Goal: Task Accomplishment & Management: Use online tool/utility

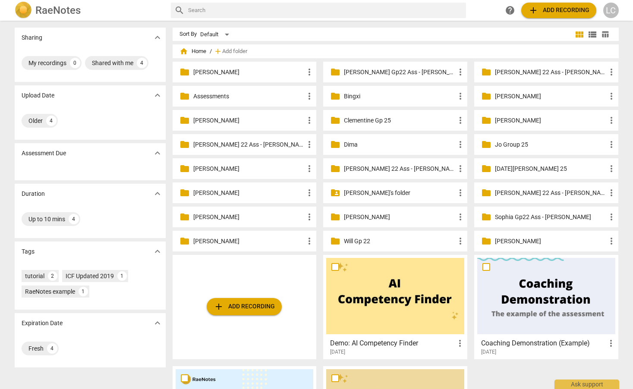
click at [357, 194] on p "[PERSON_NAME]'s folder" at bounding box center [399, 192] width 111 height 9
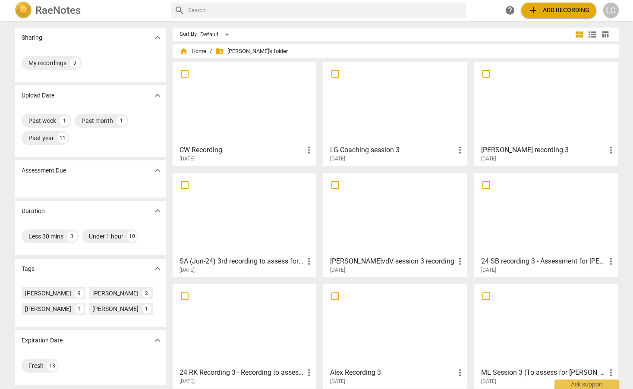
click at [386, 130] on div at bounding box center [395, 103] width 138 height 76
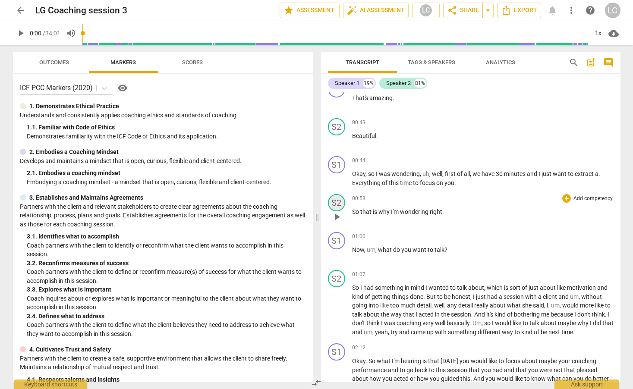
scroll to position [188, 0]
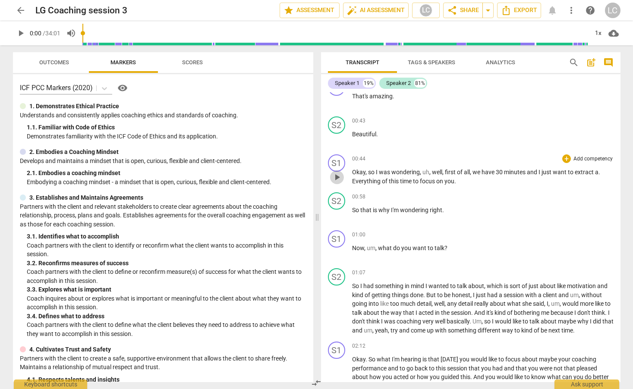
click at [336, 182] on span "play_arrow" at bounding box center [337, 177] width 10 height 10
click at [600, 31] on div "1x" at bounding box center [598, 33] width 16 height 14
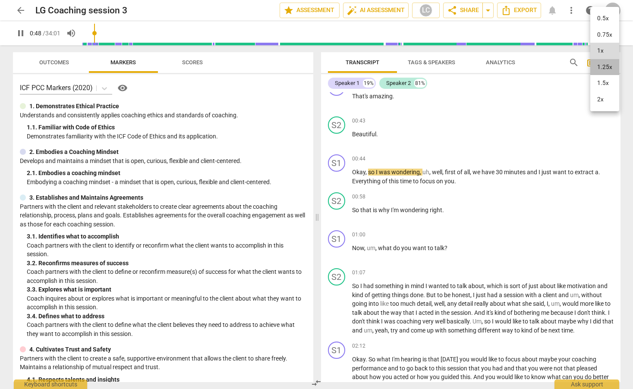
click at [607, 65] on li "1.25x" at bounding box center [604, 67] width 29 height 16
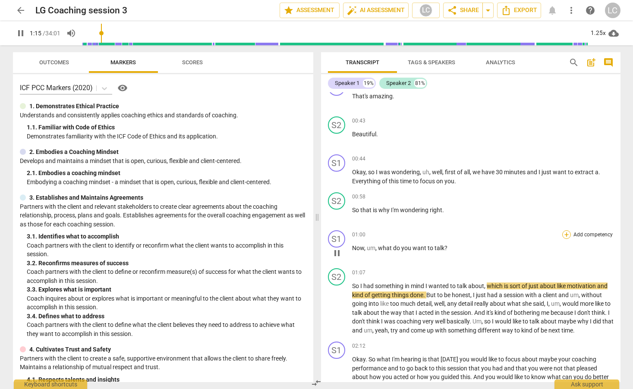
click at [564, 236] on div "+" at bounding box center [566, 234] width 9 height 9
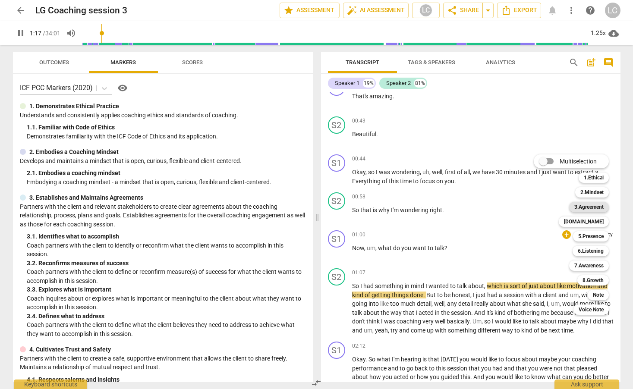
click at [586, 208] on b "3.Agreement" at bounding box center [588, 207] width 29 height 10
type input "78"
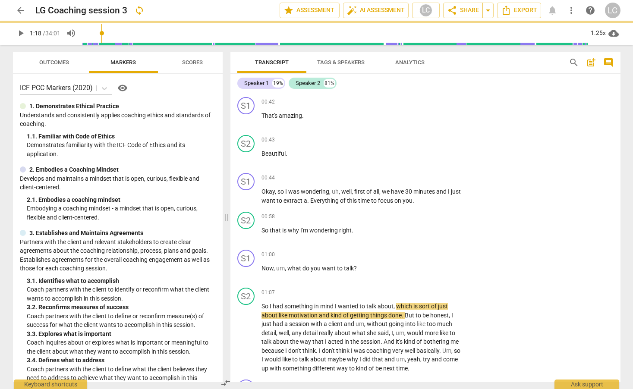
scroll to position [206, 0]
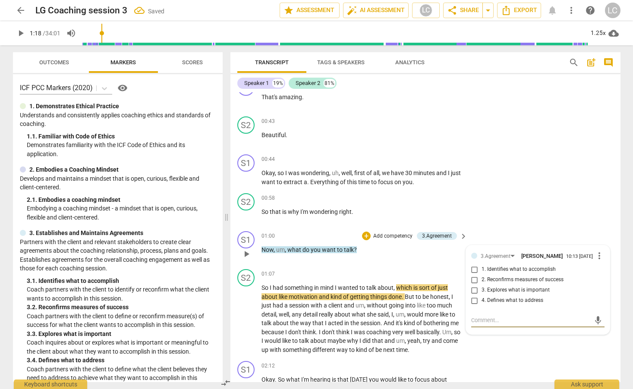
click at [474, 273] on input "1. Identifies what to accomplish" at bounding box center [474, 269] width 14 height 10
checkbox input "true"
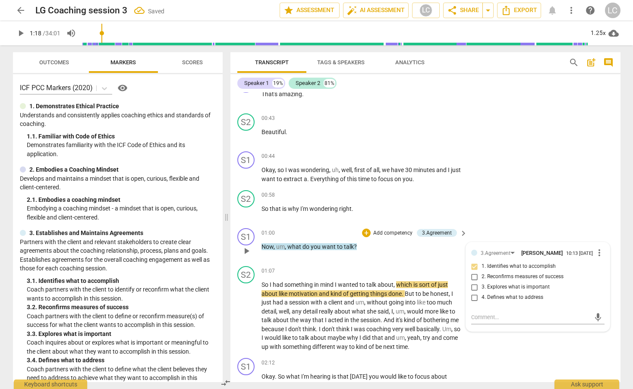
click at [404, 256] on div "01:00 + Add competency 3.Agreement keyboard_arrow_right Now , um , what do you …" at bounding box center [364, 243] width 207 height 31
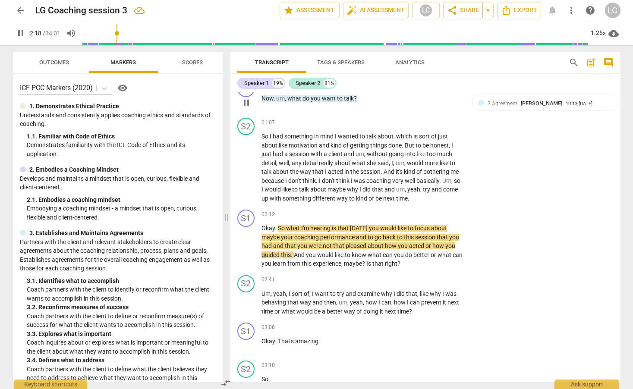
scroll to position [360, 0]
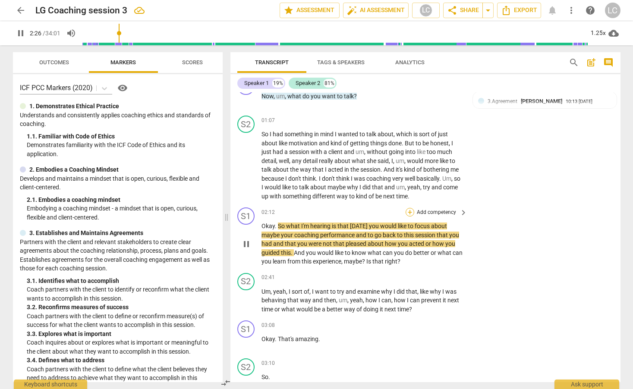
click at [409, 213] on div "+" at bounding box center [409, 212] width 9 height 9
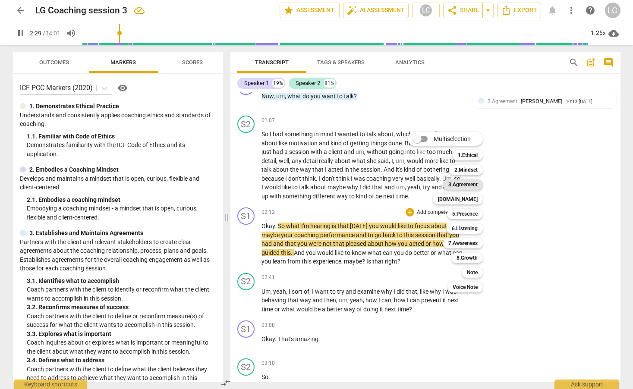
click at [459, 183] on b "3.Agreement" at bounding box center [462, 184] width 29 height 10
type input "150"
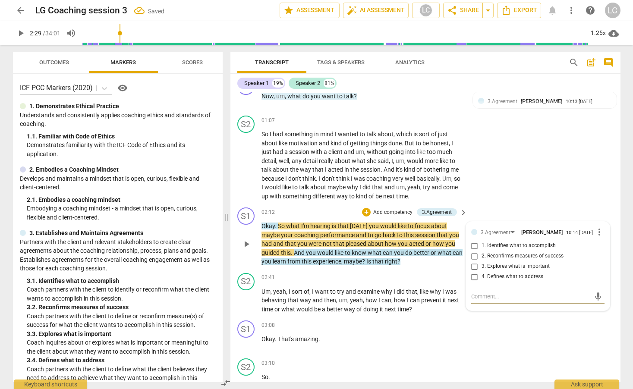
click at [472, 250] on input "1. Identifies what to accomplish" at bounding box center [474, 246] width 14 height 10
checkbox input "true"
click at [473, 260] on input "2. Reconfirms measures of success" at bounding box center [474, 256] width 14 height 10
checkbox input "true"
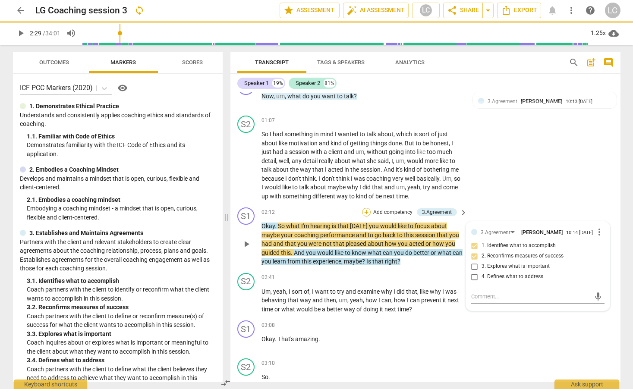
click at [364, 213] on div "+" at bounding box center [366, 212] width 9 height 9
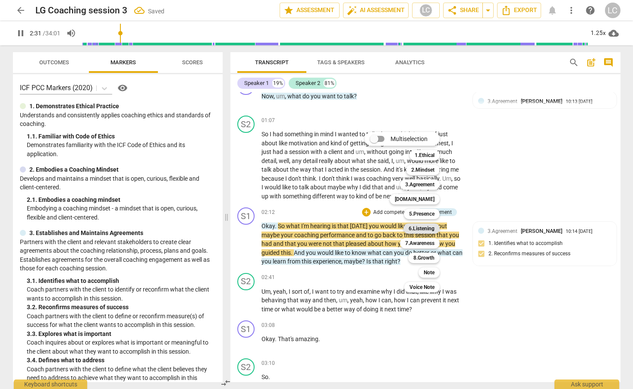
click at [412, 229] on b "6.Listening" at bounding box center [421, 228] width 26 height 10
type input "152"
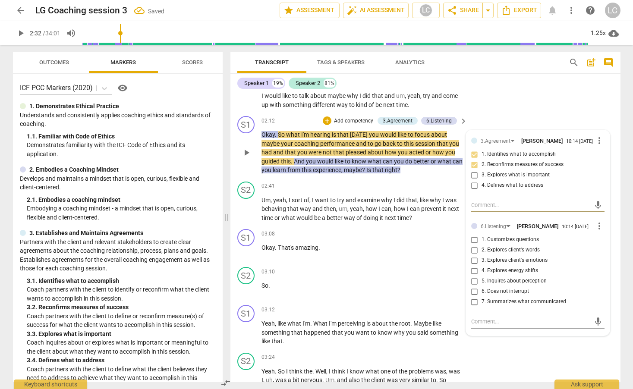
scroll to position [499, 0]
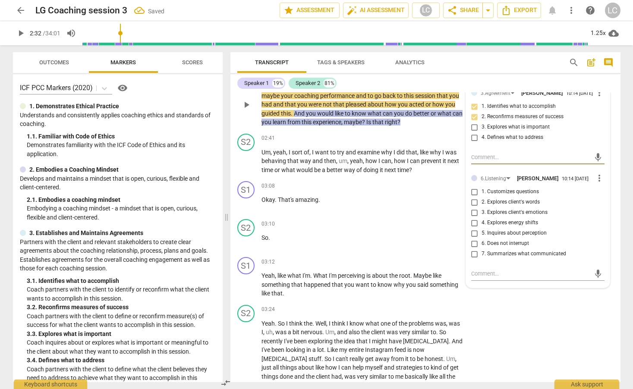
click at [473, 258] on input "7. Summarizes what communicated" at bounding box center [474, 254] width 14 height 10
checkbox input "true"
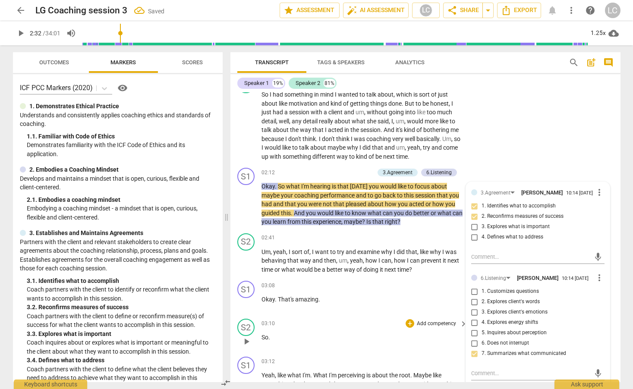
scroll to position [392, 0]
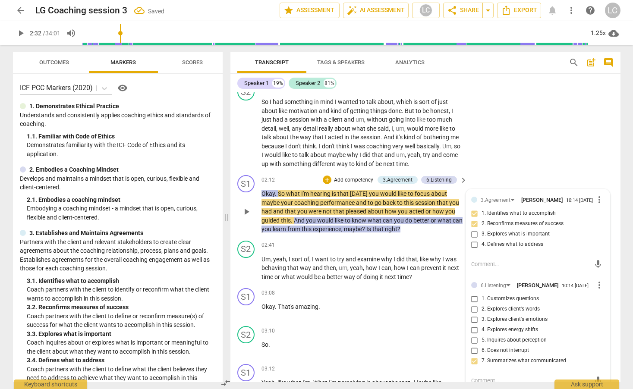
click at [422, 231] on p "Okay . So what I'm hearing is that [DATE] you would like to focus about maybe y…" at bounding box center [362, 211] width 202 height 44
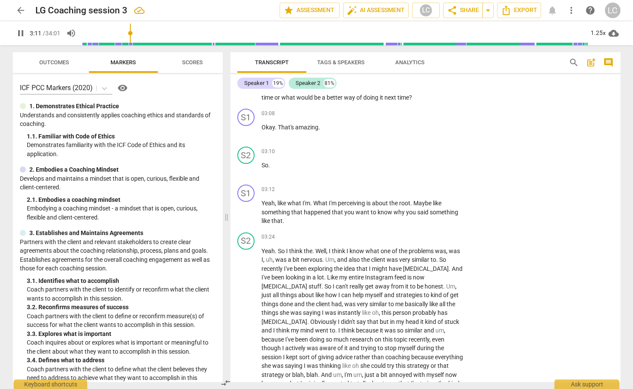
scroll to position [572, 0]
click at [408, 188] on div "+" at bounding box center [409, 189] width 9 height 9
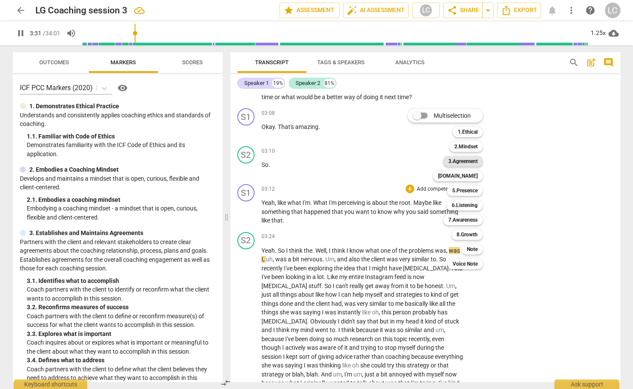
click at [449, 158] on b "3.Agreement" at bounding box center [462, 161] width 29 height 10
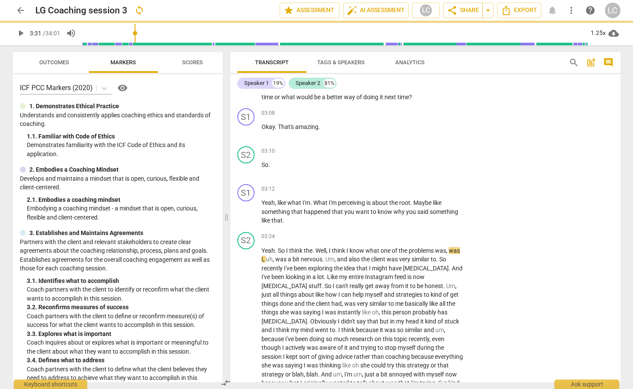
type input "212"
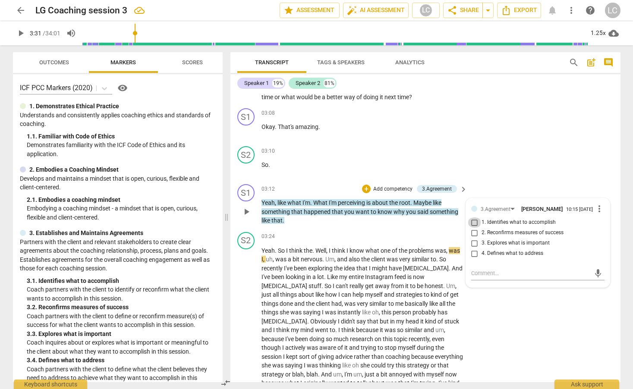
click at [472, 226] on input "1. Identifies what to accomplish" at bounding box center [474, 222] width 14 height 10
checkbox input "true"
click at [365, 191] on div "+" at bounding box center [366, 189] width 9 height 9
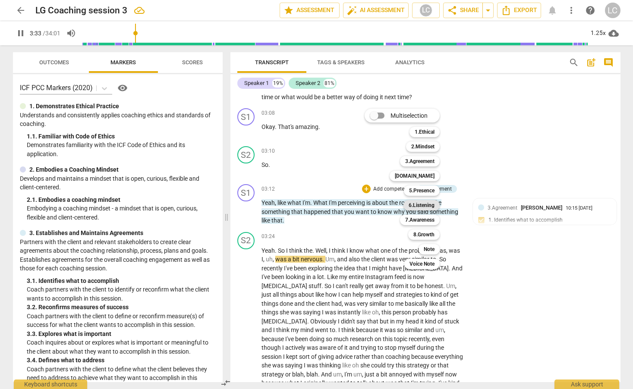
click at [420, 207] on b "6.Listening" at bounding box center [421, 205] width 26 height 10
type input "214"
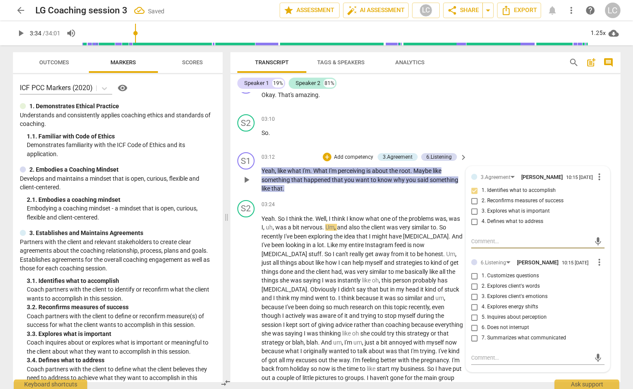
scroll to position [626, 0]
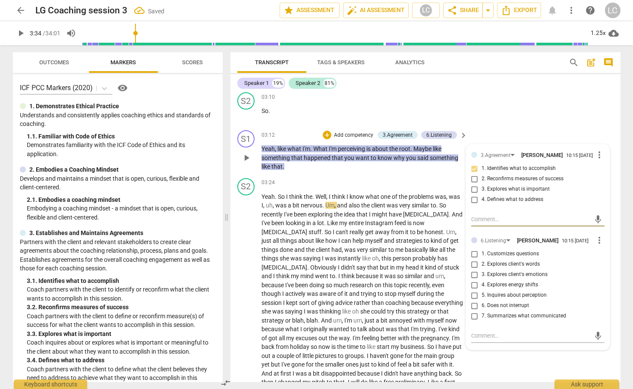
click at [473, 320] on input "7. Summarizes what communicated" at bounding box center [474, 316] width 14 height 10
checkbox input "true"
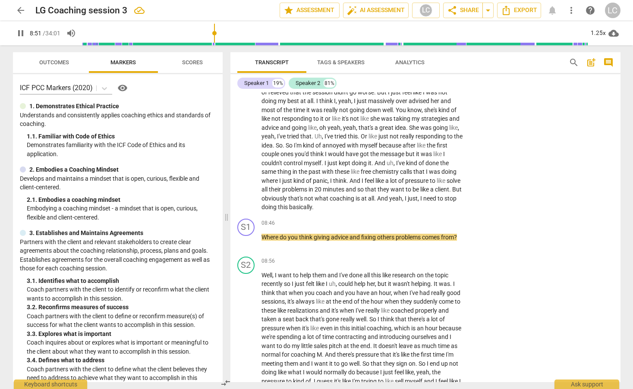
scroll to position [1067, 0]
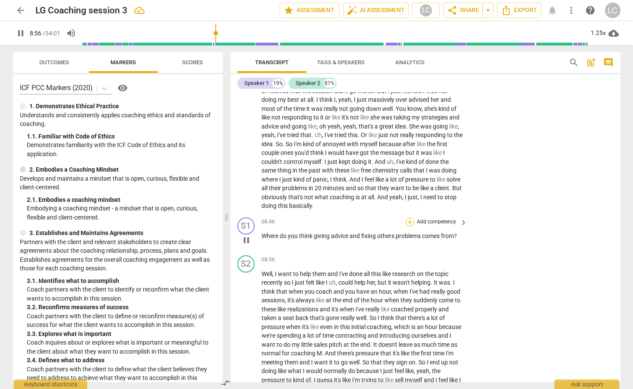
click at [408, 223] on div "+" at bounding box center [409, 222] width 9 height 9
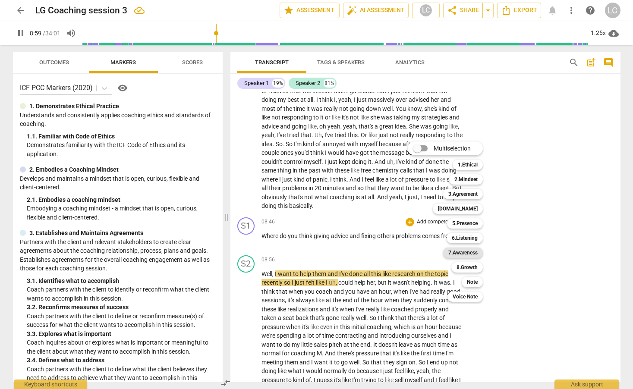
click at [463, 253] on b "7.Awareness" at bounding box center [462, 253] width 29 height 10
type input "539"
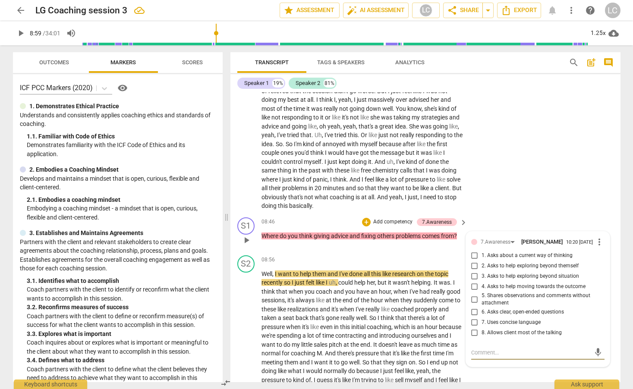
click at [473, 269] on input "2. Asks to help exploring beyond themself" at bounding box center [474, 266] width 14 height 10
checkbox input "true"
click at [473, 336] on input "8. Allows client most of the talking" at bounding box center [474, 333] width 14 height 10
checkbox input "true"
click at [392, 250] on div "S1 play_arrow pause 08:46 + Add competency 7.Awareness keyboard_arrow_right Whe…" at bounding box center [425, 233] width 390 height 38
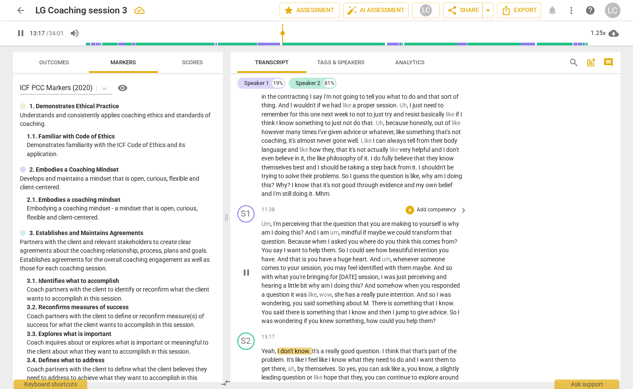
scroll to position [1407, 0]
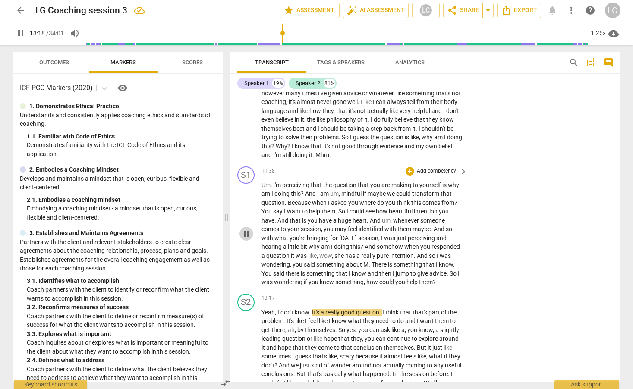
click at [245, 239] on span "pause" at bounding box center [246, 234] width 10 height 10
type input "799"
drag, startPoint x: 284, startPoint y: 194, endPoint x: 304, endPoint y: 201, distance: 21.0
click at [304, 201] on p "Um , I'm perceiving that the question that you are making to yourself is why am…" at bounding box center [362, 234] width 202 height 106
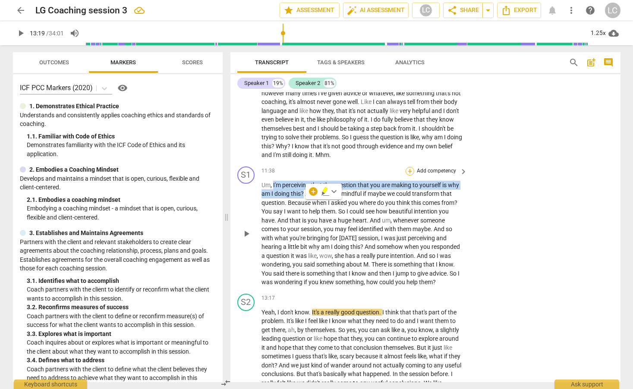
click at [407, 175] on div "+" at bounding box center [409, 171] width 9 height 9
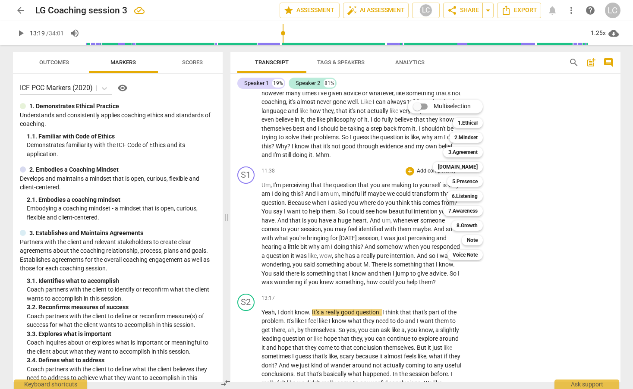
click at [382, 177] on div at bounding box center [316, 194] width 633 height 389
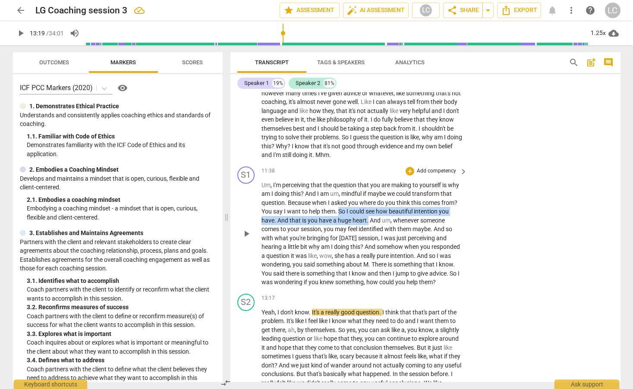
drag, startPoint x: 338, startPoint y: 221, endPoint x: 367, endPoint y: 226, distance: 30.1
click at [367, 226] on p "Um , I'm perceiving that the question that you are making to yourself is why am…" at bounding box center [362, 234] width 202 height 106
click at [407, 175] on div "+" at bounding box center [409, 171] width 9 height 9
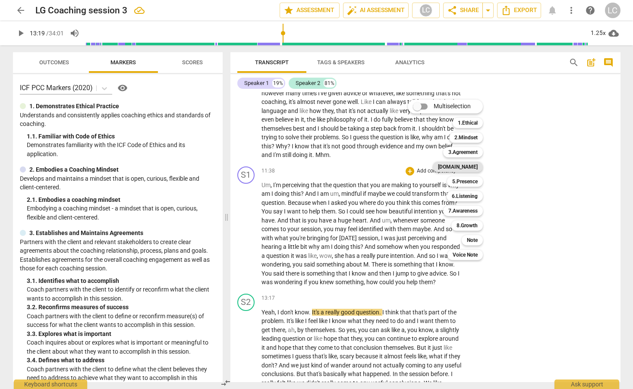
click at [464, 164] on b "[DOMAIN_NAME]" at bounding box center [458, 167] width 40 height 10
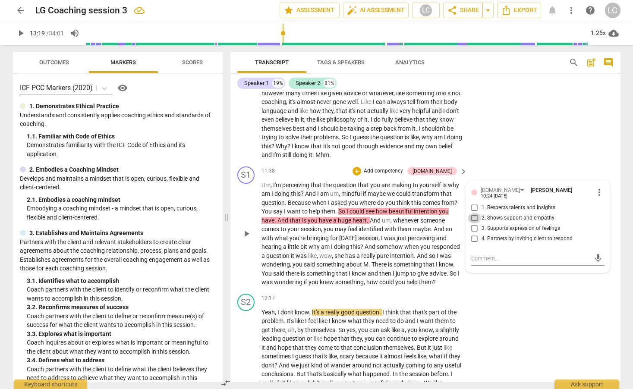
click at [474, 223] on input "2. Shows support and empathy" at bounding box center [474, 218] width 14 height 10
checkbox input "true"
click at [445, 232] on span "And" at bounding box center [439, 229] width 12 height 7
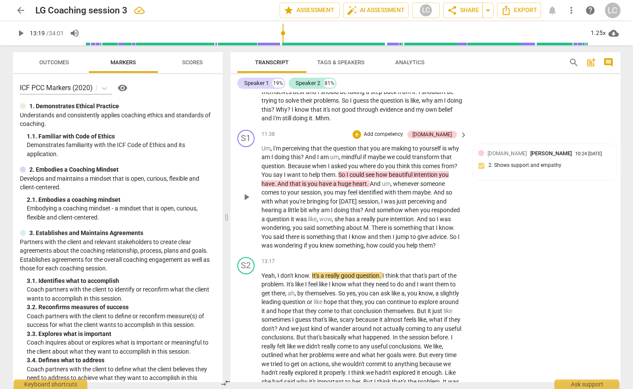
scroll to position [1443, 0]
click at [333, 232] on span "something" at bounding box center [331, 228] width 30 height 7
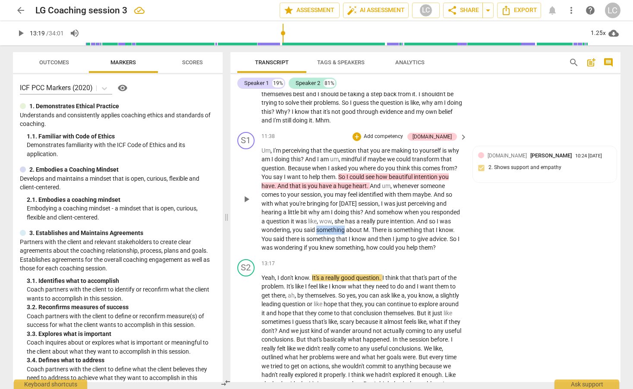
click at [333, 233] on span "something" at bounding box center [331, 229] width 30 height 7
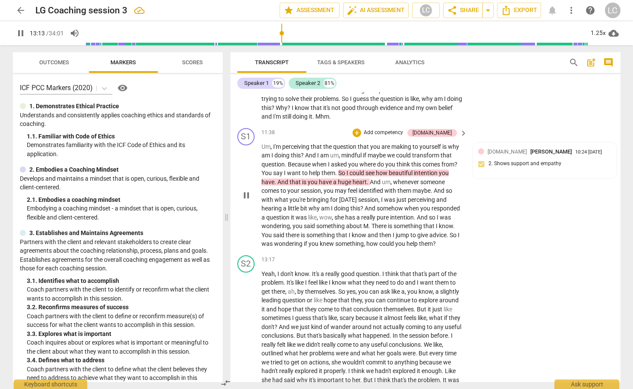
scroll to position [1446, 0]
drag, startPoint x: 450, startPoint y: 245, endPoint x: 463, endPoint y: 251, distance: 14.1
click at [463, 248] on div "Um , I'm perceiving that the question that you are making to yourself is why am…" at bounding box center [364, 194] width 207 height 106
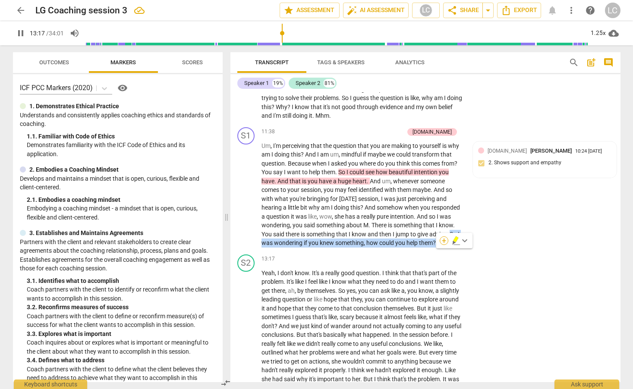
click at [442, 241] on div "+" at bounding box center [443, 240] width 9 height 9
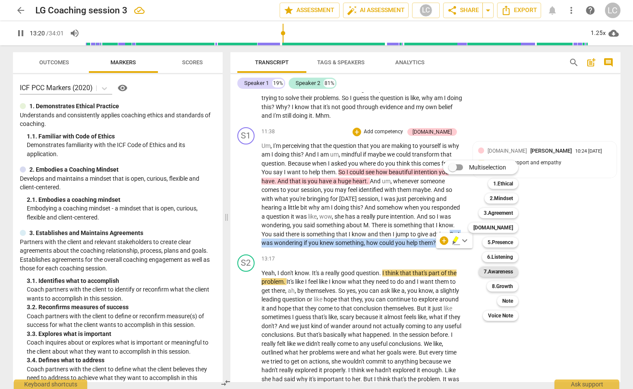
click at [506, 270] on b "7.Awareness" at bounding box center [497, 271] width 29 height 10
type input "801"
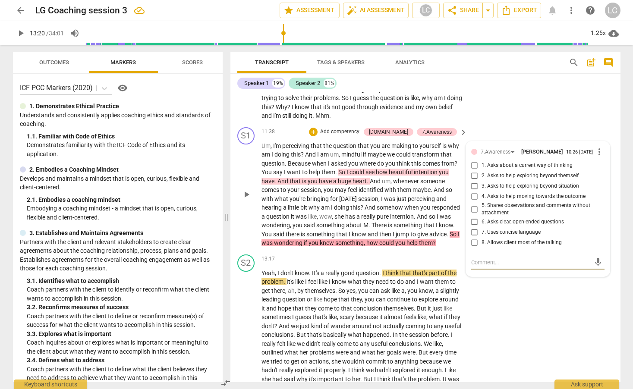
scroll to position [1447, 0]
click at [473, 191] on input "3. Asks to help exploring beyond situation" at bounding box center [474, 186] width 14 height 10
checkbox input "true"
click at [426, 219] on span "And" at bounding box center [423, 216] width 12 height 7
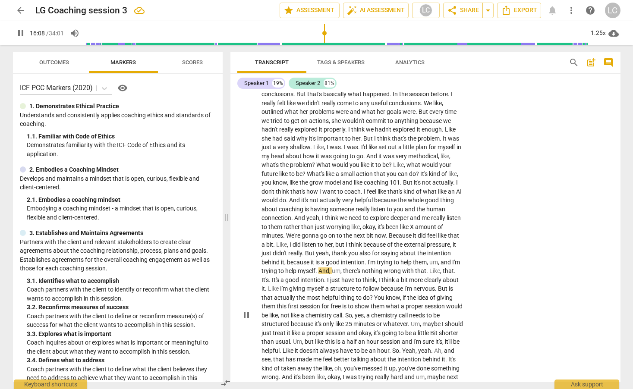
scroll to position [1683, 0]
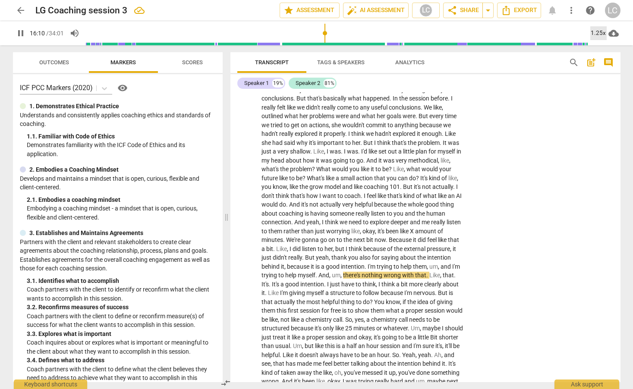
click at [601, 29] on div "1.25x" at bounding box center [598, 33] width 16 height 14
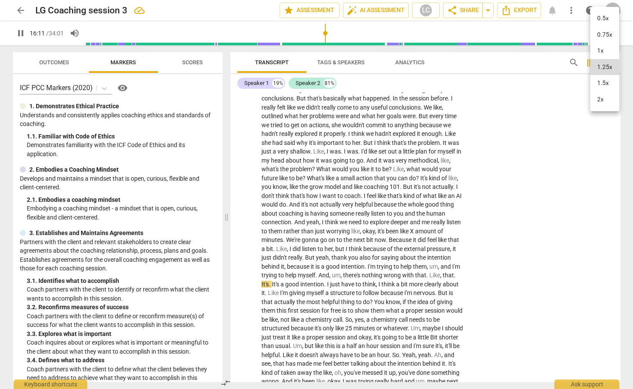
click at [603, 84] on li "1.5x" at bounding box center [604, 83] width 29 height 16
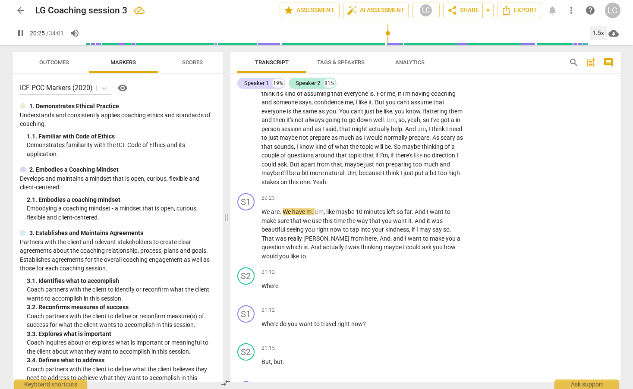
scroll to position [2108, 0]
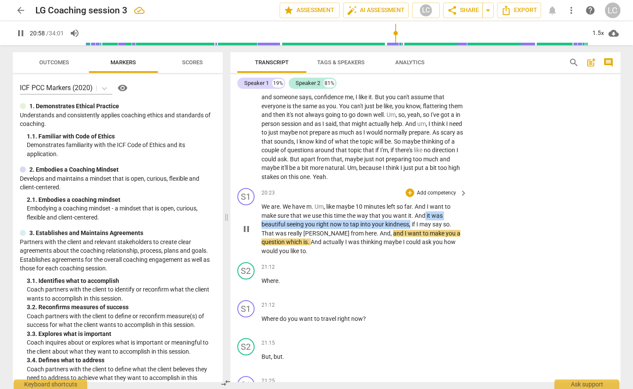
drag, startPoint x: 425, startPoint y: 233, endPoint x: 407, endPoint y: 234, distance: 18.2
click at [410, 241] on p "We are . We have m . Um , like maybe 10 minutes left so far . And I want to mak…" at bounding box center [362, 228] width 202 height 53
click at [411, 197] on div "+" at bounding box center [409, 192] width 9 height 9
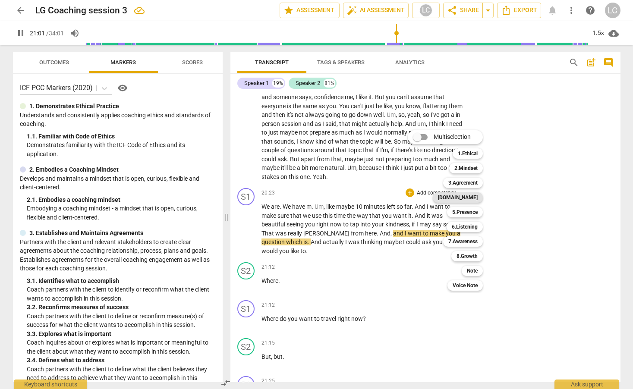
click at [470, 195] on b "[DOMAIN_NAME]" at bounding box center [458, 197] width 40 height 10
type input "1262"
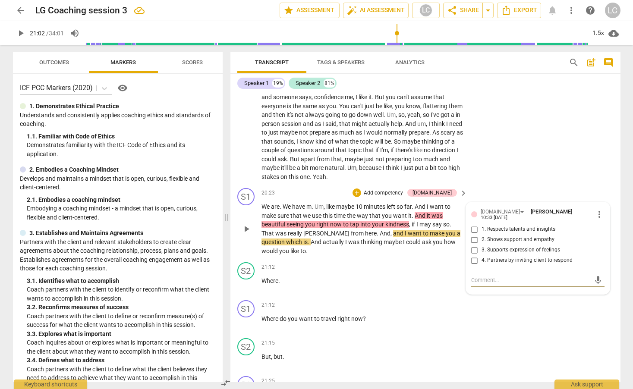
click at [473, 235] on input "1. Respects talents and insights" at bounding box center [474, 229] width 14 height 10
checkbox input "true"
click at [370, 259] on div "S1 play_arrow pause 20:23 + Add competency [DOMAIN_NAME] keyboard_arrow_right W…" at bounding box center [425, 222] width 390 height 74
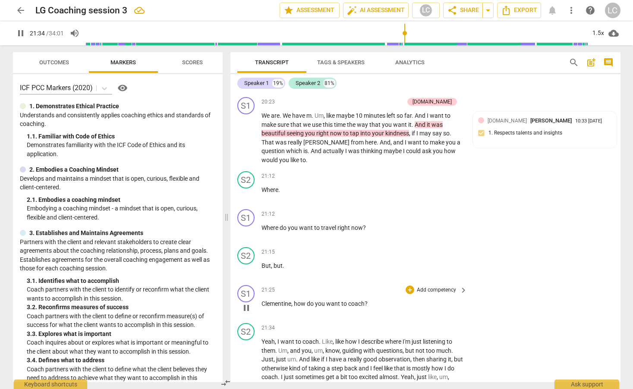
scroll to position [2207, 0]
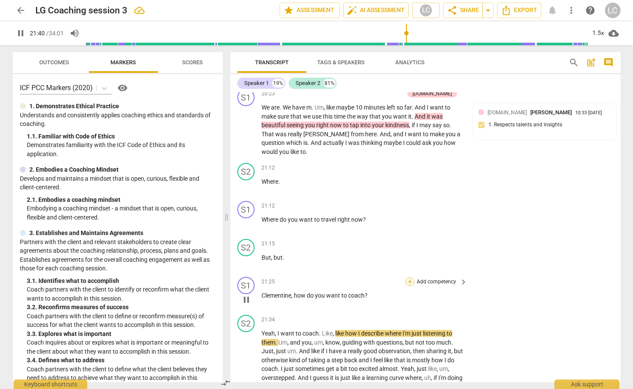
click at [407, 286] on div "+" at bounding box center [409, 281] width 9 height 9
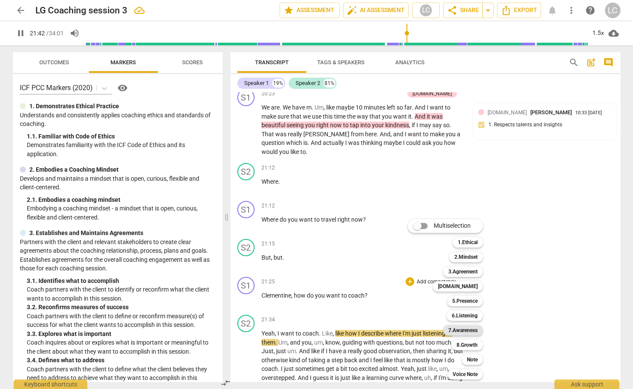
click at [462, 329] on b "7.Awareness" at bounding box center [462, 330] width 29 height 10
type input "1303"
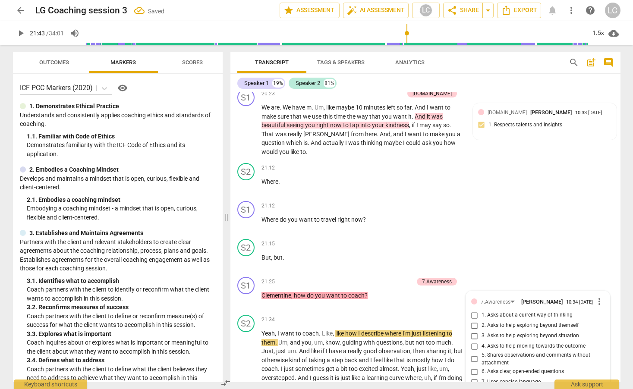
scroll to position [2403, 0]
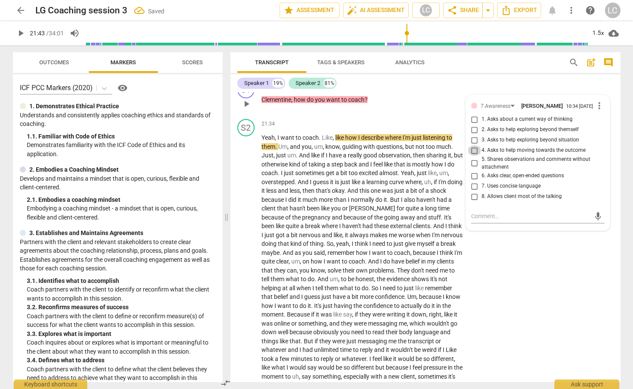
click at [473, 156] on input "4. Asks to help moving towards the outcome" at bounding box center [474, 150] width 14 height 10
checkbox input "true"
click at [473, 135] on input "2. Asks to help exploring beyond themself" at bounding box center [474, 130] width 14 height 10
checkbox input "true"
click at [373, 135] on div "S2 play_arrow pause 21:34 + Add competency keyboard_arrow_right Yeah , I want t…" at bounding box center [425, 259] width 390 height 286
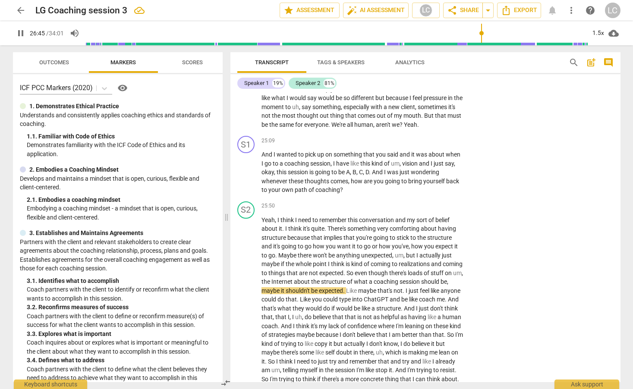
scroll to position [2679, 0]
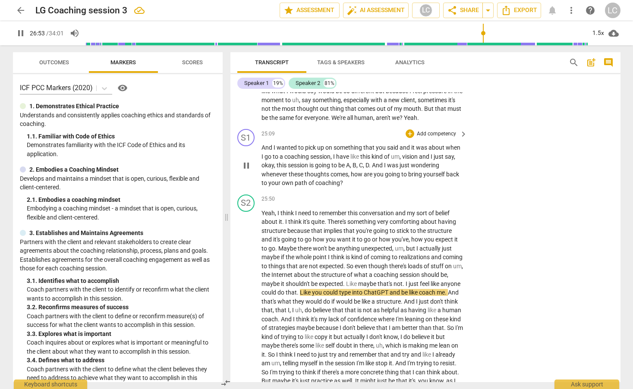
click at [262, 151] on span "And" at bounding box center [267, 147] width 12 height 7
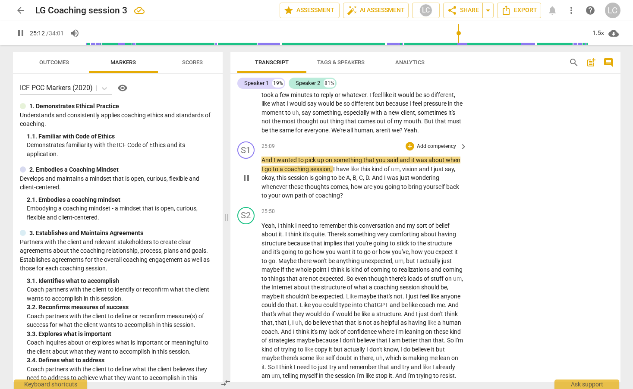
scroll to position [2666, 0]
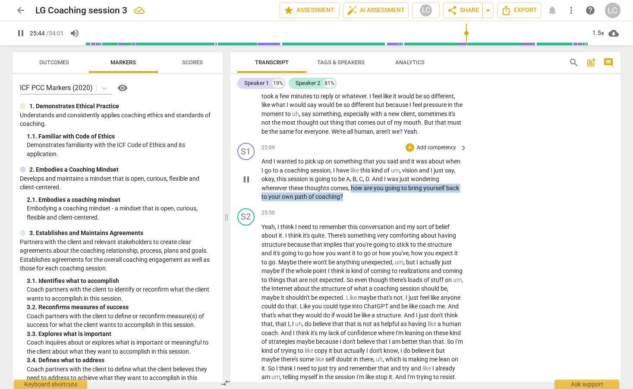
drag, startPoint x: 351, startPoint y: 215, endPoint x: 445, endPoint y: 223, distance: 93.9
click at [445, 201] on p "And I wanted to pick up on something that you said and it was about when I go t…" at bounding box center [362, 179] width 202 height 44
click at [347, 211] on div "+" at bounding box center [349, 212] width 9 height 9
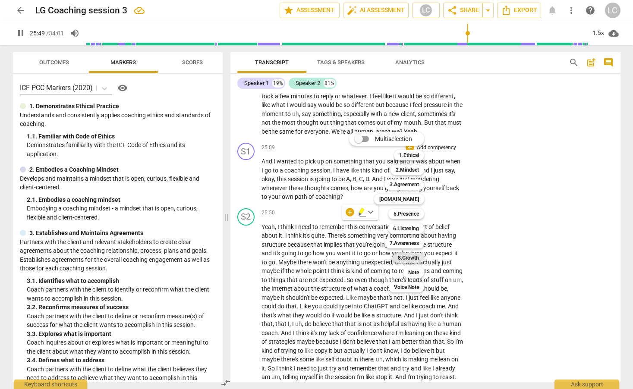
click at [409, 256] on b "8.Growth" at bounding box center [408, 258] width 21 height 10
type input "1550"
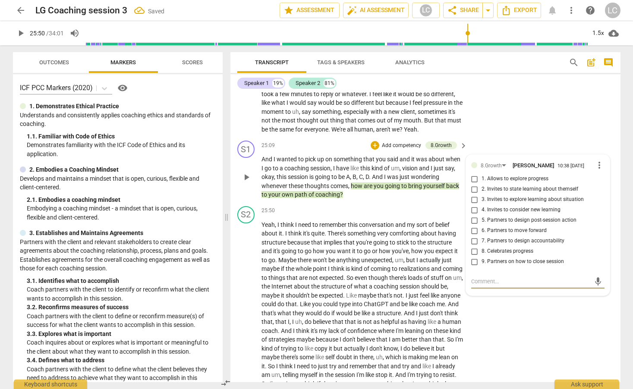
scroll to position [2667, 0]
click at [474, 226] on input "5. Partners to design post-session action" at bounding box center [474, 221] width 14 height 10
checkbox input "true"
click at [473, 237] on input "6. Partners to move forward" at bounding box center [474, 231] width 14 height 10
checkbox input "true"
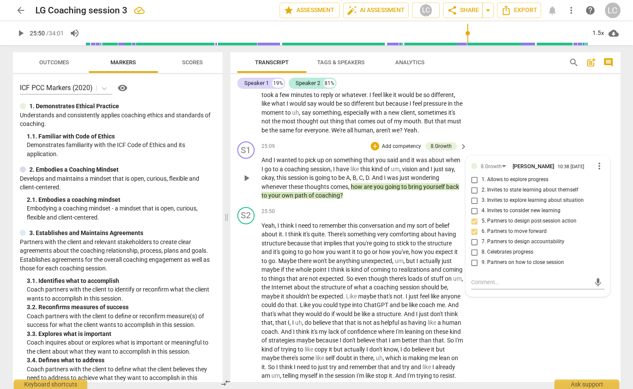
click at [395, 200] on p "And I wanted to pick up on something that you said and it was about when I go t…" at bounding box center [362, 178] width 202 height 44
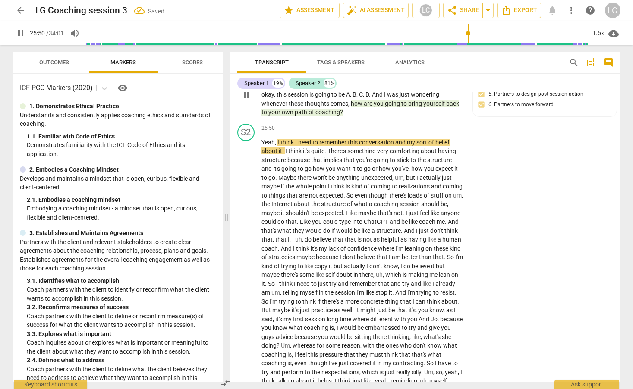
scroll to position [2754, 0]
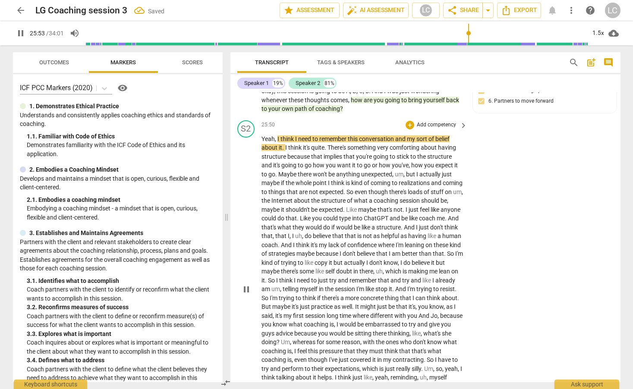
click at [368, 195] on span "even" at bounding box center [361, 191] width 14 height 7
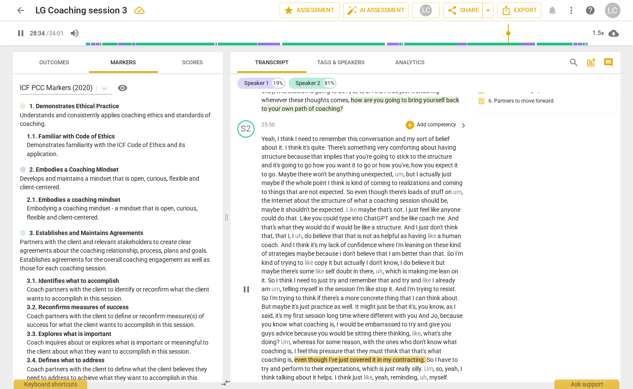
scroll to position [3044, 0]
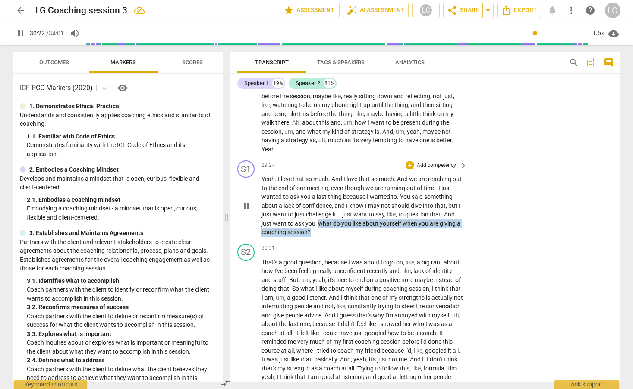
drag, startPoint x: 372, startPoint y: 249, endPoint x: 397, endPoint y: 257, distance: 26.7
click at [397, 237] on p "Yeah . I love that so much . And I love that so much . And we are reaching out …" at bounding box center [362, 206] width 202 height 62
click at [377, 248] on div "+" at bounding box center [377, 247] width 9 height 9
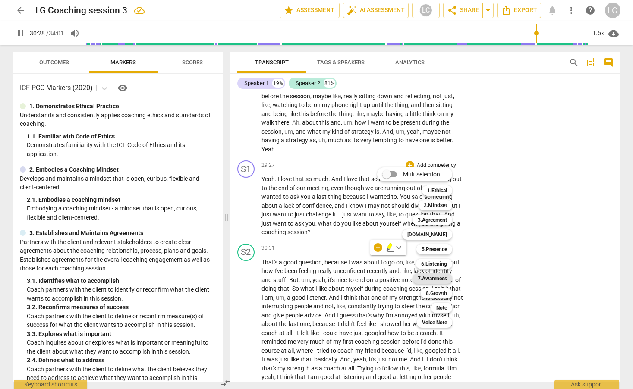
click at [435, 279] on b "7.Awareness" at bounding box center [431, 278] width 29 height 10
type input "1829"
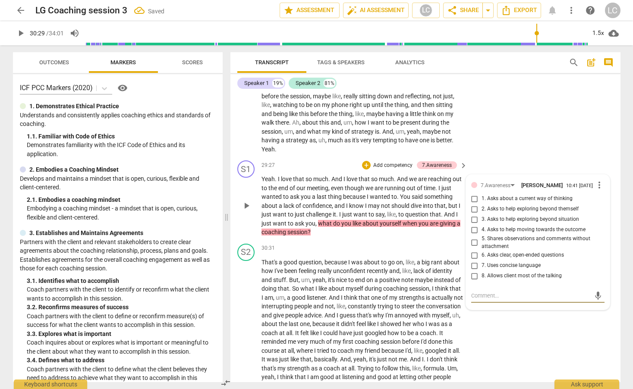
click at [474, 214] on input "2. Asks to help exploring beyond themself" at bounding box center [474, 209] width 14 height 10
checkbox input "true"
click at [388, 240] on div "S1 play_arrow pause 29:27 + Add competency 7.Awareness keyboard_arrow_right Yea…" at bounding box center [425, 198] width 390 height 83
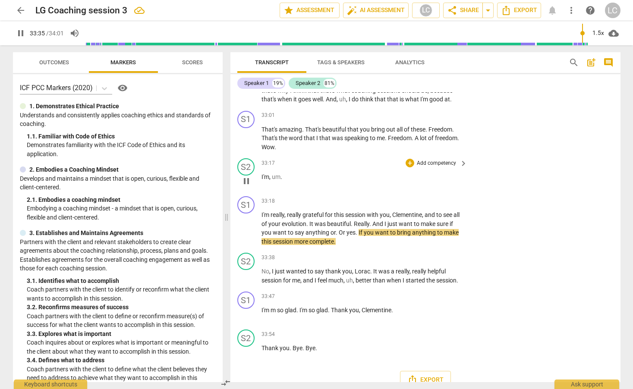
scroll to position [3393, 0]
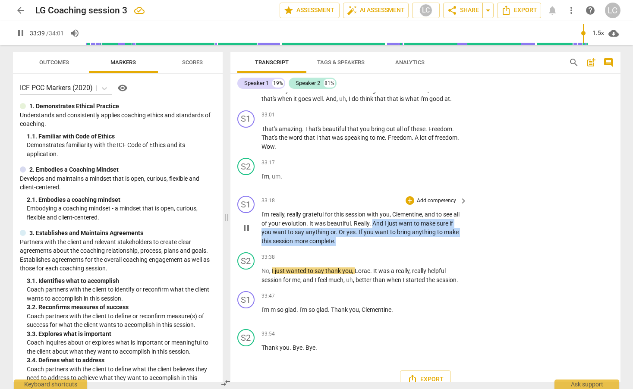
drag, startPoint x: 379, startPoint y: 258, endPoint x: 414, endPoint y: 273, distance: 37.7
click at [414, 245] on p "I'm really , really grateful for this session with you , [PERSON_NAME] , and to…" at bounding box center [362, 227] width 202 height 35
click at [410, 205] on div "+" at bounding box center [409, 200] width 9 height 9
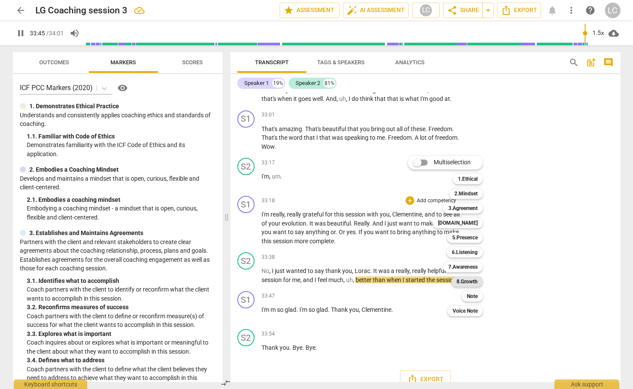
click at [464, 282] on b "8.Growth" at bounding box center [466, 281] width 21 height 10
type input "2027"
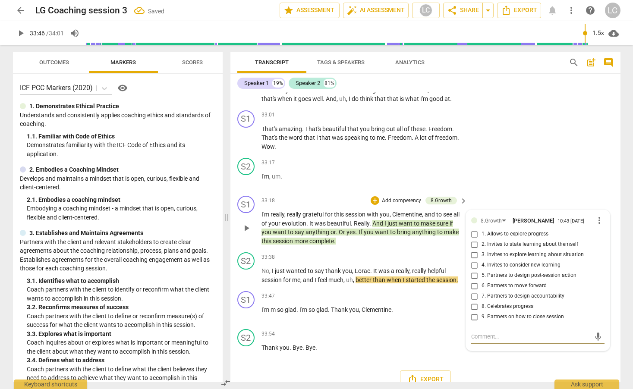
click at [473, 322] on input "9. Partners on how to close session" at bounding box center [474, 317] width 14 height 10
checkbox input "true"
click at [347, 245] on p "I'm really , really grateful for this session with you , [PERSON_NAME] , and to…" at bounding box center [362, 227] width 202 height 35
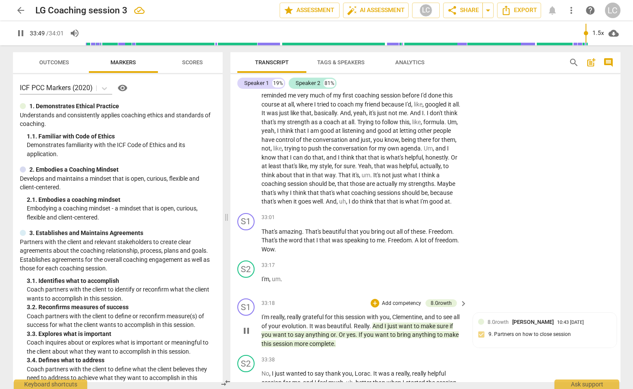
scroll to position [3284, 0]
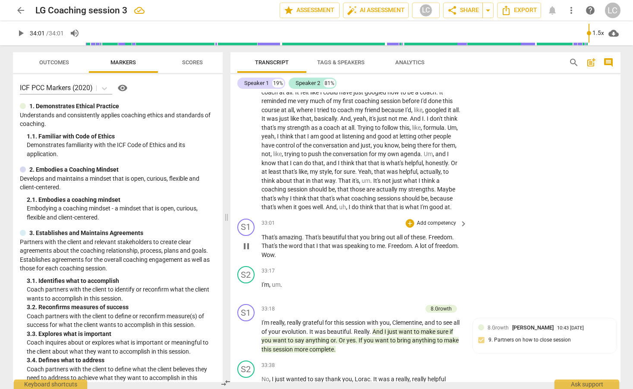
type input "2041"
click at [410, 228] on div "+" at bounding box center [409, 223] width 9 height 9
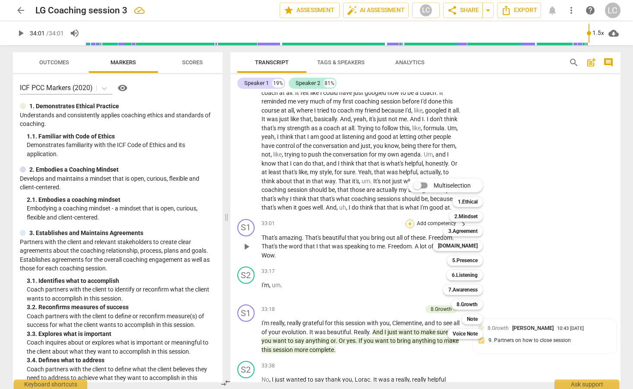
scroll to position [3284, 0]
click at [473, 245] on b "[DOMAIN_NAME]" at bounding box center [458, 246] width 40 height 10
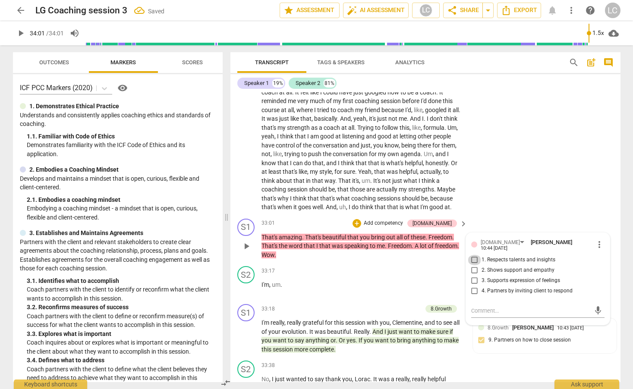
click at [474, 265] on input "1. Respects talents and insights" at bounding box center [474, 260] width 14 height 10
checkbox input "true"
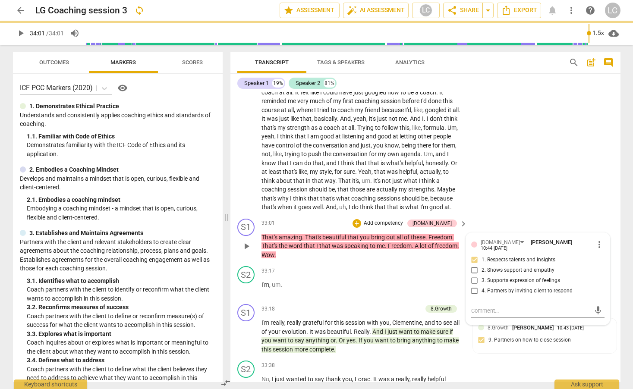
click at [408, 260] on p "That's amazing . That's beautiful that you bring out all of these . Freedom . T…" at bounding box center [362, 246] width 202 height 27
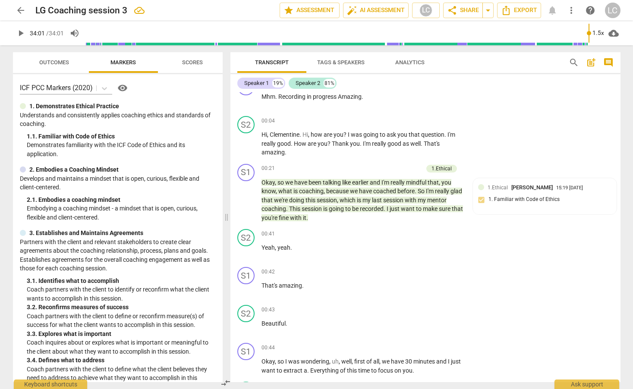
scroll to position [19, 0]
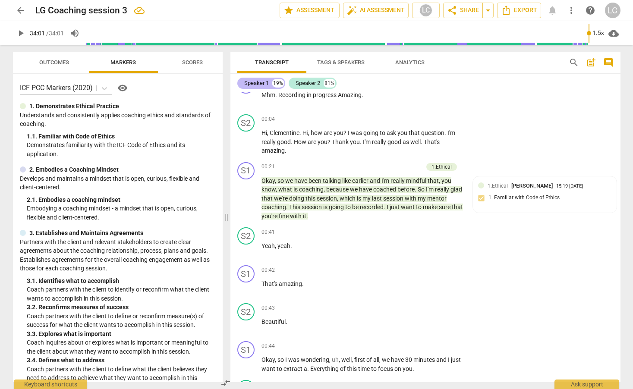
click at [257, 84] on div "Speaker 1" at bounding box center [256, 83] width 25 height 9
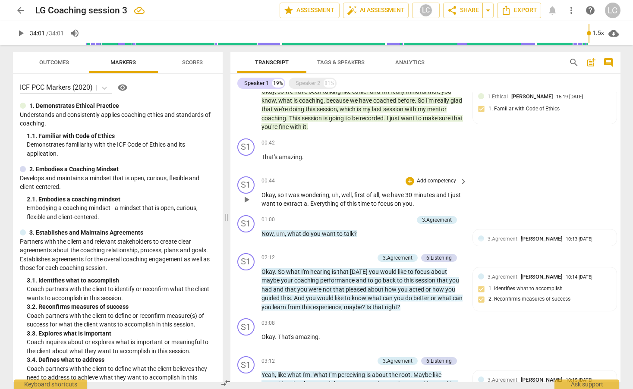
scroll to position [63, 0]
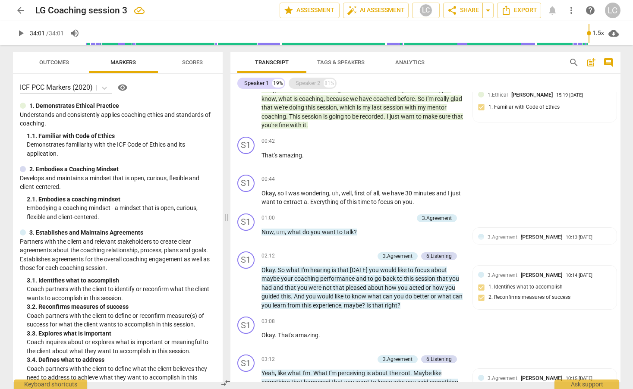
click at [316, 81] on div "Speaker 2" at bounding box center [307, 83] width 25 height 9
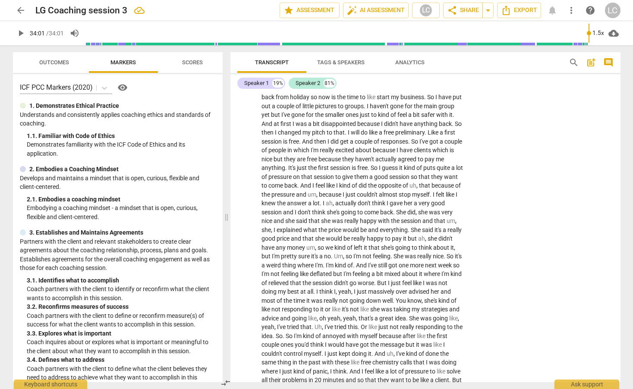
scroll to position [858, 0]
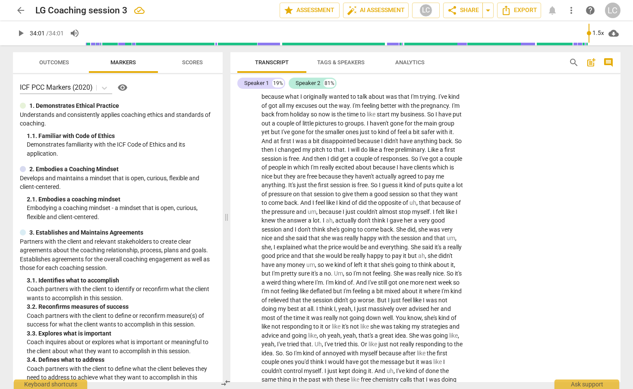
click at [571, 60] on span "search" at bounding box center [573, 62] width 10 height 10
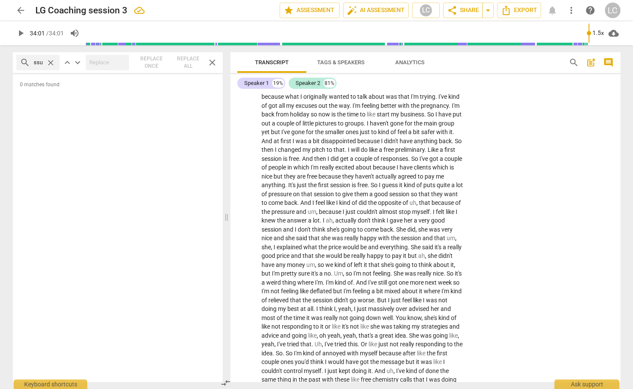
scroll to position [0, 13]
type input "pressure"
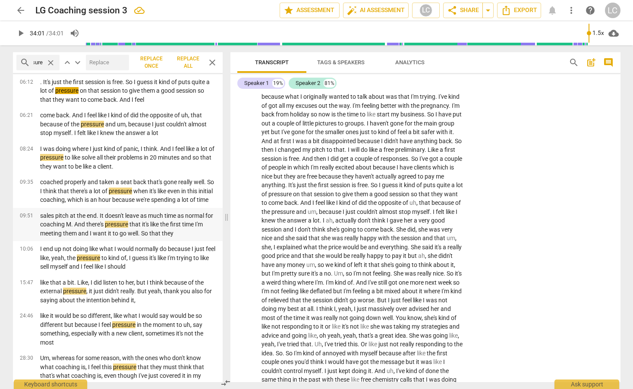
scroll to position [0, 0]
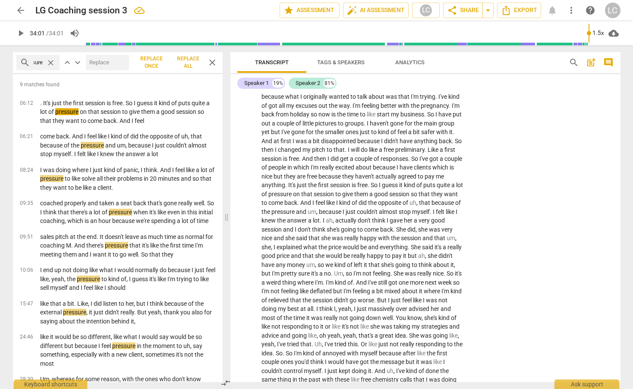
click at [212, 61] on span "close" at bounding box center [212, 62] width 10 height 10
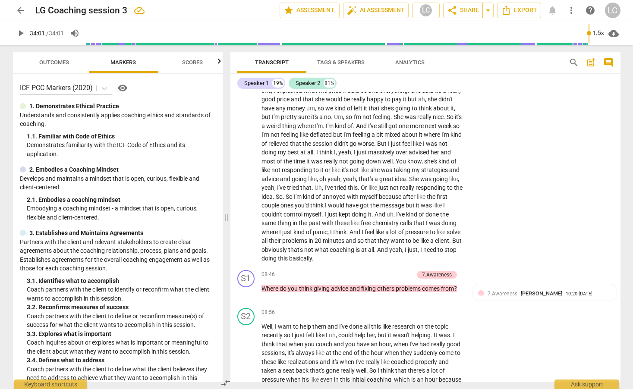
scroll to position [1025, 0]
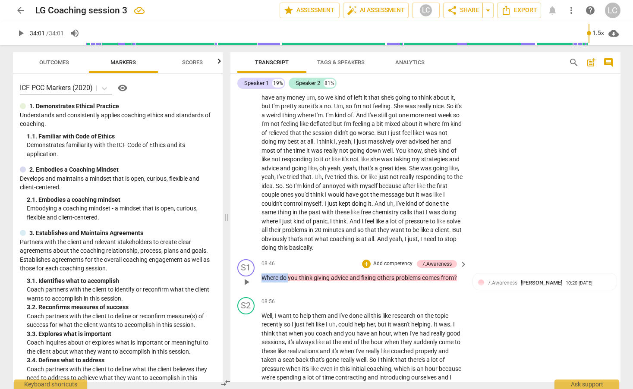
drag, startPoint x: 262, startPoint y: 276, endPoint x: 288, endPoint y: 280, distance: 26.5
click at [288, 280] on p "Where do you think giving advice and fixing others problems comes from ?" at bounding box center [362, 277] width 202 height 9
click at [297, 266] on div "+" at bounding box center [295, 266] width 9 height 9
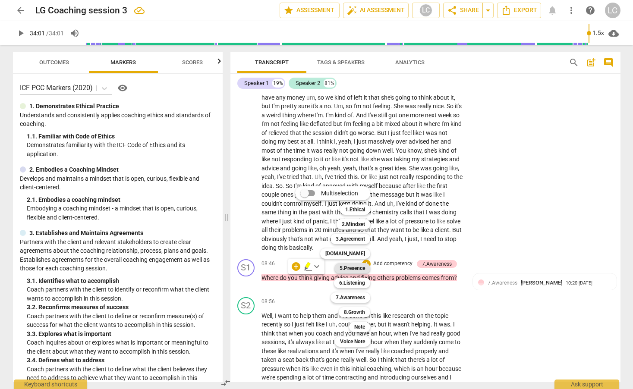
click at [350, 267] on b "5.Presence" at bounding box center [351, 268] width 25 height 10
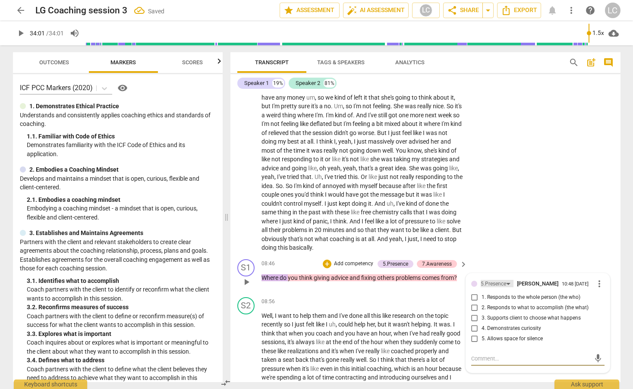
click at [493, 284] on div "5.Presence" at bounding box center [492, 284] width 25 height 8
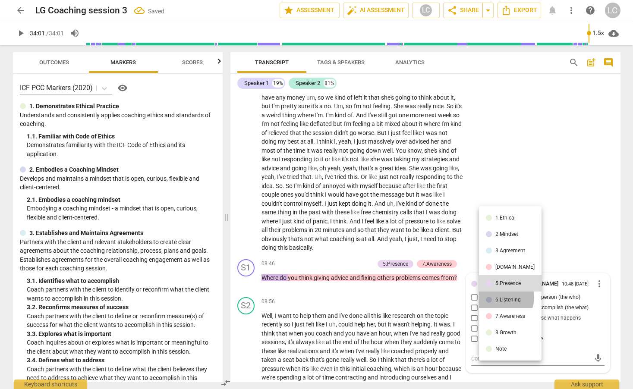
click at [498, 297] on div "6.Listening" at bounding box center [507, 299] width 25 height 5
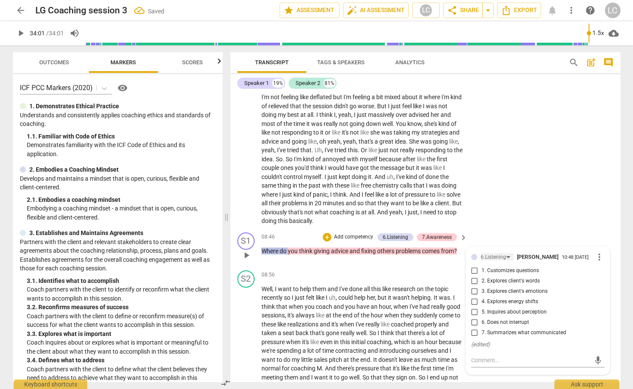
scroll to position [1061, 0]
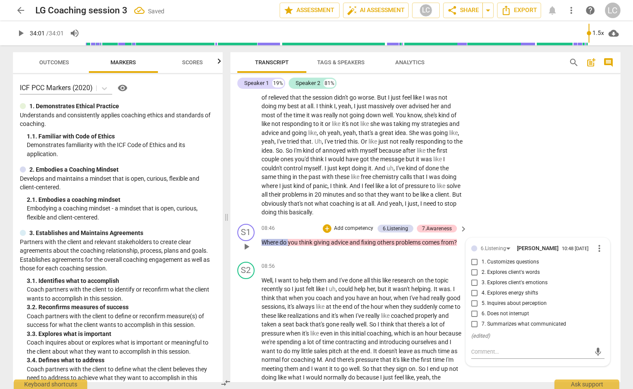
click at [473, 271] on input "2. Explores client's words" at bounding box center [474, 272] width 14 height 10
checkbox input "true"
click at [481, 354] on textarea at bounding box center [530, 352] width 119 height 8
type textarea "T"
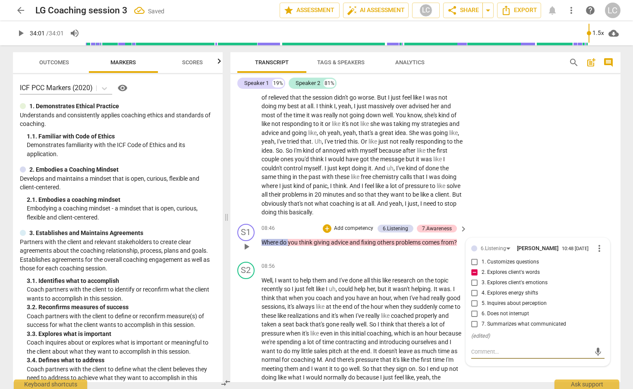
type textarea "T"
type textarea "Th"
type textarea "The"
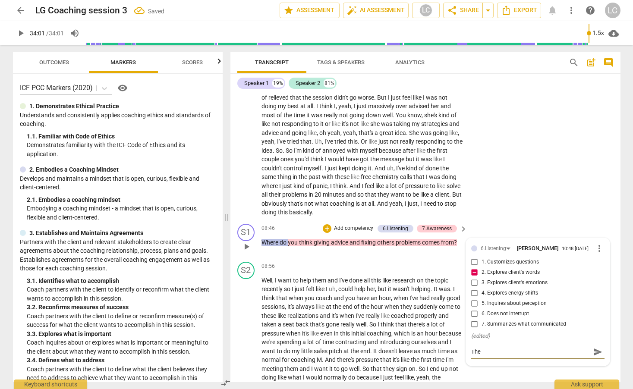
type textarea "The"
type textarea "The w"
type textarea "The wo"
type textarea "The wor"
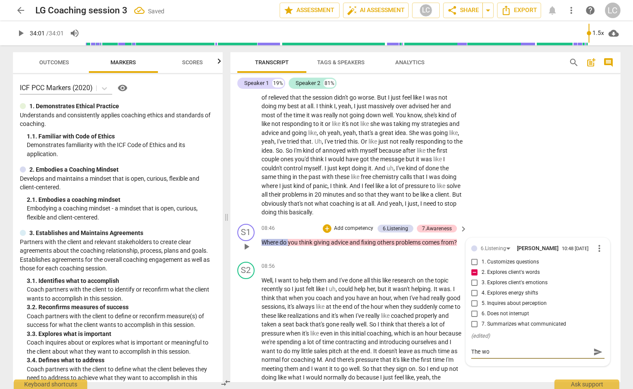
type textarea "The wor"
type textarea "The word"
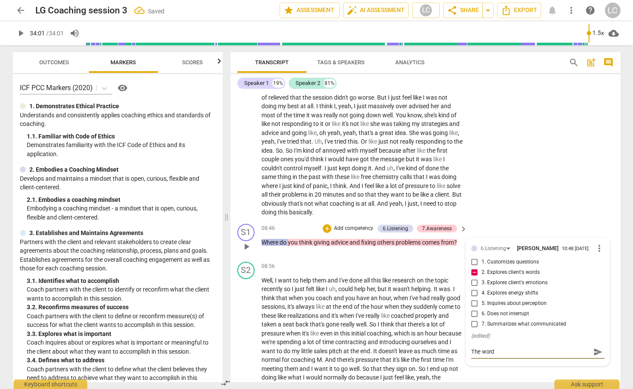
type textarea "The word p"
type textarea "The word pr"
type textarea "The word pre"
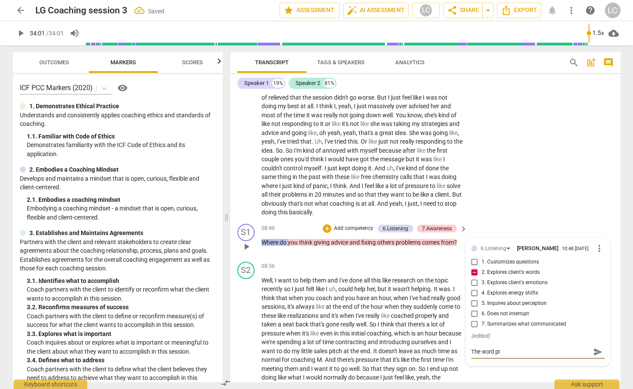
type textarea "The word pre"
type textarea "The word pres"
type textarea "The word press"
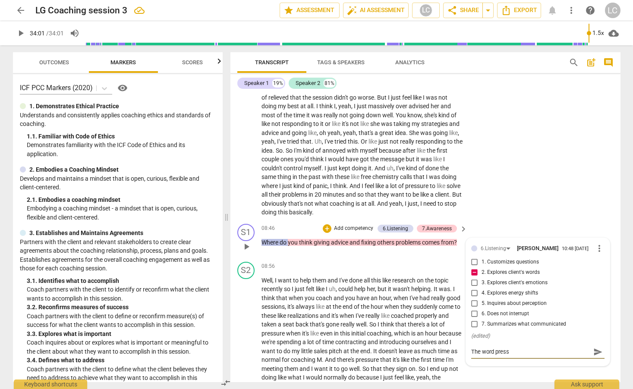
type textarea "The word pressu"
type textarea "The word pressur"
type textarea "The word pressure"
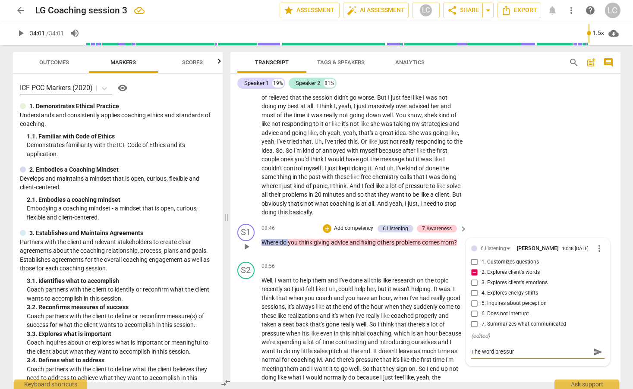
type textarea "The word pressure"
type textarea "The word pressure c"
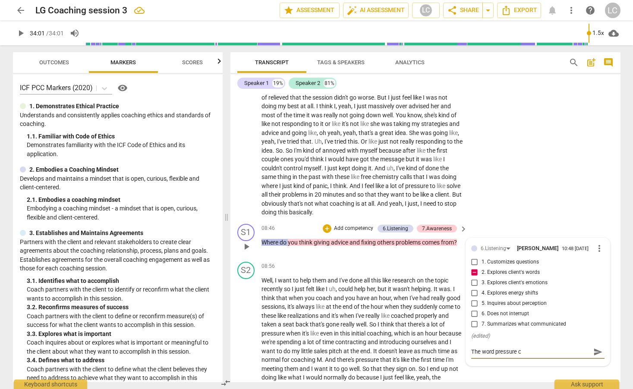
type textarea "The word pressure co"
type textarea "The word pressure com"
type textarea "The word pressure come"
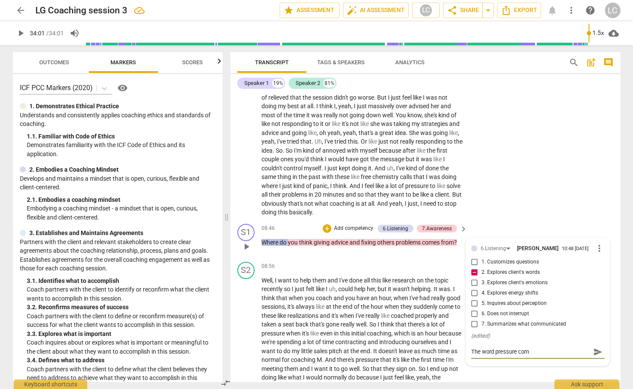
type textarea "The word pressure come"
type textarea "The word pressure comes"
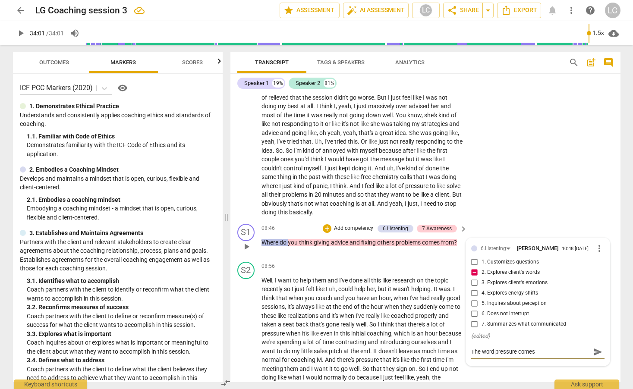
type textarea "The word pressure come"
type textarea "The word pressure com"
type textarea "The word pressure co"
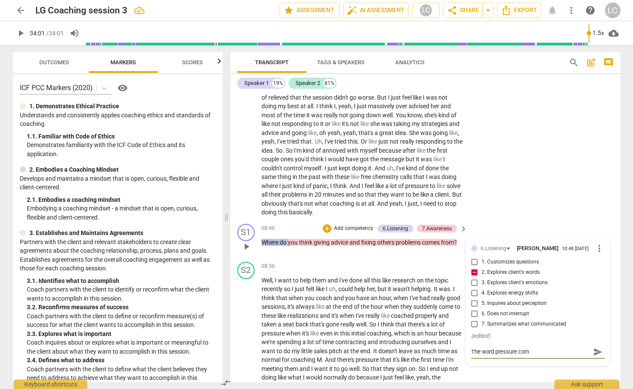
type textarea "The word pressure co"
type textarea "The word pressure c"
type textarea "The word pressure"
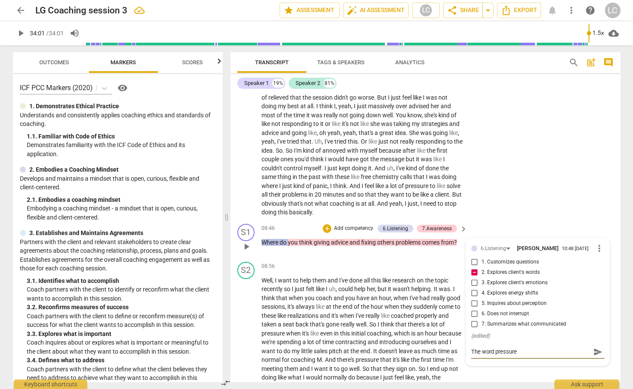
type textarea "The word pressure i"
type textarea "The word pressure is"
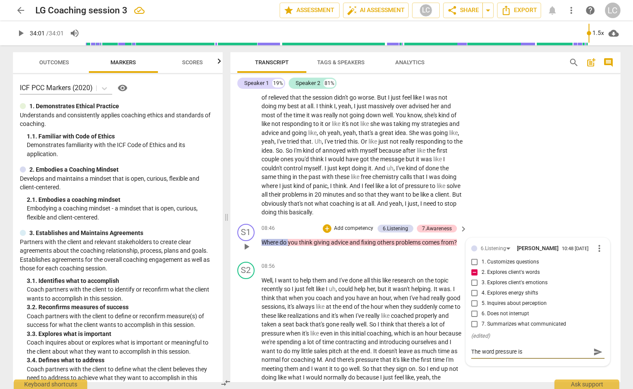
type textarea "The word pressure is"
type textarea "The word pressure is m"
type textarea "The word pressure is me"
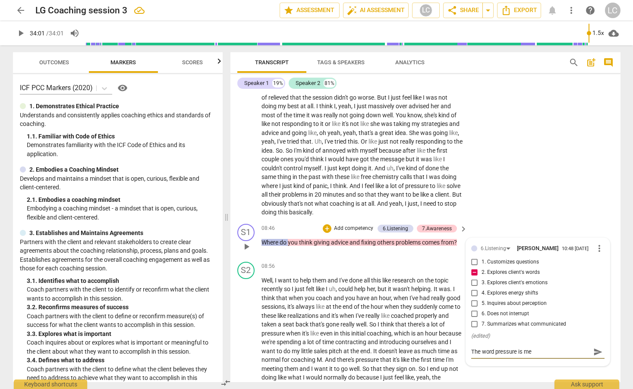
type textarea "The word pressure is men"
type textarea "The word pressure is ment"
type textarea "The word pressure is menti"
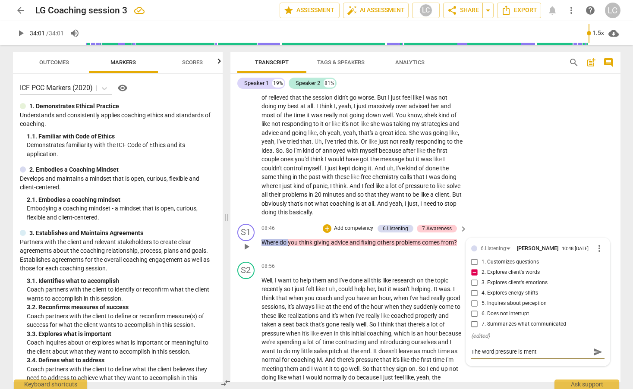
type textarea "The word pressure is menti"
type textarea "The word pressure is mentio"
type textarea "The word pressure is mention"
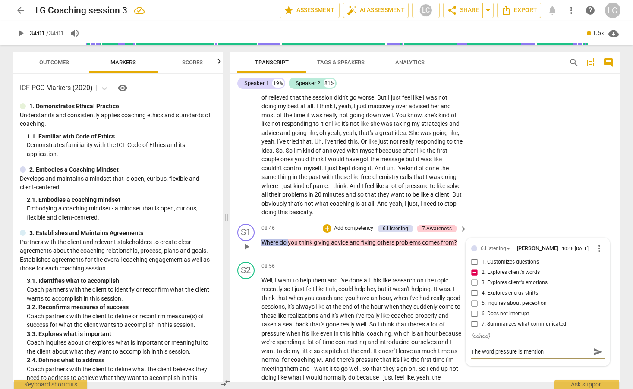
type textarea "The word pressure is mentione"
type textarea "The word pressure is mentioned"
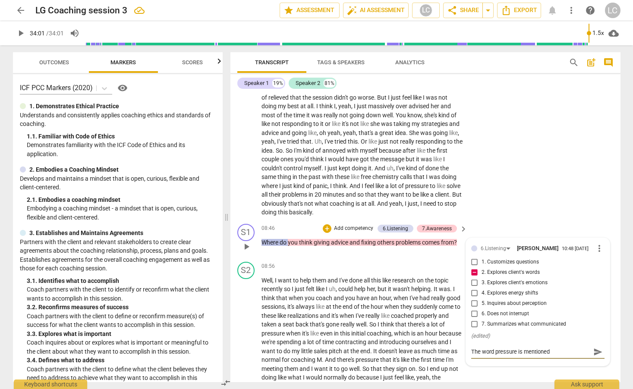
type textarea "The word pressure is mentioned"
type textarea "The word pressure is mentioned b"
type textarea "The word pressure is mentioned by"
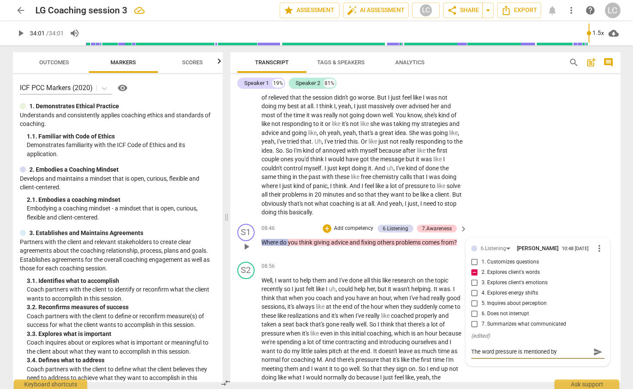
type textarea "The word pressure is mentioned byt"
type textarea "The word pressure is mentioned byth"
type textarea "The word pressure is mentioned byt"
type textarea "The word pressure is mentioned by"
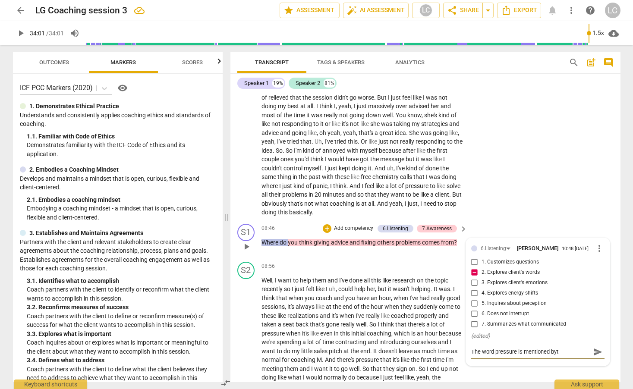
type textarea "The word pressure is mentioned by"
type textarea "The word pressure is mentioned by t"
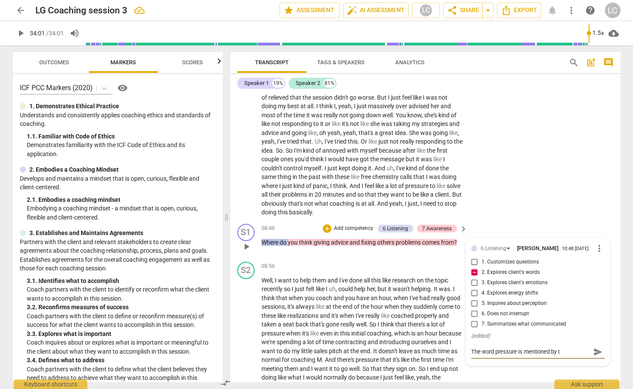
type textarea "The word pressure is mentioned by th"
type textarea "The word pressure is mentioned by the"
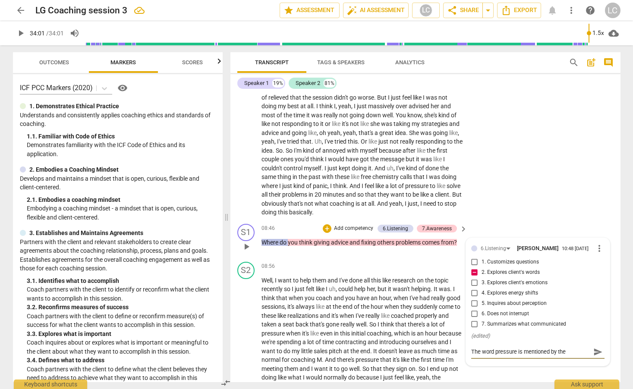
type textarea "The word pressure is mentioned by the"
type textarea "The word pressure is mentioned by the c"
type textarea "The word pressure is mentioned by the cl"
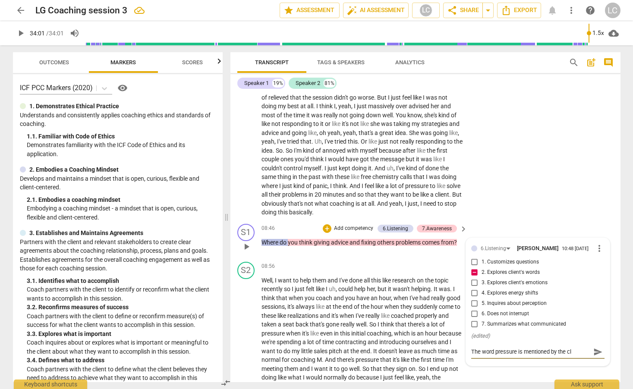
type textarea "The word pressure is mentioned by the cli"
type textarea "The word pressure is mentioned by the clie"
type textarea "The word pressure is mentioned by the clien"
type textarea "The word pressure is mentioned by the client"
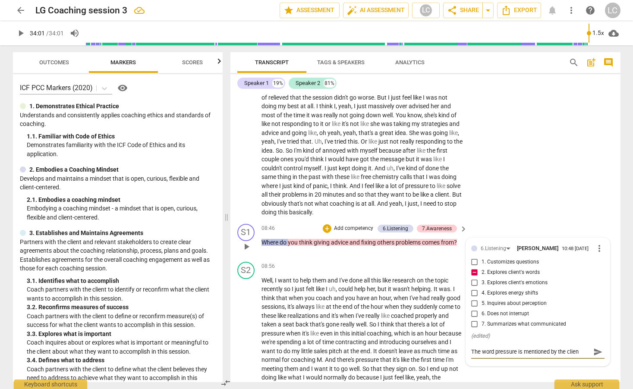
type textarea "The word pressure is mentioned by the client"
type textarea "The word pressure is mentioned by the clientm"
type textarea "The word pressure is mentioned by the clientma"
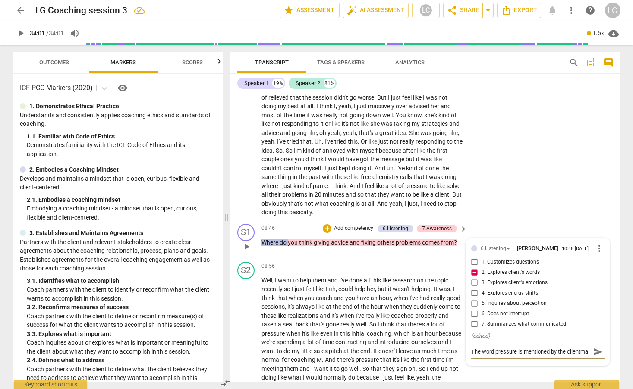
type textarea "The word pressure is mentioned by the clientman"
type textarea "The word pressure is mentioned by the clientmany"
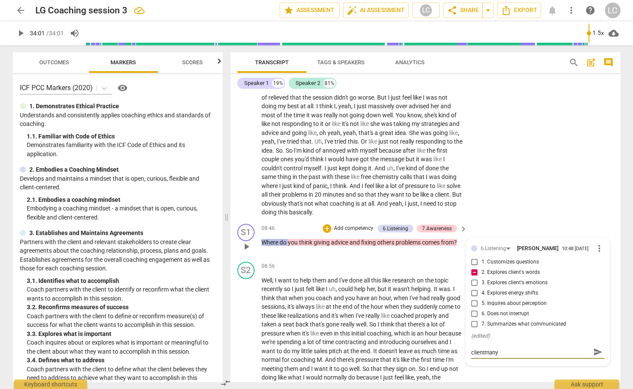
type textarea "The word pressure is mentioned by the clientmany"
type textarea "The word pressure is mentioned by the clientmany t"
type textarea "The word pressure is mentioned by the clientmany ti"
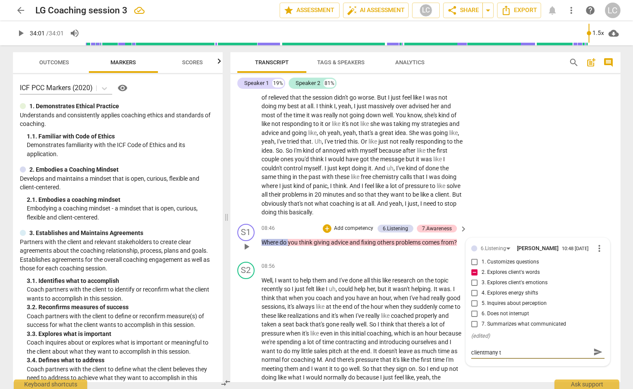
type textarea "The word pressure is mentioned by the clientmany ti"
type textarea "The word pressure is mentioned by the clientmany [PERSON_NAME]"
type textarea "The word pressure is mentioned by the clientmany time"
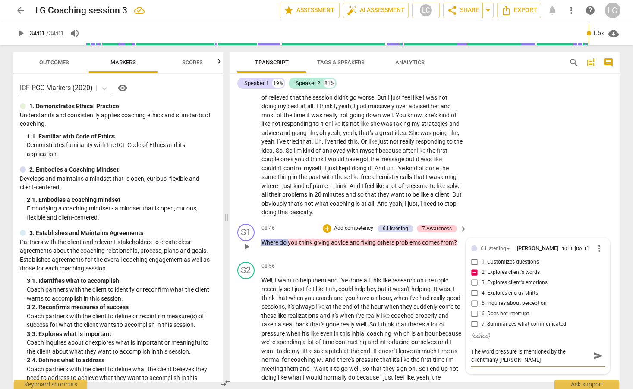
type textarea "The word pressure is mentioned by the clientmany time"
type textarea "The word pressure is mentioned by the clientmany times"
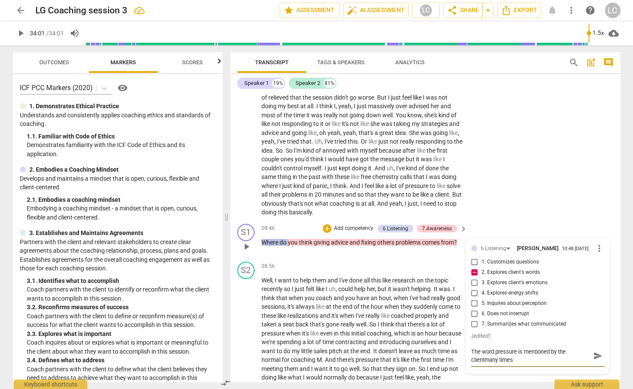
type textarea "The word pressure is mentioned by the clientmany times d"
type textarea "The word pressure is mentioned by the clientmany times du"
type textarea "The word pressure is mentioned by the clientmany times dur"
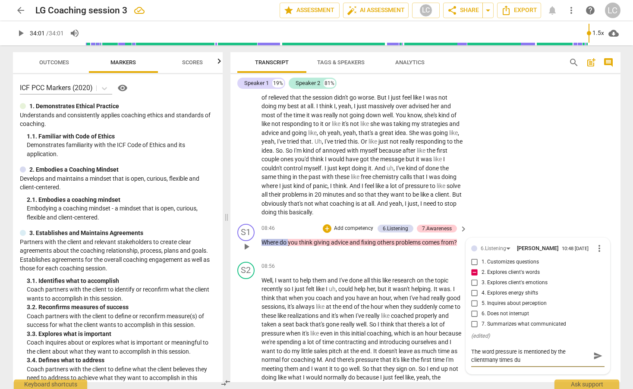
type textarea "The word pressure is mentioned by the clientmany times dur"
type textarea "The word pressure is mentioned by the clientmany times duri"
type textarea "The word pressure is mentioned by the clientmany times durin"
type textarea "The word pressure is mentioned by the clientmany times during"
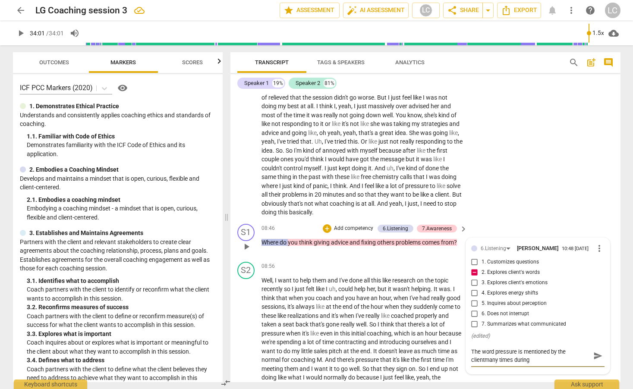
type textarea "The word pressure is mentioned by the clientmany times during"
type textarea "The word pressure is mentioned by the clientmany times during t"
type textarea "The word pressure is mentioned by the clientmany times during th"
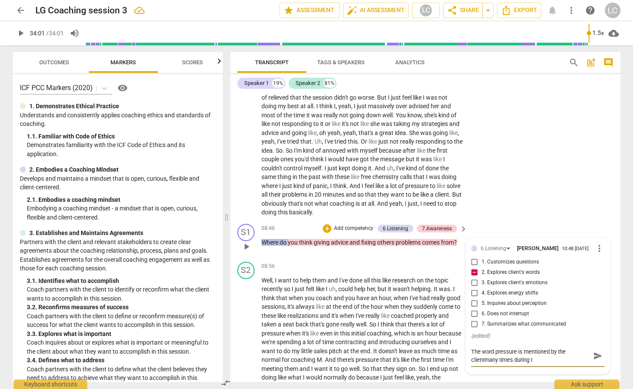
type textarea "The word pressure is mentioned by the clientmany times during th"
type textarea "The word pressure is mentioned by the clientmany times during the"
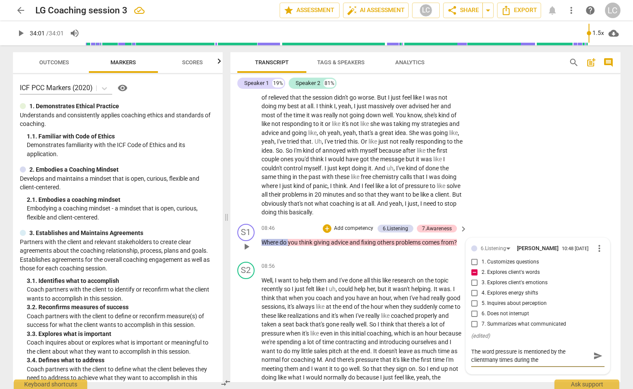
type textarea "The word pressure is mentioned by the clientmany times during the s"
type textarea "The word pressure is mentioned by the clientmany times during the se"
type textarea "The word pressure is mentioned by the clientmany times during the ses"
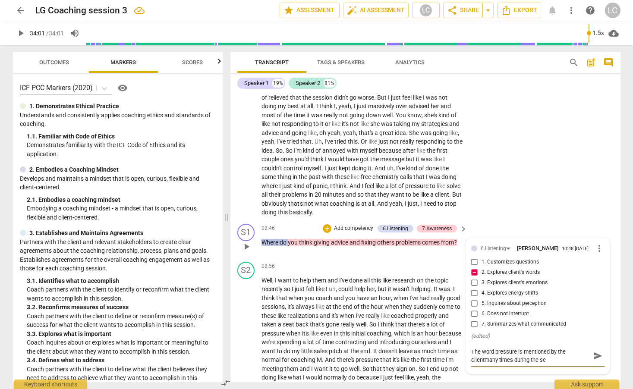
type textarea "The word pressure is mentioned by the clientmany times during the ses"
type textarea "The word pressure is mentioned by the clientmany times during the sess"
type textarea "The word pressure is mentioned by the clientmany times during the sessi"
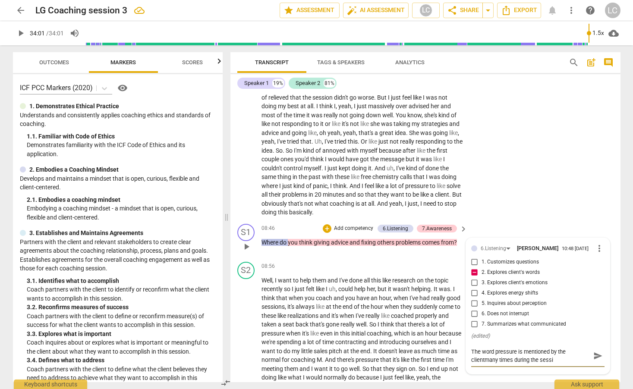
type textarea "The word pressure is mentioned by the clientmany times during the sessio"
click at [482, 360] on textarea "The word pressure is mentioned by the clientmany times during the session so it…" at bounding box center [530, 364] width 119 height 33
drag, startPoint x: 570, startPoint y: 360, endPoint x: 576, endPoint y: 357, distance: 6.2
click at [570, 360] on textarea "The word pressure is mentioned by the client many times during the session so i…" at bounding box center [530, 364] width 119 height 33
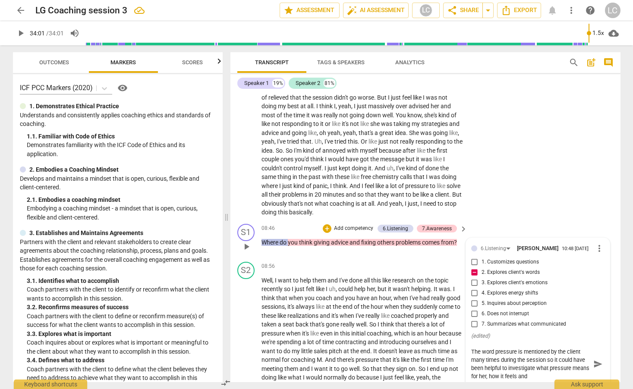
click at [545, 377] on textarea "The word pressure is mentioned by the client many times during the session so i…" at bounding box center [530, 364] width 119 height 33
click at [595, 365] on span "send" at bounding box center [597, 363] width 9 height 9
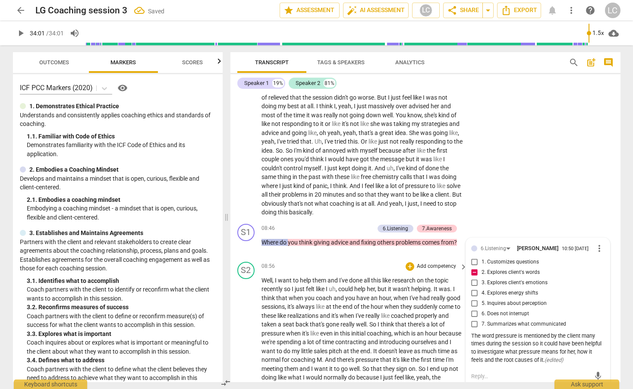
click at [431, 321] on span "a" at bounding box center [428, 324] width 5 height 7
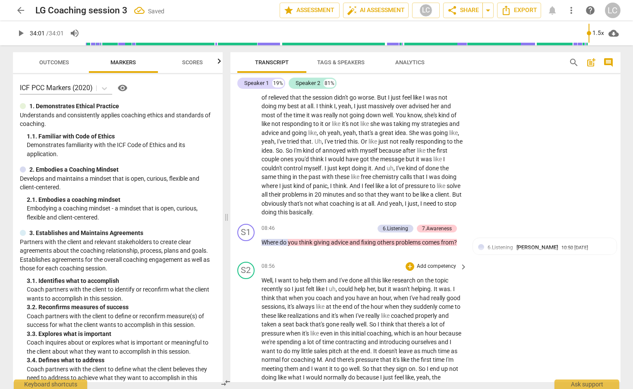
drag, startPoint x: 308, startPoint y: 316, endPoint x: 317, endPoint y: 312, distance: 10.2
click at [308, 316] on span "realizations" at bounding box center [303, 315] width 32 height 7
click at [378, 308] on span "hour" at bounding box center [377, 306] width 14 height 7
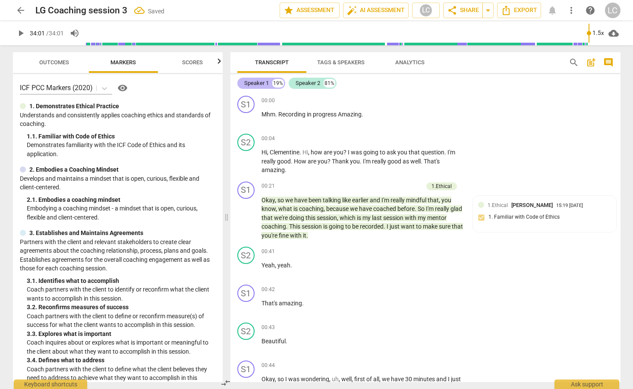
click at [261, 85] on div "Speaker 1" at bounding box center [256, 83] width 25 height 9
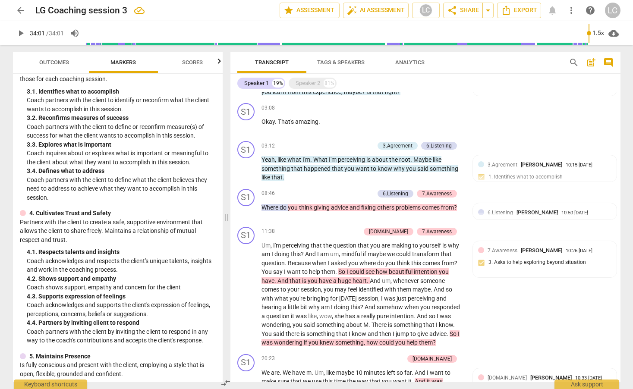
scroll to position [281, 0]
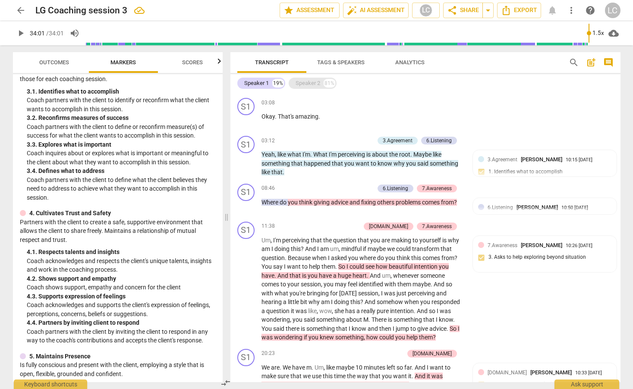
click at [308, 82] on div "Speaker 2" at bounding box center [307, 83] width 25 height 9
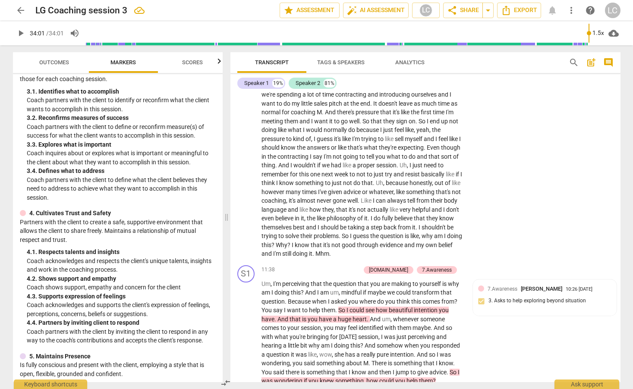
scroll to position [1319, 0]
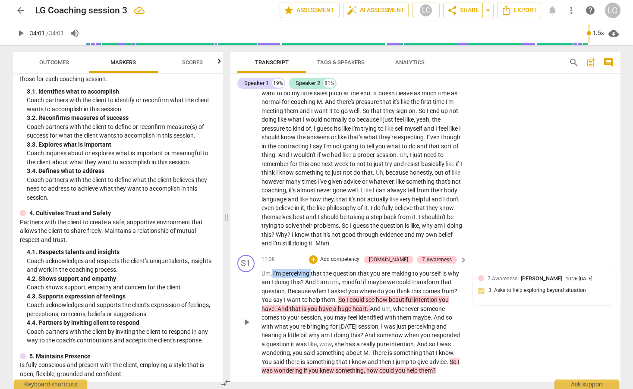
drag, startPoint x: 272, startPoint y: 282, endPoint x: 311, endPoint y: 281, distance: 39.2
click at [311, 281] on p "Um , I'm perceiving that the question that you are making to yourself is why am…" at bounding box center [362, 322] width 202 height 106
click at [321, 271] on div "+" at bounding box center [319, 270] width 9 height 9
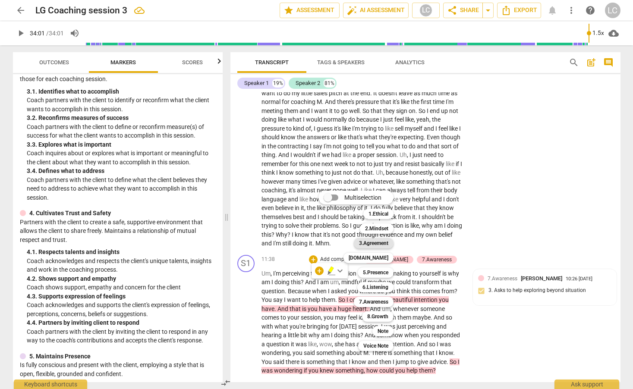
click at [357, 241] on div "3.Agreement" at bounding box center [374, 243] width 40 height 10
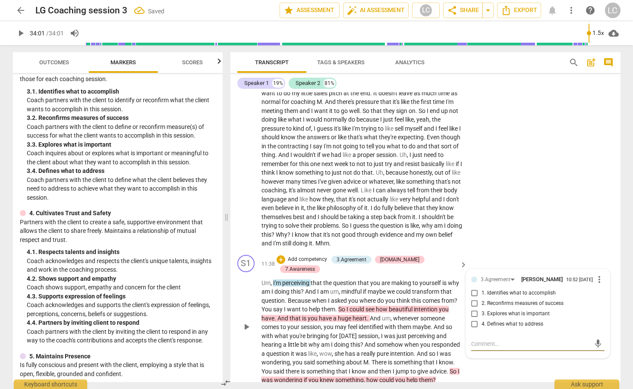
click at [473, 329] on input "4. Defines what to address" at bounding box center [474, 324] width 14 height 10
click at [473, 348] on textarea at bounding box center [530, 344] width 119 height 8
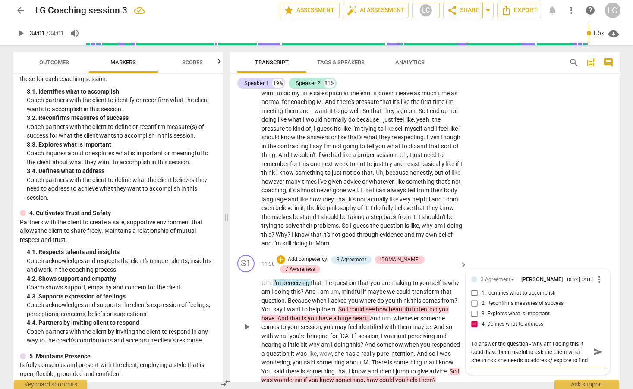
scroll to position [7, 0]
click at [483, 357] on textarea "To answer the question - why am I doing this it coudl have been useful to ask t…" at bounding box center [530, 352] width 119 height 25
click at [596, 357] on span "send" at bounding box center [597, 351] width 9 height 9
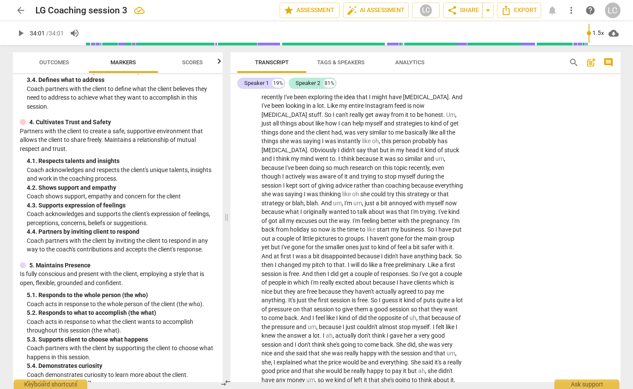
scroll to position [740, 0]
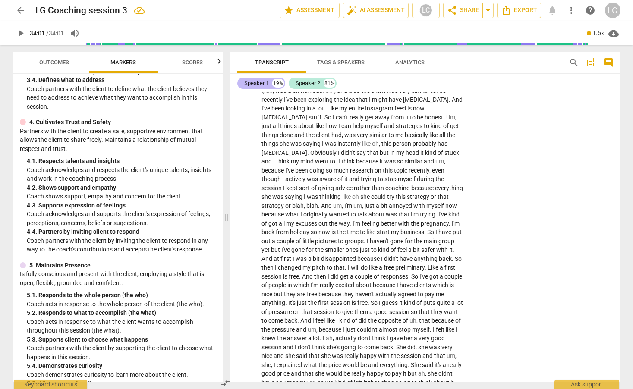
click at [260, 85] on div "Speaker 1" at bounding box center [256, 83] width 25 height 9
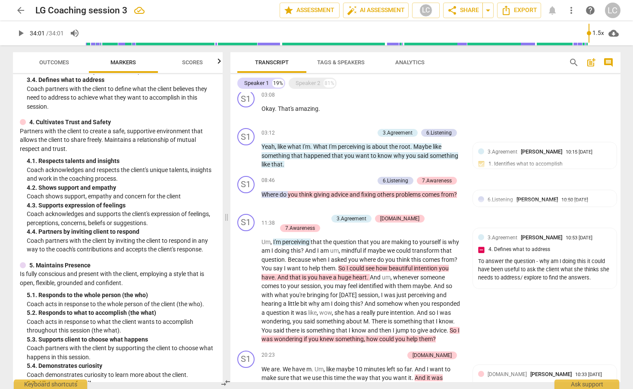
scroll to position [290, 0]
click at [344, 273] on span "huge" at bounding box center [345, 276] width 15 height 7
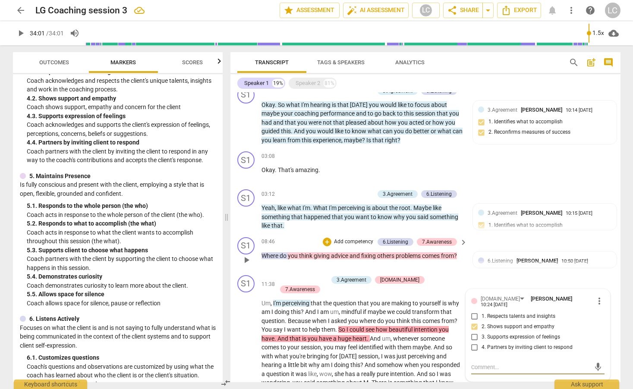
scroll to position [229, 0]
click at [327, 239] on div "+" at bounding box center [327, 241] width 9 height 9
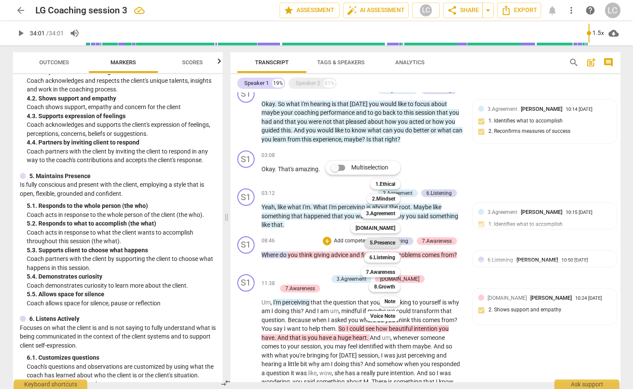
click at [388, 241] on b "5.Presence" at bounding box center [382, 243] width 25 height 10
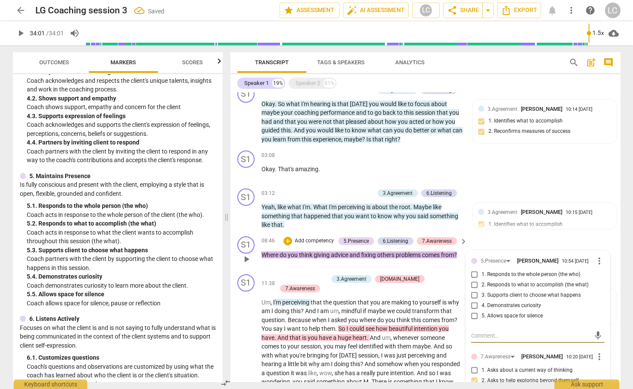
click at [473, 296] on input "3. Supports client to choose what happens" at bounding box center [474, 295] width 14 height 10
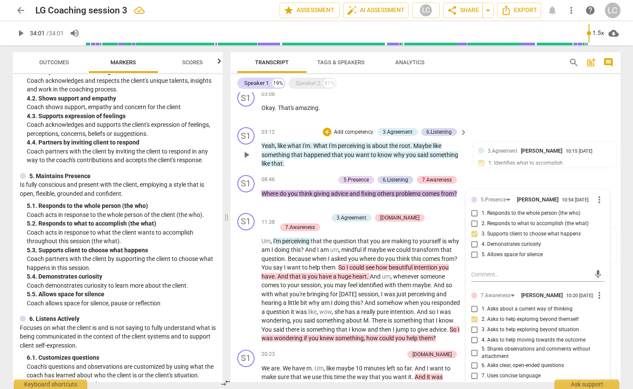
scroll to position [304, 0]
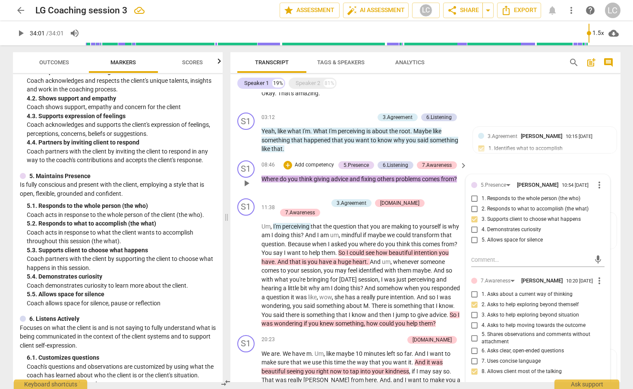
click at [473, 207] on input "2. Responds to what to accomplish (the what)" at bounding box center [474, 209] width 14 height 10
click at [382, 232] on span "maybe" at bounding box center [376, 235] width 19 height 7
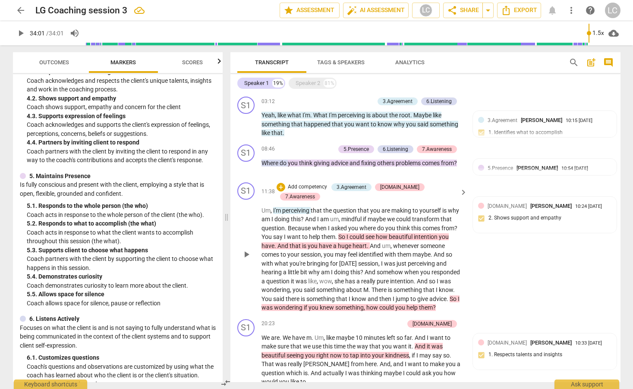
scroll to position [325, 0]
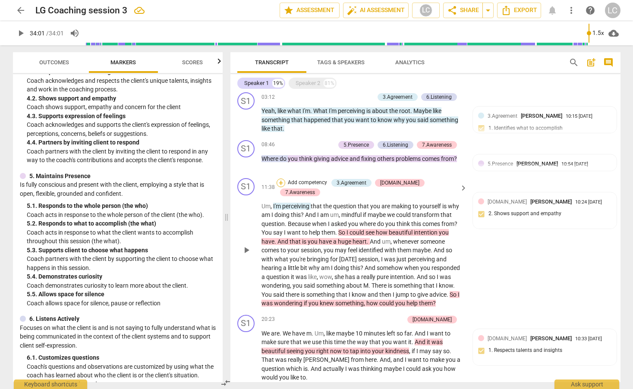
click at [285, 183] on div "+" at bounding box center [280, 183] width 9 height 9
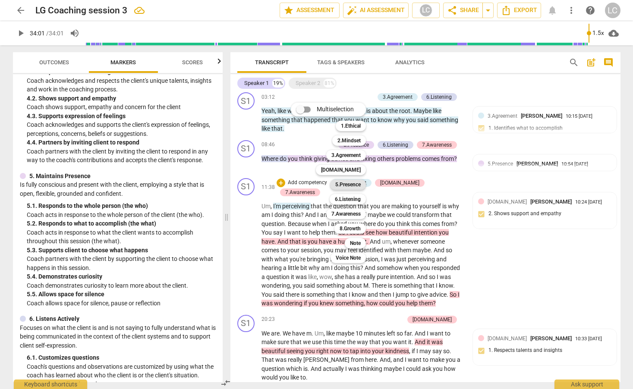
click at [345, 186] on b "5.Presence" at bounding box center [347, 184] width 25 height 10
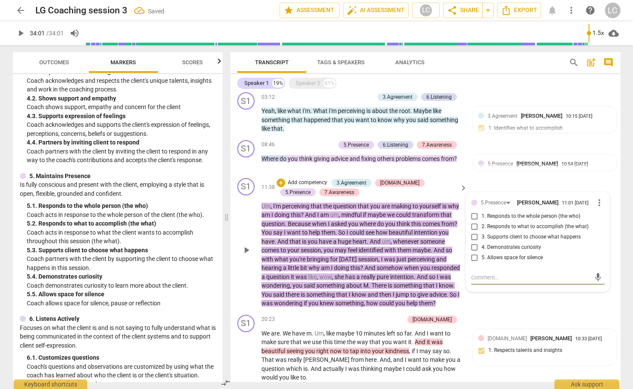
click at [473, 214] on input "1. Responds to the whole person (the who)" at bounding box center [474, 216] width 14 height 10
click at [241, 233] on div "play_arrow pause" at bounding box center [250, 250] width 22 height 110
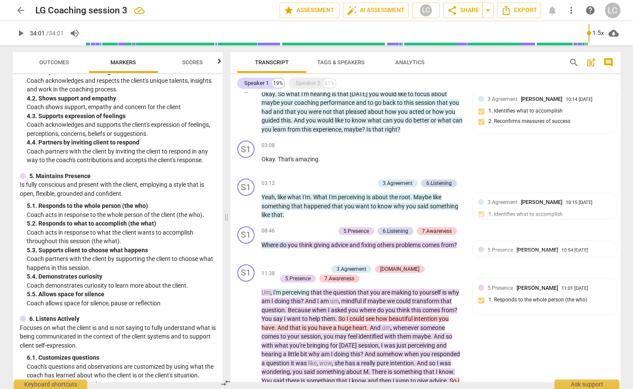
scroll to position [230, 0]
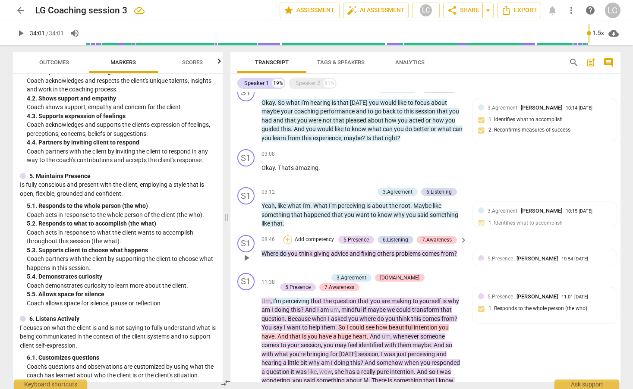
click at [286, 239] on div "+" at bounding box center [287, 239] width 9 height 9
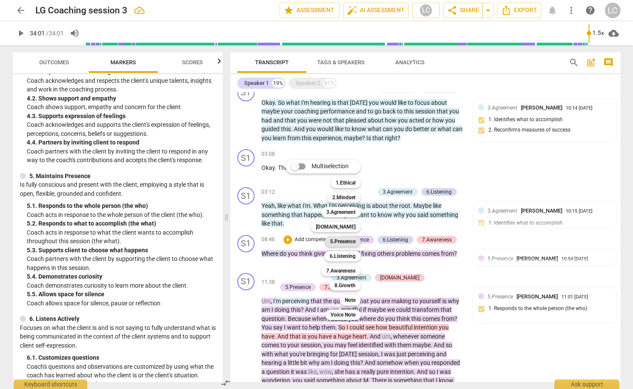
click at [340, 241] on b "5.Presence" at bounding box center [342, 241] width 25 height 10
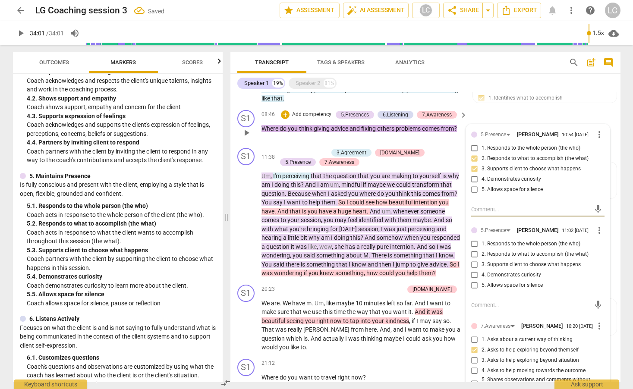
scroll to position [357, 0]
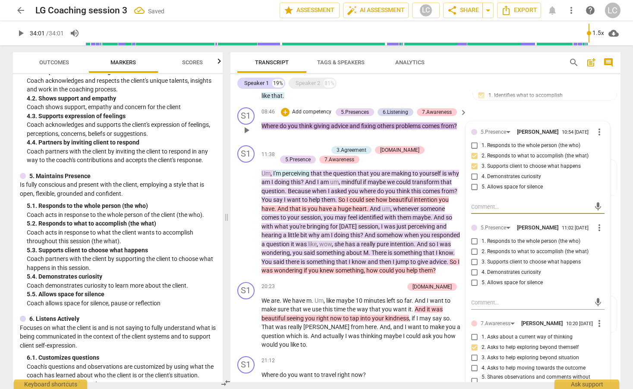
click at [474, 272] on input "4. Demonstrates curiosity" at bounding box center [474, 272] width 14 height 10
click at [473, 271] on input "4. Demonstrates curiosity" at bounding box center [474, 272] width 14 height 10
click at [473, 176] on input "4. Demonstrates curiosity" at bounding box center [474, 177] width 14 height 10
click at [473, 271] on input "4. Demonstrates curiosity" at bounding box center [474, 272] width 14 height 10
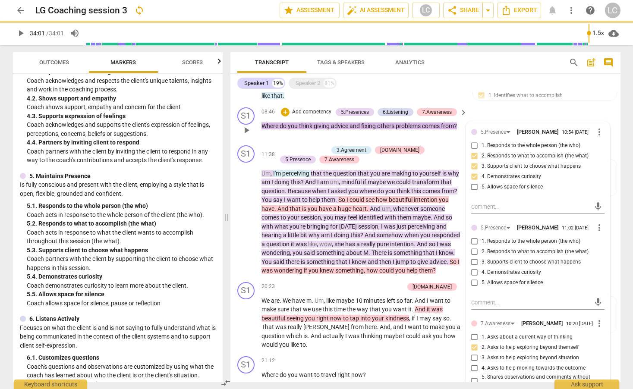
click at [594, 228] on span "more_vert" at bounding box center [599, 228] width 10 height 10
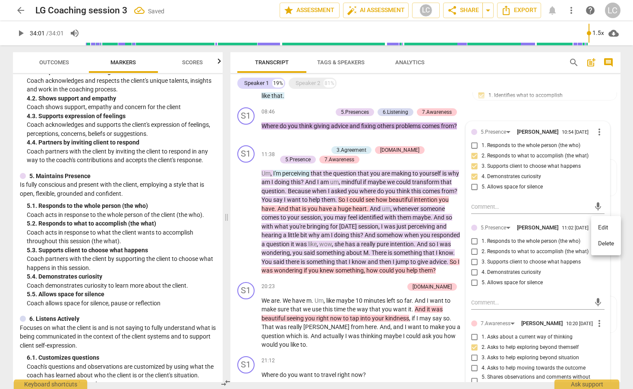
click at [598, 228] on li "Edit" at bounding box center [606, 227] width 30 height 16
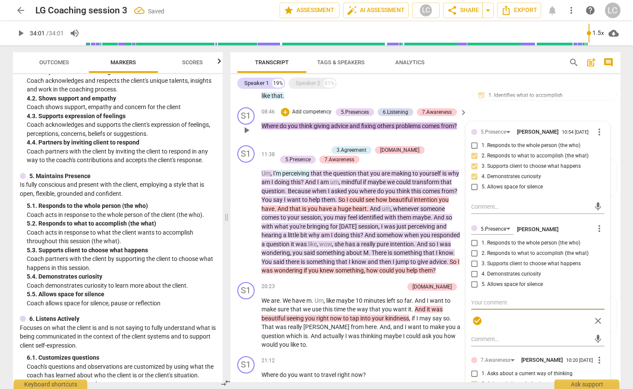
click at [598, 228] on span "more_vert" at bounding box center [599, 228] width 10 height 10
click at [600, 244] on li "Delete" at bounding box center [606, 244] width 30 height 16
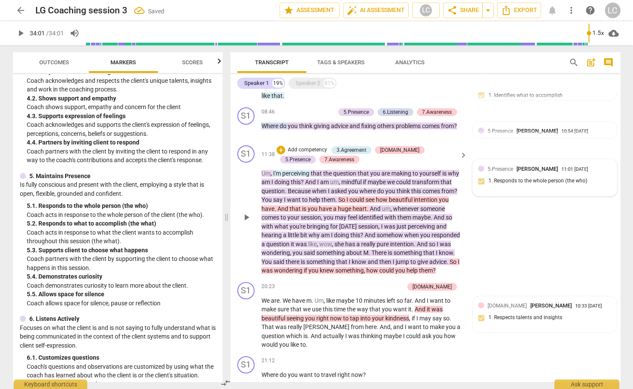
click at [517, 181] on div "5.Presence [PERSON_NAME] 11:01 [DATE] 1. Responds to the whole person (the who)" at bounding box center [544, 178] width 133 height 26
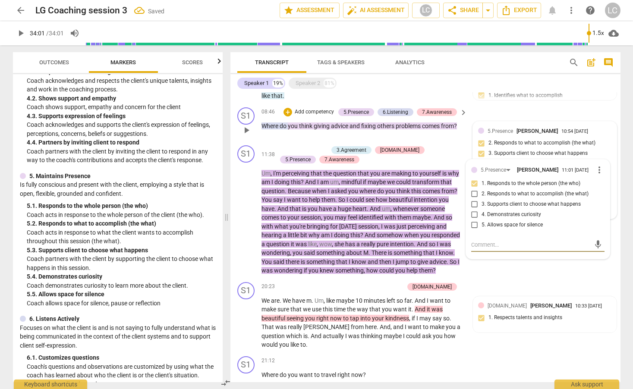
click at [503, 128] on span "5.Presence" at bounding box center [499, 131] width 25 height 6
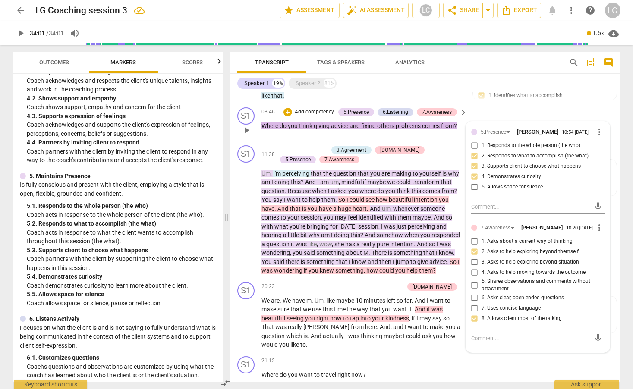
click at [273, 139] on div "S1 play_arrow pause 08:46 + Add competency 5.Presence 6.Listening 7.Awareness k…" at bounding box center [425, 123] width 390 height 38
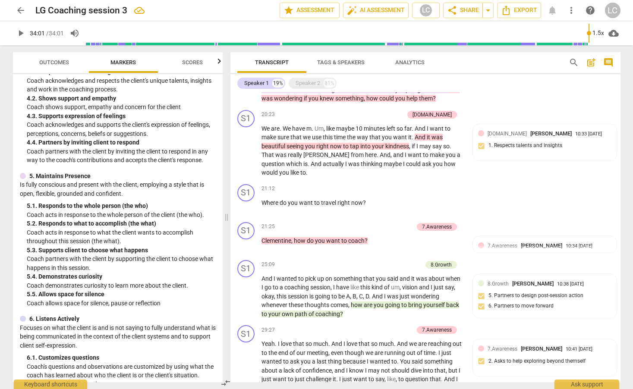
scroll to position [538, 0]
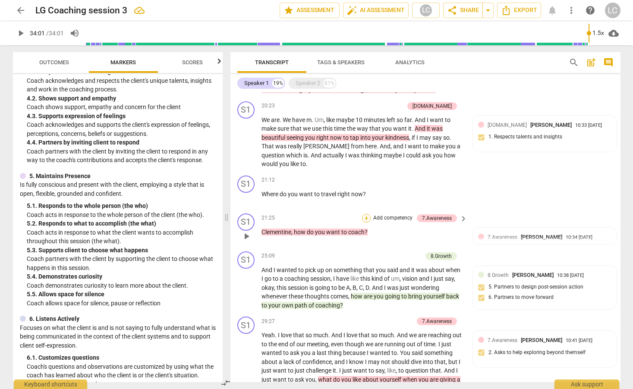
click at [366, 217] on div "+" at bounding box center [366, 218] width 9 height 9
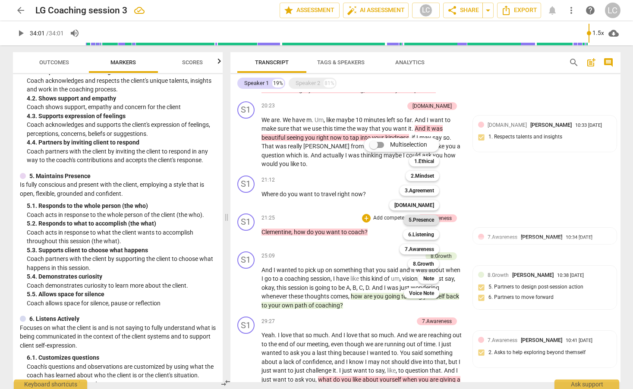
click at [415, 219] on b "5.Presence" at bounding box center [420, 220] width 25 height 10
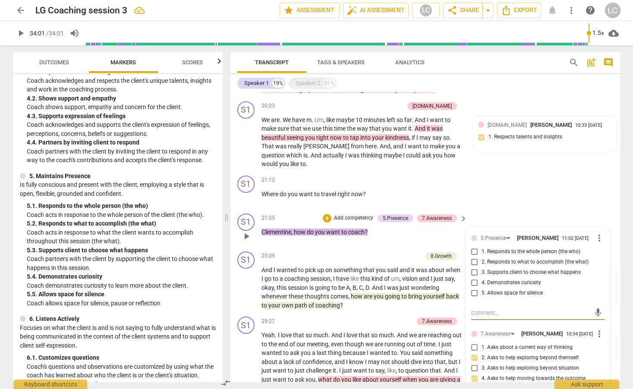
click at [471, 263] on input "2. Responds to what to accomplish (the what)" at bounding box center [474, 262] width 14 height 10
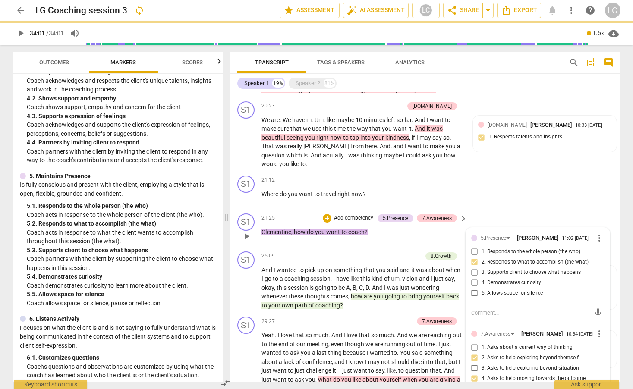
click at [474, 282] on input "4. Demonstrates curiosity" at bounding box center [474, 283] width 14 height 10
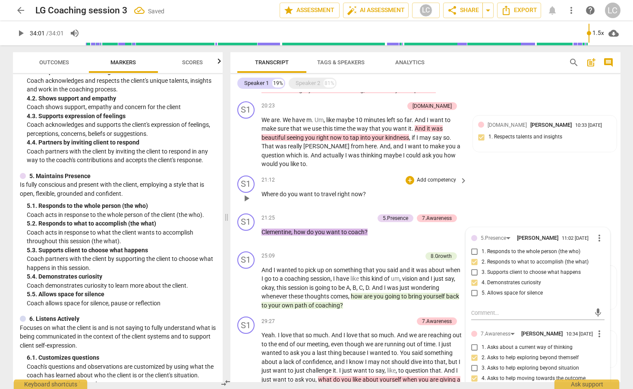
click at [390, 197] on p "Where do you want to travel right now ?" at bounding box center [362, 194] width 202 height 9
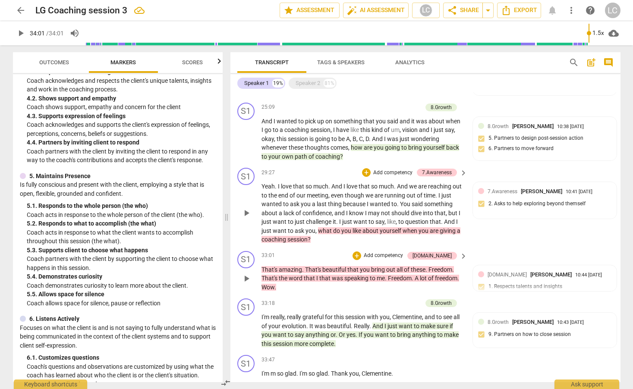
scroll to position [689, 0]
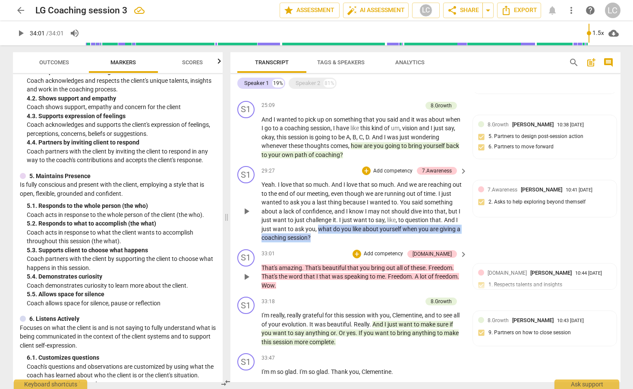
drag, startPoint x: 371, startPoint y: 228, endPoint x: 392, endPoint y: 239, distance: 24.1
click at [392, 239] on p "Yeah . I love that so much . And I love that so much . And we are reaching out …" at bounding box center [362, 211] width 202 height 62
click at [379, 228] on div "+" at bounding box center [377, 227] width 9 height 9
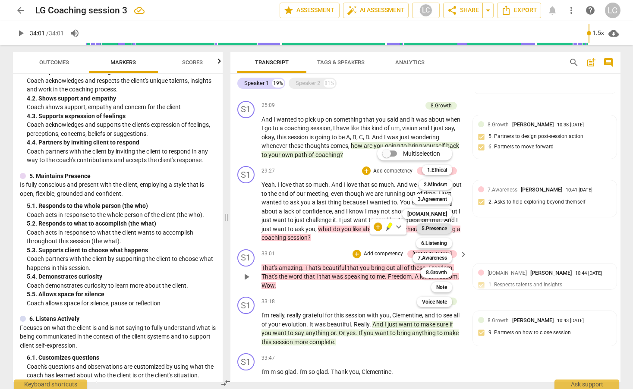
click at [433, 227] on b "5.Presence" at bounding box center [433, 228] width 25 height 10
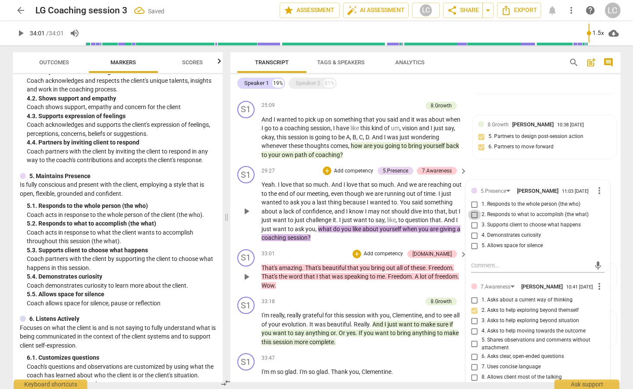
click at [473, 214] on input "2. Responds to what to accomplish (the what)" at bounding box center [474, 215] width 14 height 10
click at [408, 243] on div "S1 play_arrow pause 29:27 + Add competency 5.Presence 7.Awareness keyboard_arro…" at bounding box center [425, 204] width 390 height 83
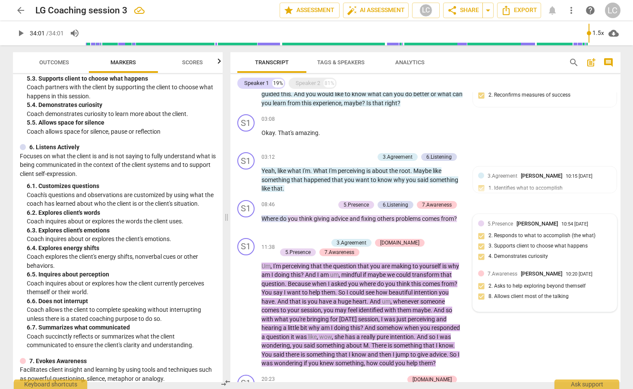
scroll to position [265, 0]
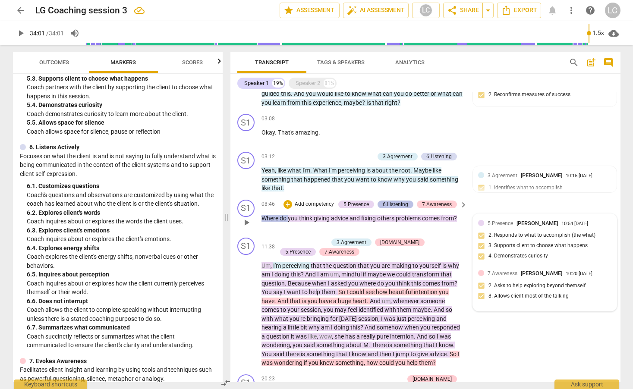
click at [398, 204] on div "6.Listening" at bounding box center [394, 205] width 25 height 8
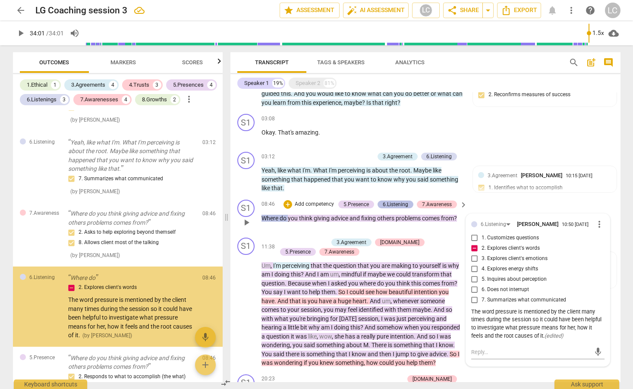
scroll to position [486, 0]
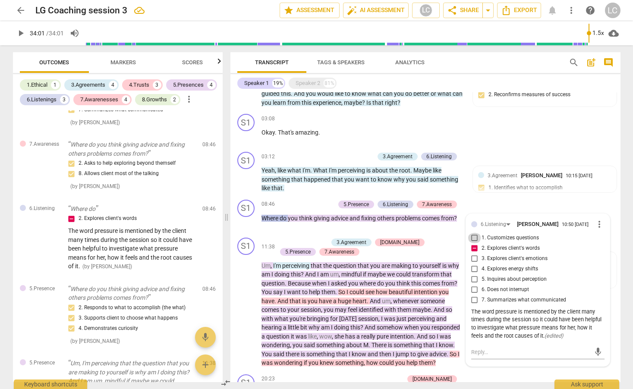
click at [475, 237] on input "1. Customizes questions" at bounding box center [474, 238] width 14 height 10
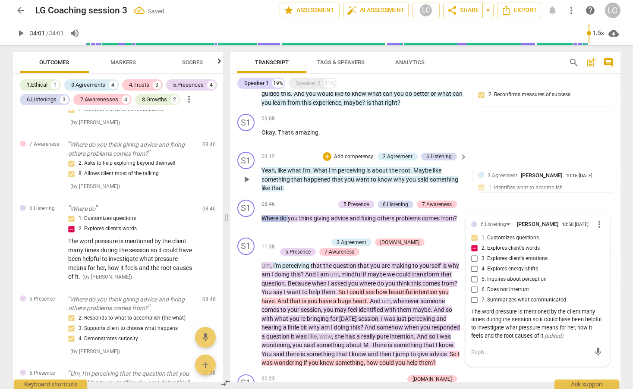
click at [305, 192] on p "Yeah , like what I'm . What I'm perceiving is about the root . Maybe like somet…" at bounding box center [362, 179] width 202 height 27
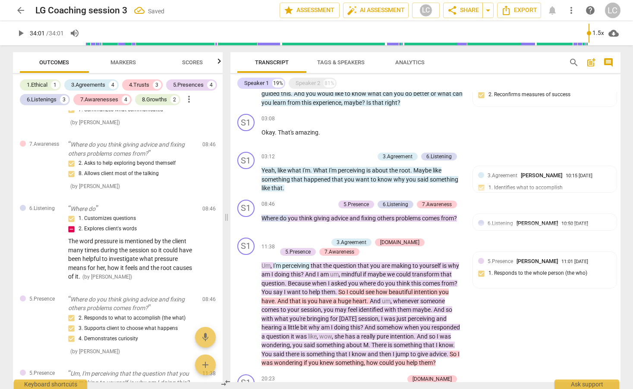
click at [188, 66] on span "Scores" at bounding box center [192, 63] width 41 height 12
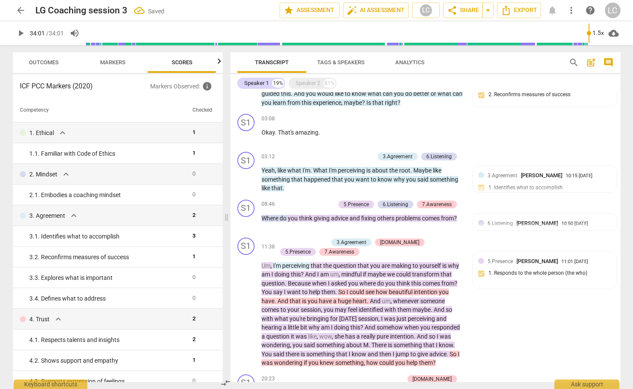
scroll to position [0, 11]
click at [115, 66] on span "Markers" at bounding box center [112, 63] width 46 height 12
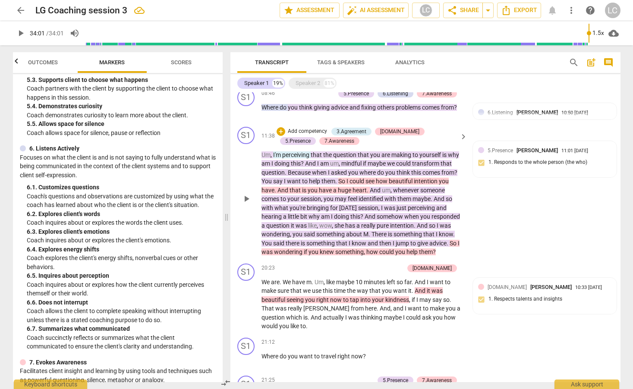
scroll to position [376, 0]
click at [280, 130] on div "+" at bounding box center [280, 131] width 9 height 9
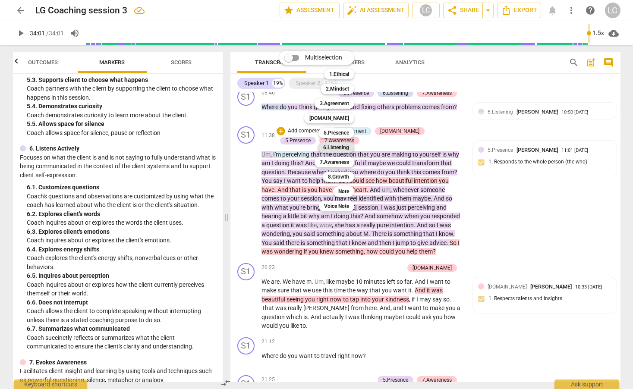
click at [338, 146] on b "6.Listening" at bounding box center [336, 147] width 26 height 10
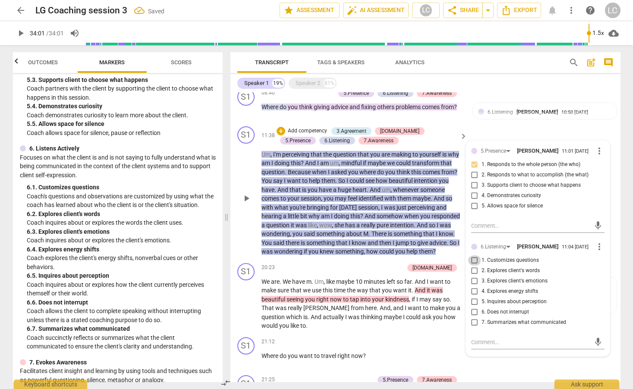
click at [473, 263] on input "1. Customizes questions" at bounding box center [474, 260] width 14 height 10
click at [238, 212] on div "S1 play_arrow pause" at bounding box center [249, 191] width 24 height 130
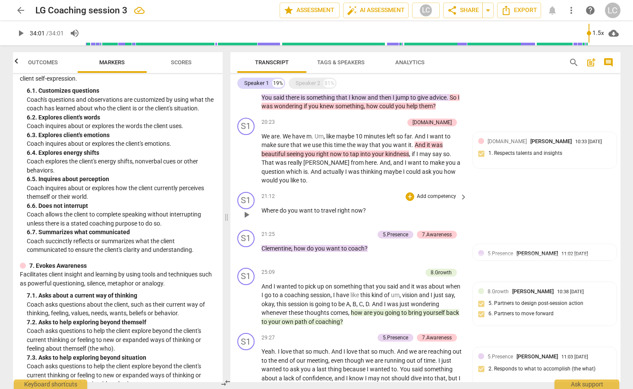
scroll to position [523, 0]
click at [327, 232] on div "+" at bounding box center [327, 233] width 9 height 9
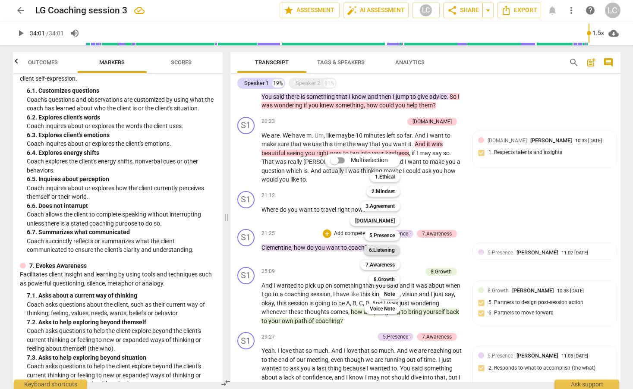
click at [392, 249] on b "6.Listening" at bounding box center [382, 250] width 26 height 10
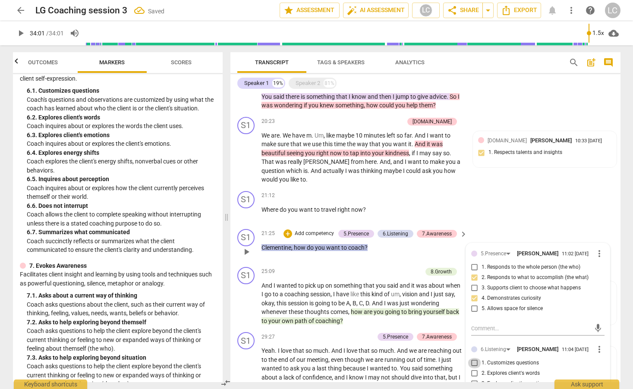
click at [473, 362] on input "1. Customizes questions" at bounding box center [474, 363] width 14 height 10
click at [335, 262] on div "S1 play_arrow pause 21:25 + Add competency 5.Presence 6.Listening 7.Awareness k…" at bounding box center [425, 245] width 390 height 38
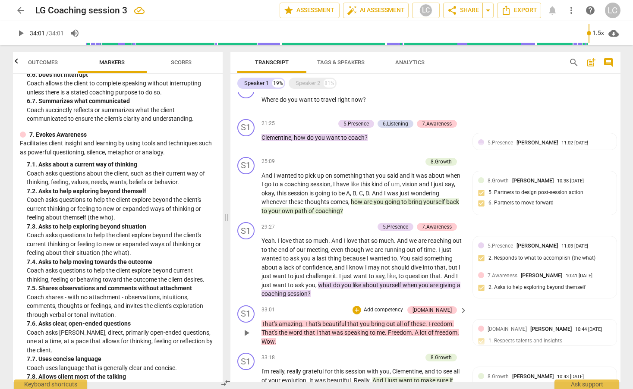
scroll to position [763, 0]
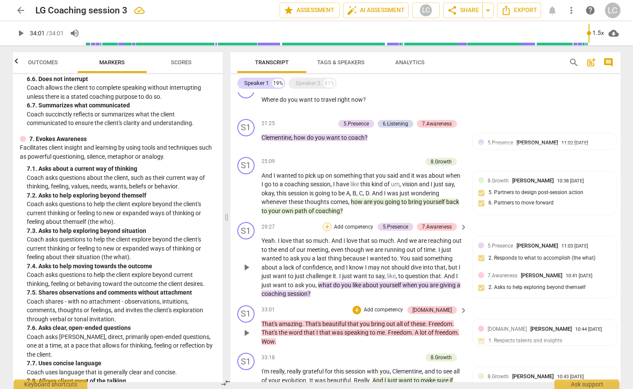
click at [325, 229] on div "+" at bounding box center [327, 227] width 9 height 9
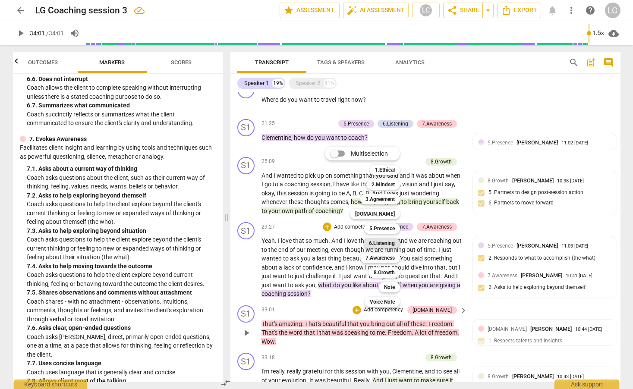
click at [375, 240] on b "6.Listening" at bounding box center [382, 243] width 26 height 10
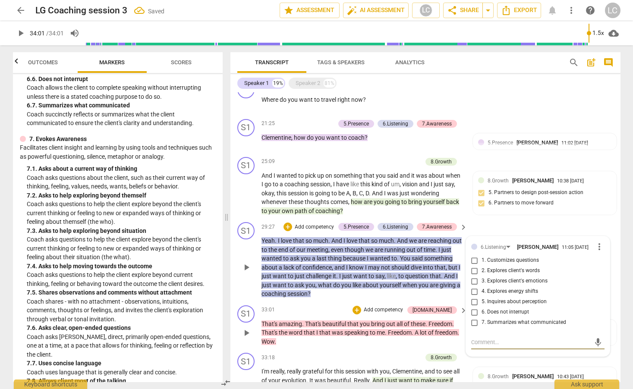
click at [473, 260] on input "1. Customizes questions" at bounding box center [474, 260] width 14 height 10
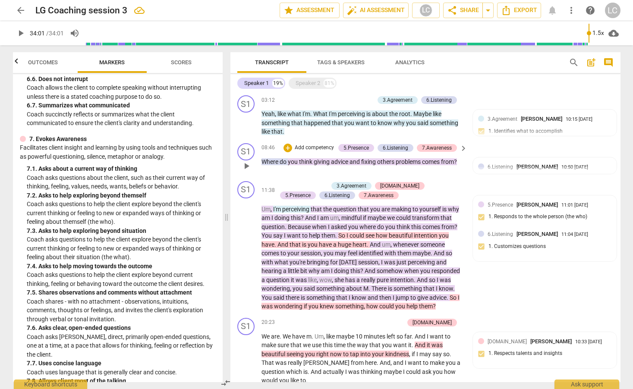
scroll to position [322, 0]
click at [364, 194] on div "7.Awareness" at bounding box center [379, 195] width 30 height 8
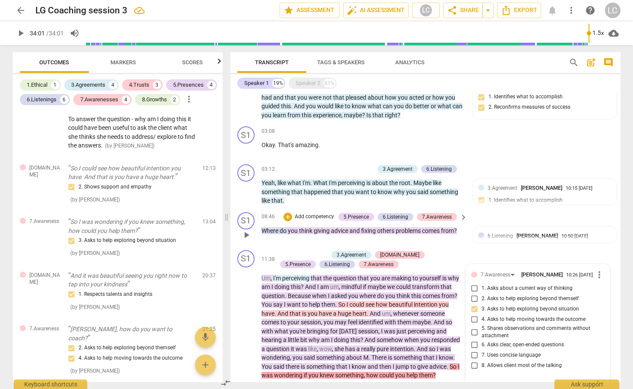
scroll to position [255, 0]
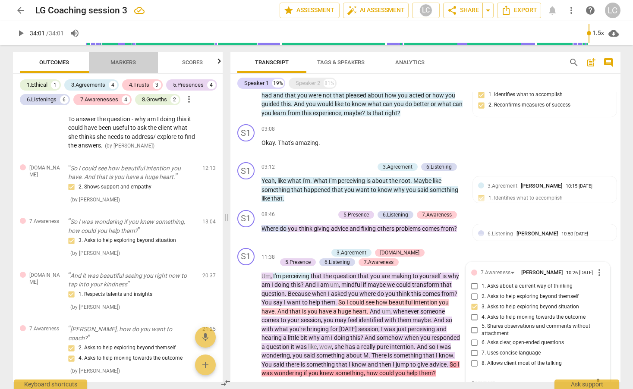
click at [131, 63] on span "Markers" at bounding box center [122, 62] width 25 height 6
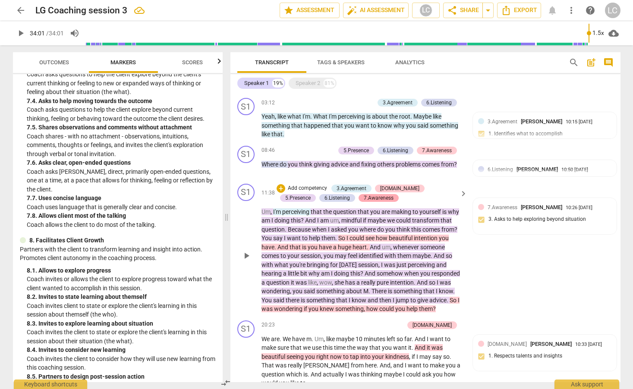
scroll to position [321, 0]
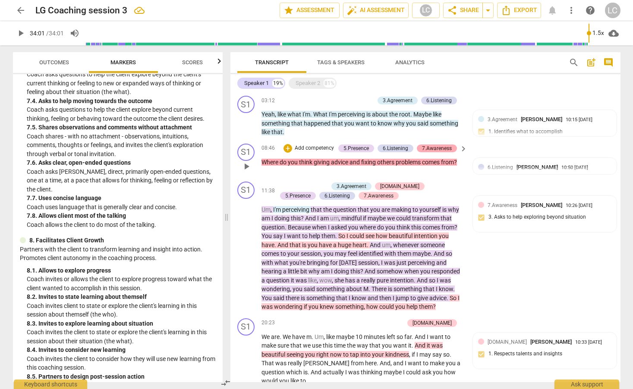
click at [446, 149] on div "7.Awareness" at bounding box center [437, 148] width 30 height 8
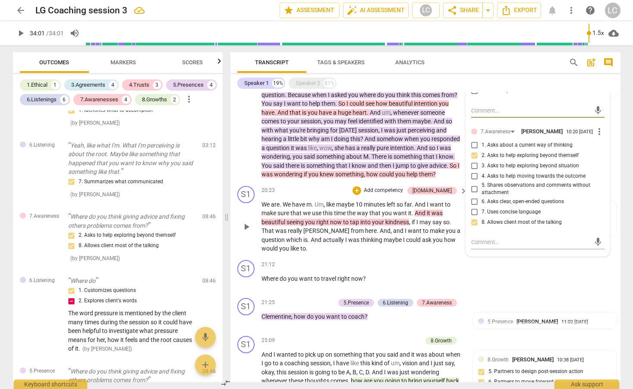
scroll to position [461, 0]
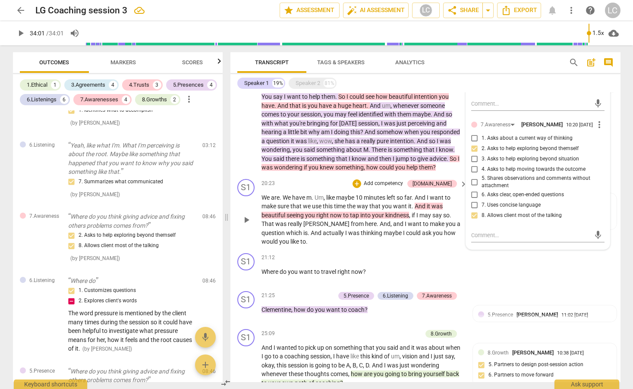
click at [389, 233] on span "maybe" at bounding box center [392, 232] width 19 height 7
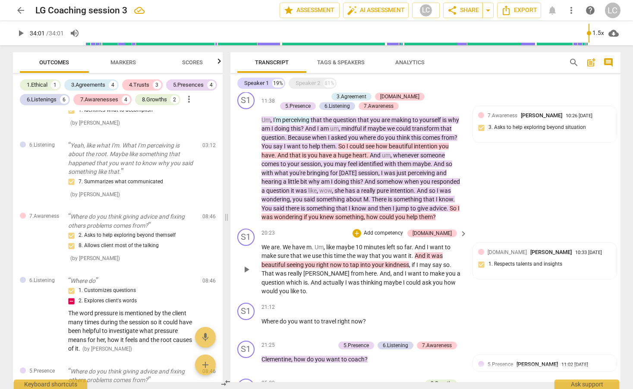
scroll to position [412, 0]
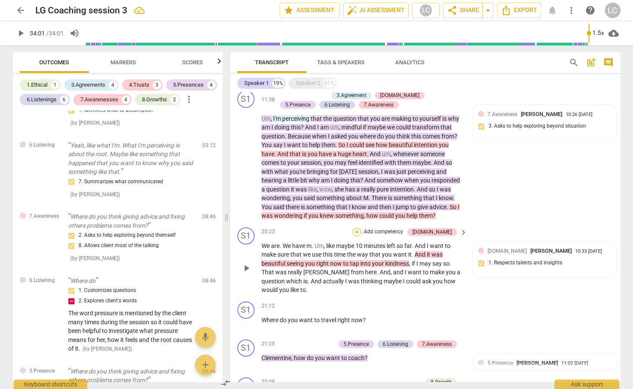
click at [361, 232] on div "+" at bounding box center [356, 232] width 9 height 9
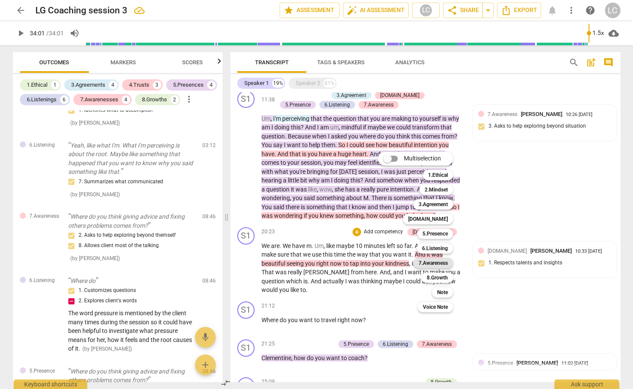
click at [429, 263] on b "7.Awareness" at bounding box center [432, 263] width 29 height 10
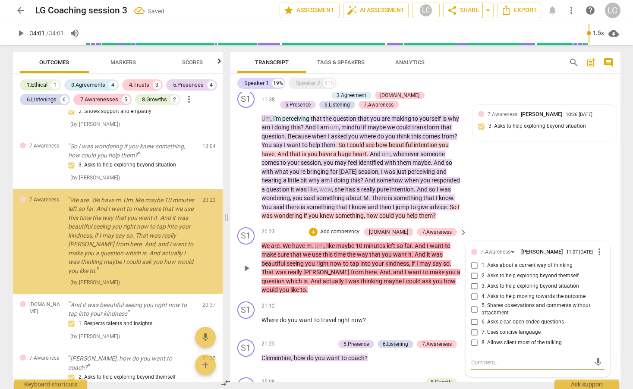
scroll to position [1268, 0]
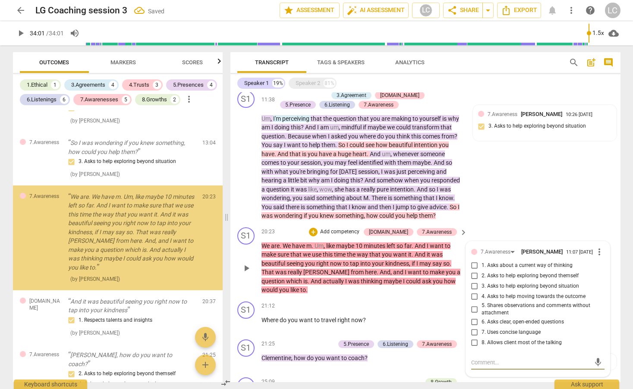
click at [473, 345] on input "8. Allows client most of the talking" at bounding box center [474, 343] width 14 height 10
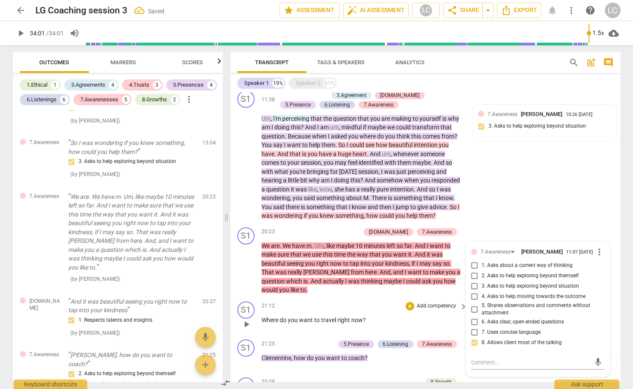
click at [376, 299] on div "S1 play_arrow pause 21:12 + Add competency keyboard_arrow_right Where do you wa…" at bounding box center [425, 317] width 390 height 38
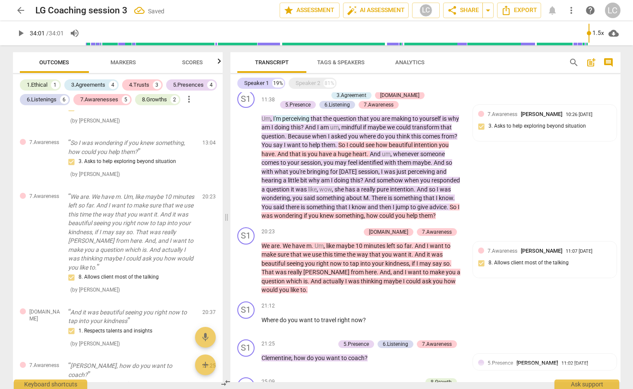
click at [125, 66] on span "Markers" at bounding box center [123, 63] width 46 height 12
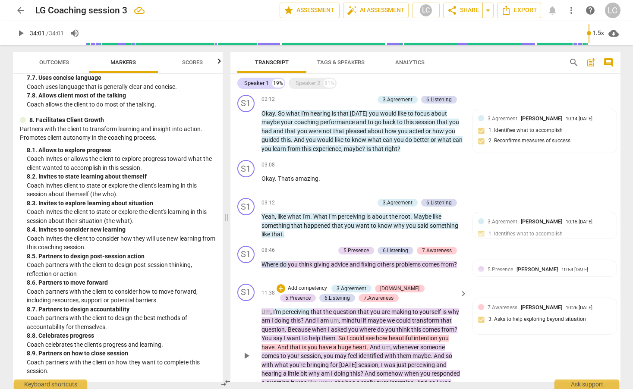
scroll to position [0, 0]
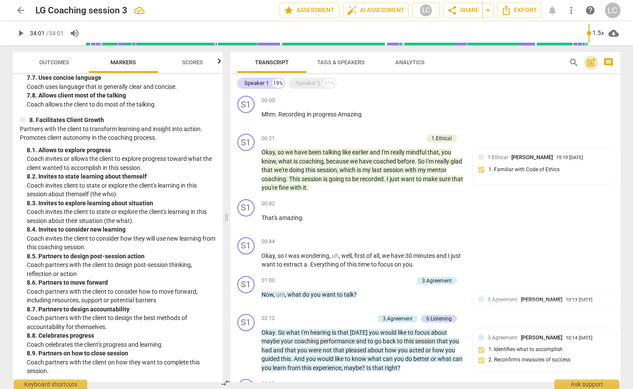
click at [590, 63] on span "post_add" at bounding box center [591, 62] width 10 height 10
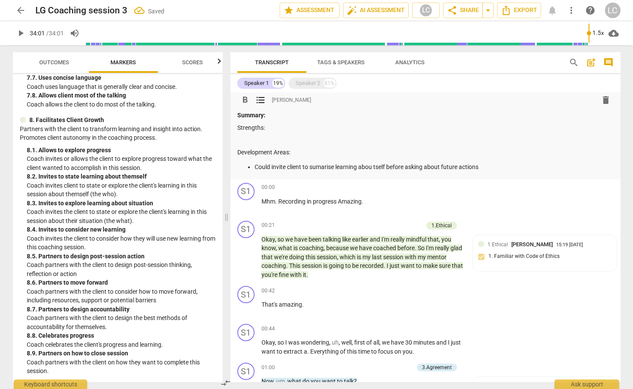
drag, startPoint x: 254, startPoint y: 169, endPoint x: 263, endPoint y: 165, distance: 9.8
click at [256, 169] on p "Could invite client to sumarise learning abou tself before asking about future …" at bounding box center [433, 167] width 359 height 9
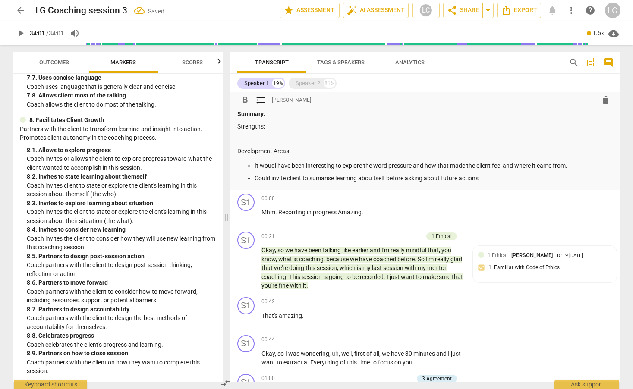
click at [276, 167] on p "It woudl have been interesting to explore the word pressure and how that made t…" at bounding box center [433, 165] width 359 height 9
click at [322, 178] on p "Could invite client to sumarise learning abou tself before asking about future …" at bounding box center [433, 178] width 359 height 9
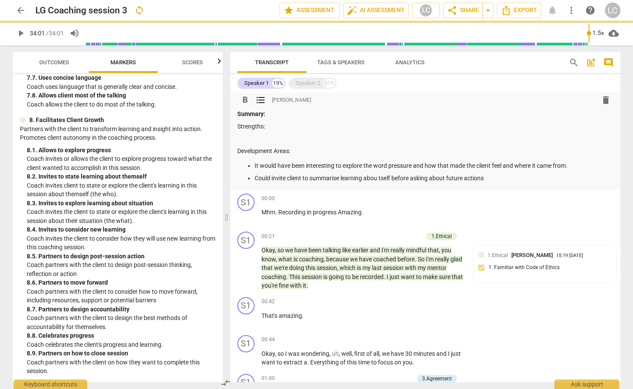
click at [380, 179] on p "Could invite client to summarise learning abou tself before asking about future…" at bounding box center [433, 178] width 359 height 9
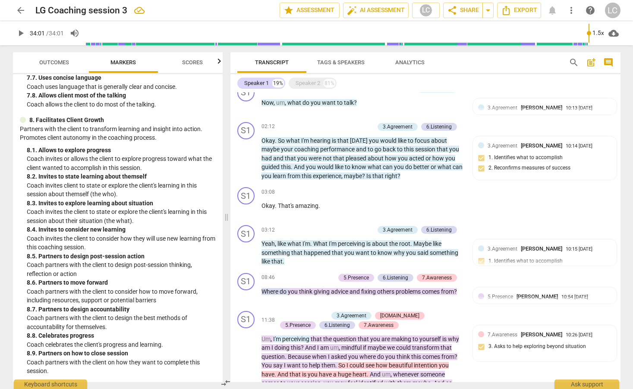
scroll to position [296, 0]
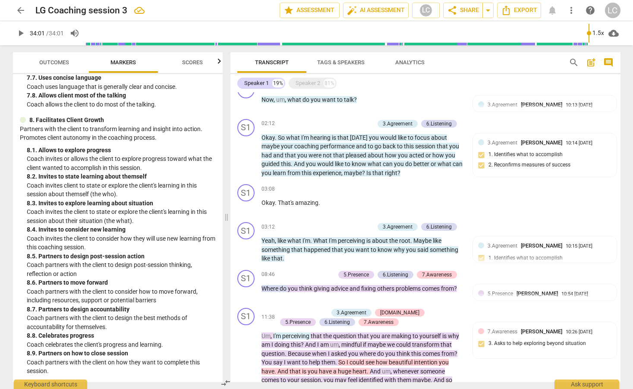
click at [55, 65] on span "Outcomes" at bounding box center [54, 62] width 30 height 6
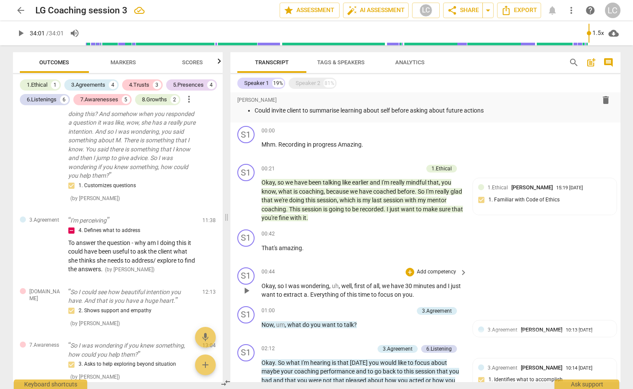
scroll to position [0, 0]
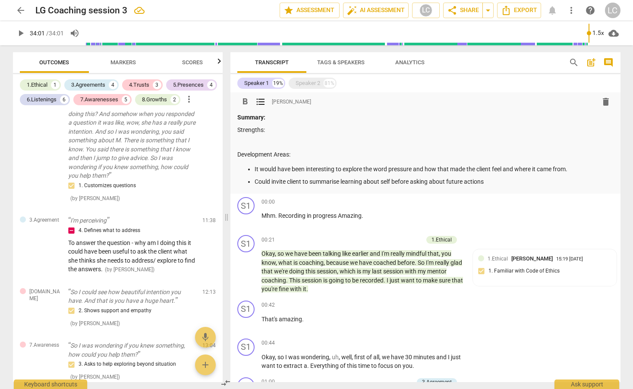
click at [254, 169] on p "It would have been interesting to explore the word pressure and how that made t…" at bounding box center [433, 169] width 359 height 9
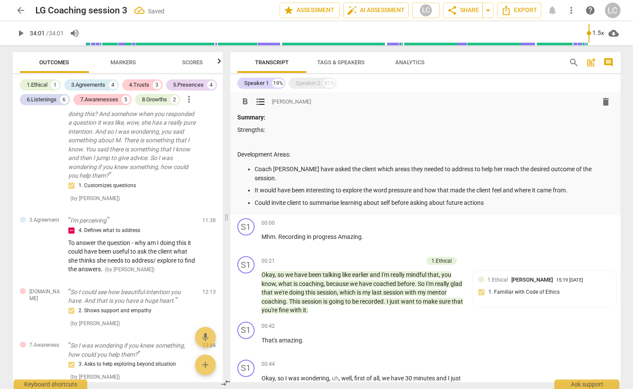
scroll to position [2, 0]
click at [287, 172] on ul "Coach [PERSON_NAME] have asked the client which areas they needed to address to…" at bounding box center [425, 186] width 376 height 42
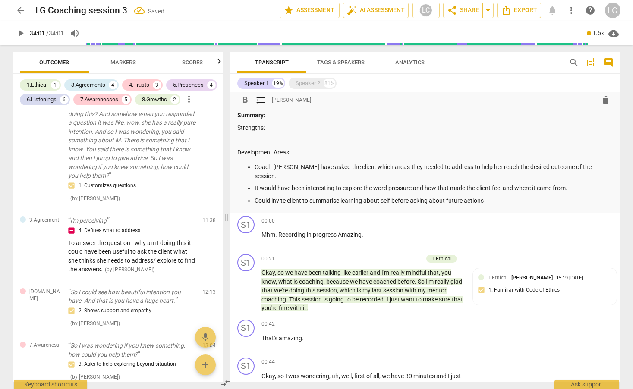
click at [290, 166] on p "Coach [PERSON_NAME] have asked the client which areas they needed to address to…" at bounding box center [433, 172] width 359 height 18
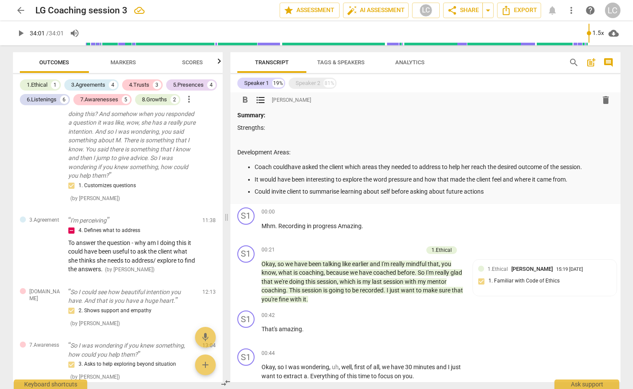
scroll to position [6, 0]
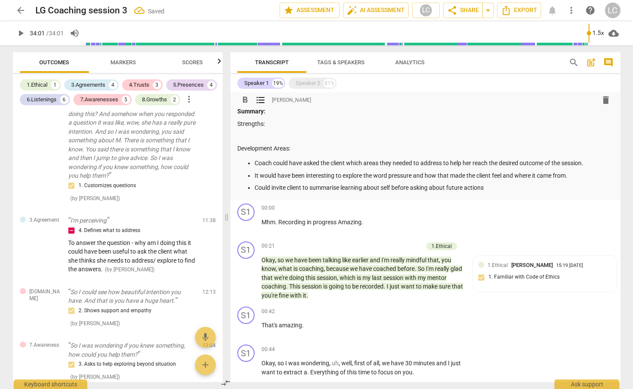
click at [486, 188] on p "Could invite client to summarise learning about self before asking about future…" at bounding box center [433, 187] width 359 height 9
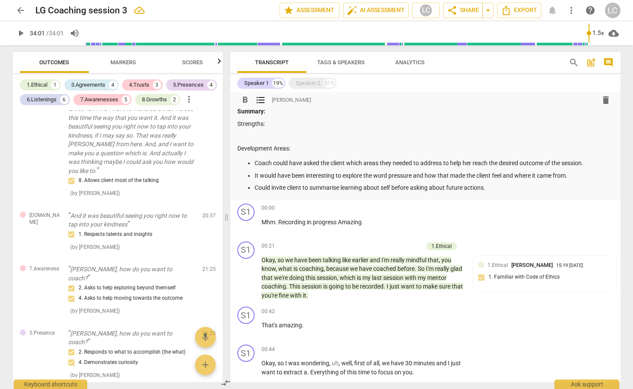
scroll to position [1303, 0]
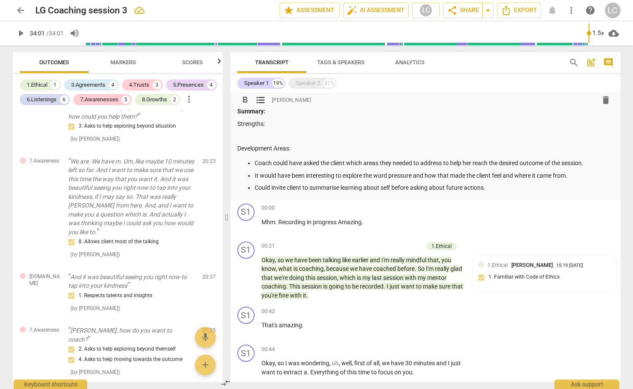
click at [132, 62] on span "Markers" at bounding box center [122, 62] width 25 height 6
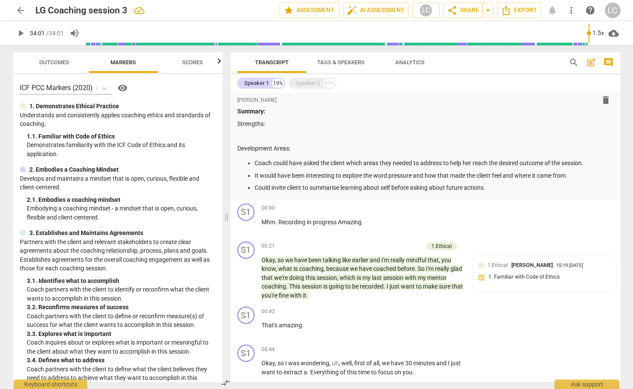
click at [157, 179] on p "Develops and maintains a mindset that is open, curious, flexible and client-cen…" at bounding box center [118, 183] width 196 height 18
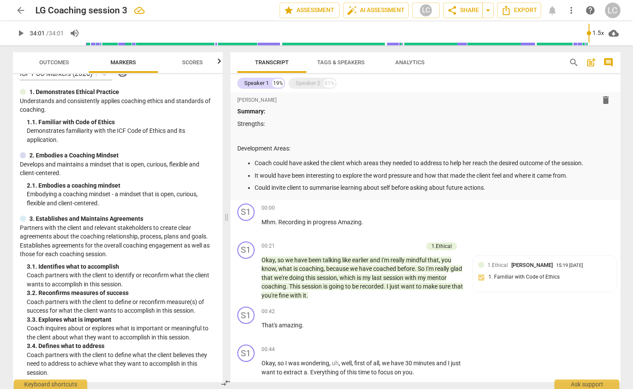
scroll to position [14, 0]
click at [56, 66] on span "Outcomes" at bounding box center [54, 63] width 50 height 12
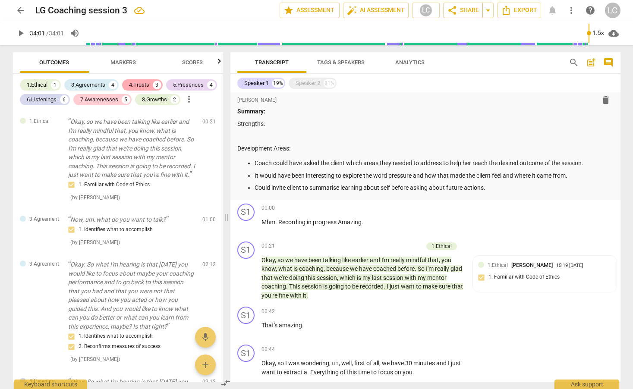
click at [139, 82] on div "4.Trusts" at bounding box center [139, 85] width 20 height 9
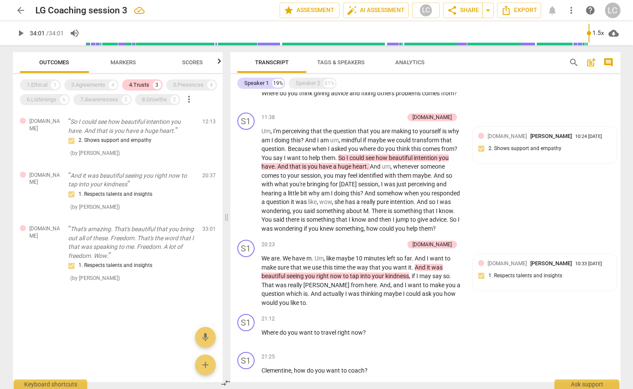
scroll to position [503, 0]
drag, startPoint x: 413, startPoint y: 266, endPoint x: 410, endPoint y: 276, distance: 9.5
click at [410, 276] on p "We are . We have m . Um , like maybe 10 minutes left so far . And I want to mak…" at bounding box center [362, 280] width 202 height 53
click at [420, 266] on div "+" at bounding box center [419, 265] width 9 height 9
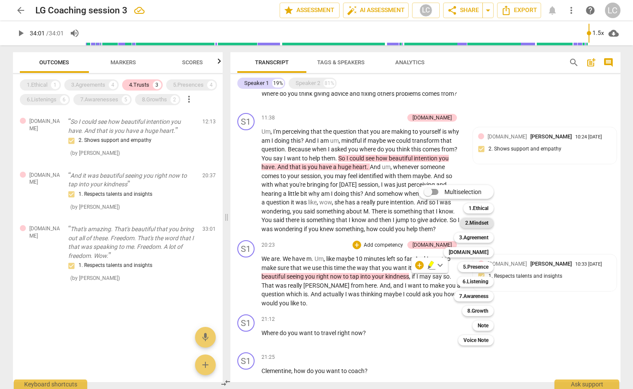
click at [476, 223] on b "2.Mindset" at bounding box center [476, 223] width 23 height 10
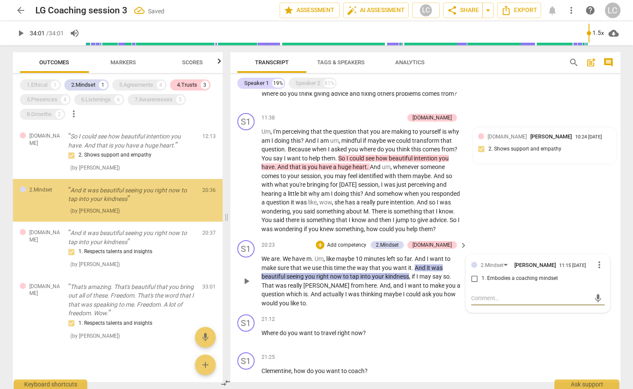
click at [473, 278] on input "1. Embodies a coaching mindset" at bounding box center [474, 278] width 14 height 10
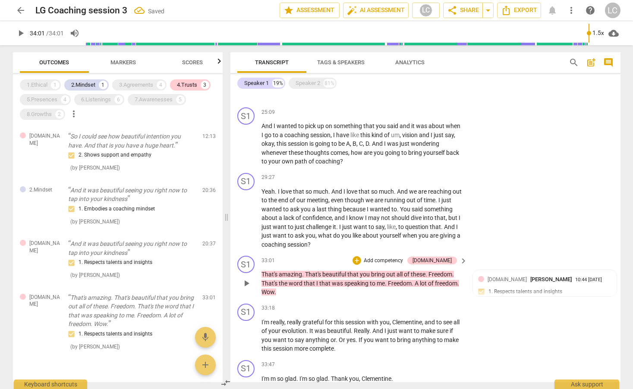
scroll to position [830, 0]
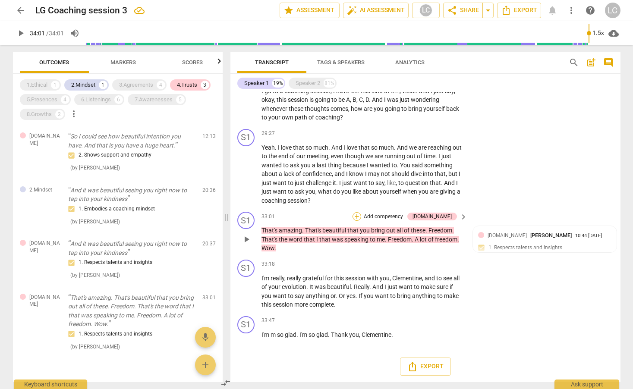
click at [361, 213] on div "+" at bounding box center [356, 216] width 9 height 9
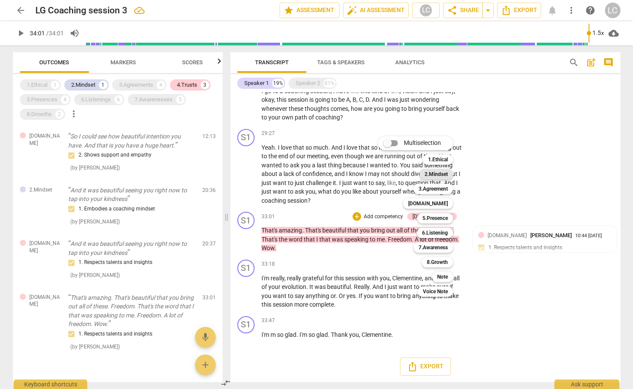
click at [435, 174] on b "2.Mindset" at bounding box center [435, 174] width 23 height 10
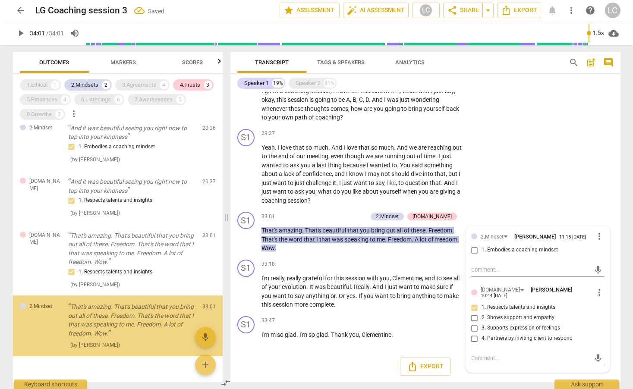
scroll to position [79, 0]
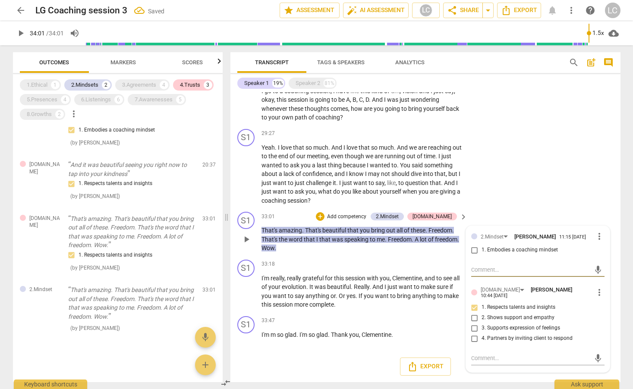
click at [474, 249] on input "1. Embodies a coaching mindset" at bounding box center [474, 250] width 14 height 10
click at [54, 97] on div "5.Presences" at bounding box center [42, 99] width 31 height 9
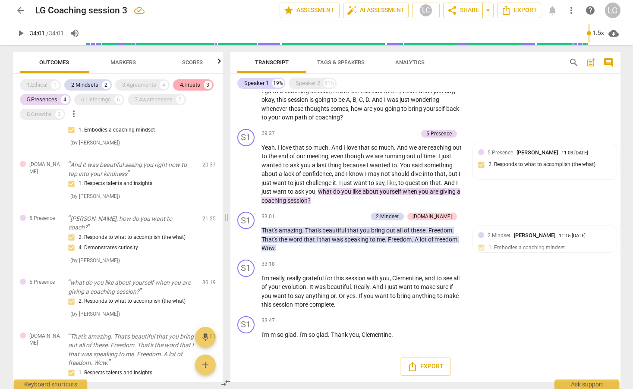
click at [193, 86] on div "4.Trusts" at bounding box center [190, 85] width 20 height 9
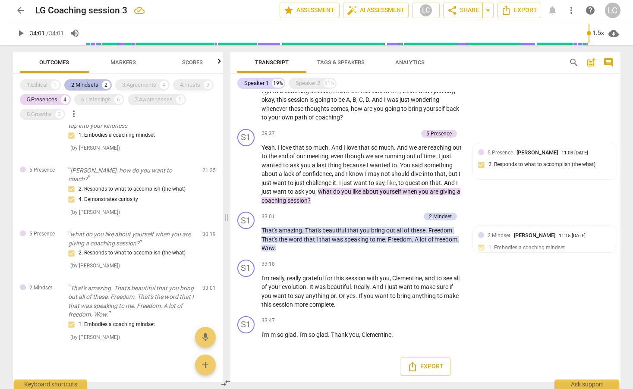
click at [95, 85] on div "2.Mindsets" at bounding box center [84, 85] width 27 height 9
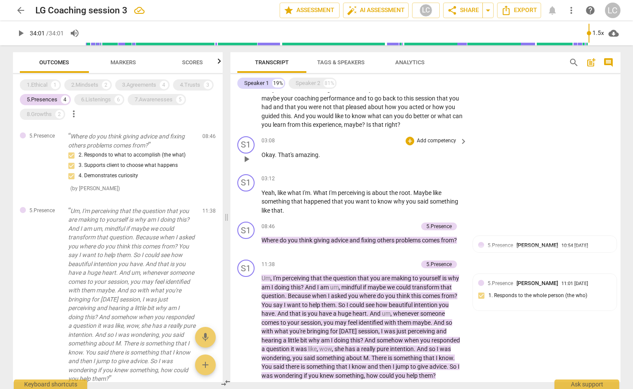
scroll to position [361, 0]
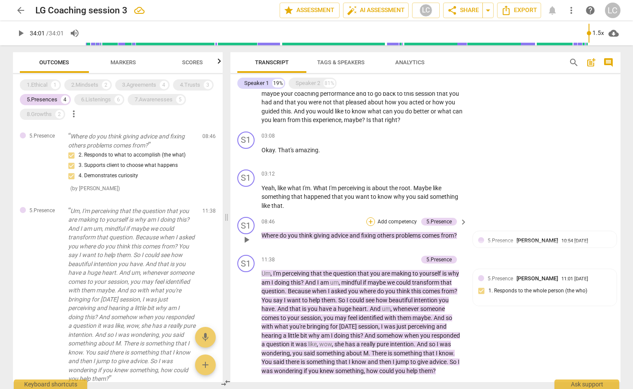
click at [372, 221] on div "+" at bounding box center [370, 221] width 9 height 9
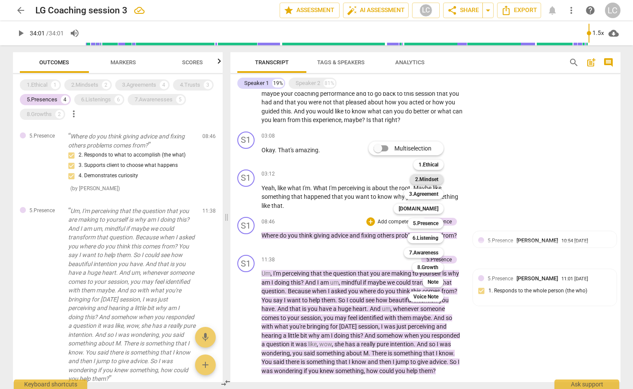
click at [426, 181] on b "2.Mindset" at bounding box center [426, 179] width 23 height 10
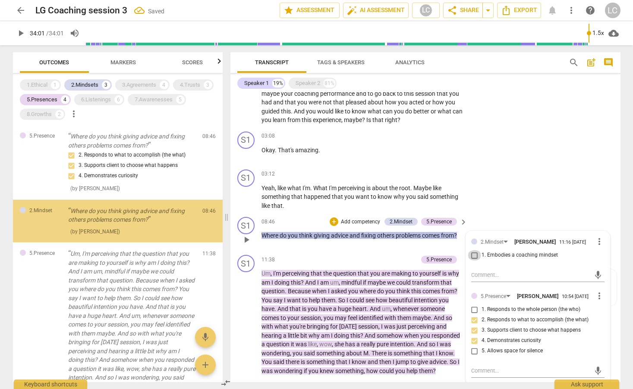
click at [472, 255] on input "1. Embodies a coaching mindset" at bounding box center [474, 255] width 14 height 10
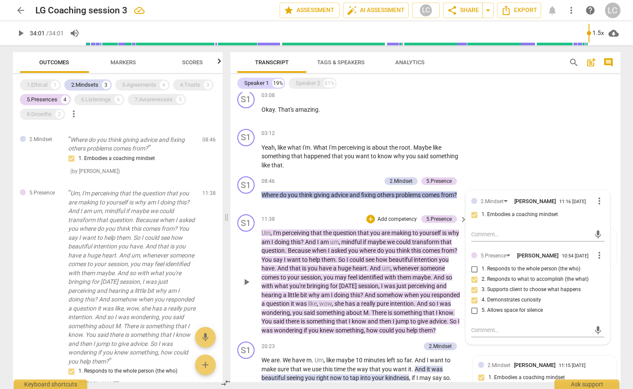
scroll to position [404, 0]
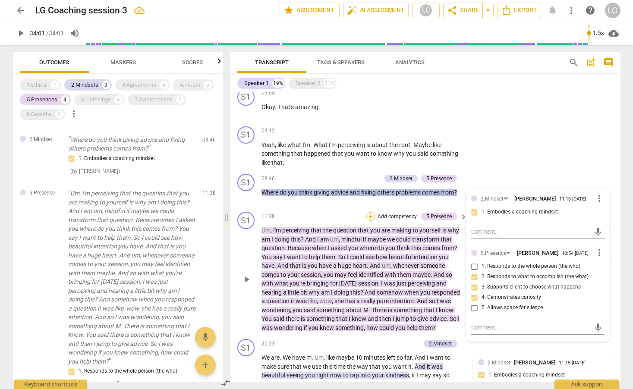
click at [370, 216] on div "+" at bounding box center [370, 216] width 9 height 9
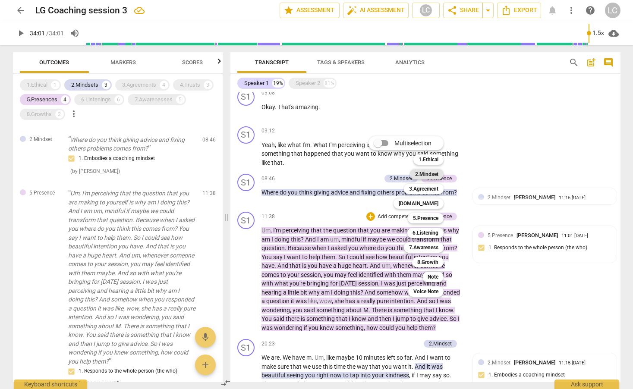
click at [425, 173] on b "2.Mindset" at bounding box center [426, 174] width 23 height 10
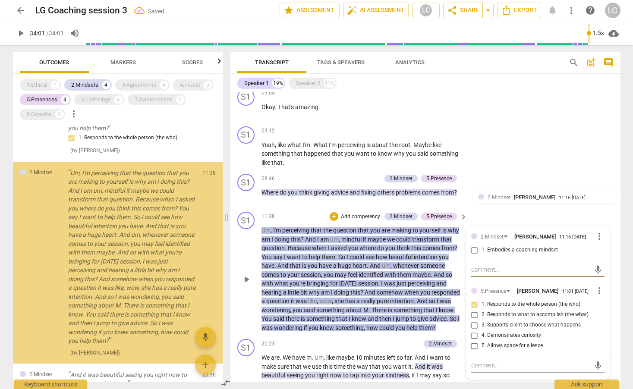
scroll to position [313, 0]
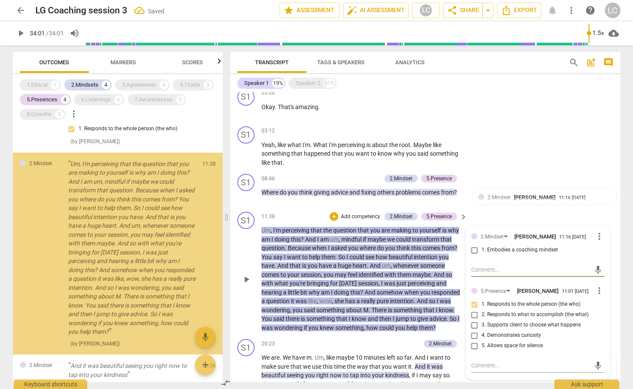
click at [471, 251] on input "1. Embodies a coaching mindset" at bounding box center [474, 250] width 14 height 10
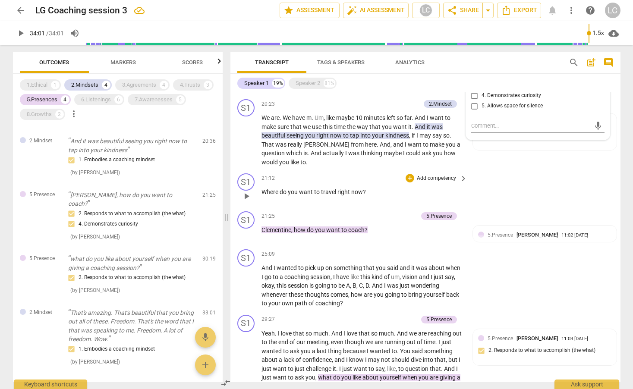
scroll to position [665, 0]
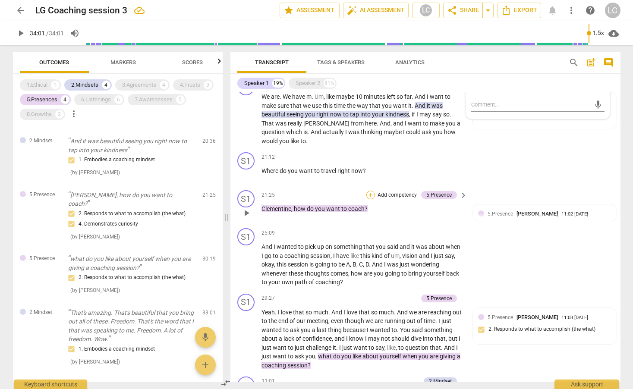
click at [370, 191] on div "+" at bounding box center [370, 195] width 9 height 9
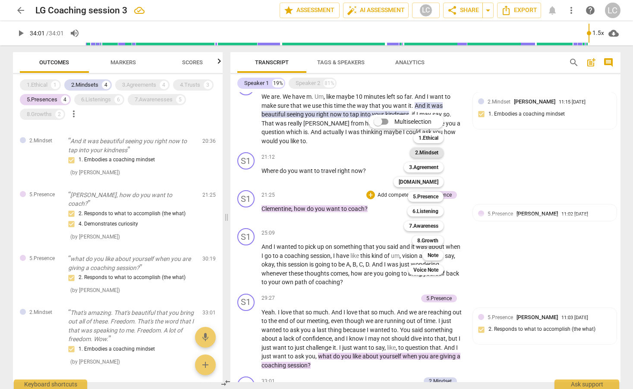
click at [426, 151] on b "2.Mindset" at bounding box center [426, 152] width 23 height 10
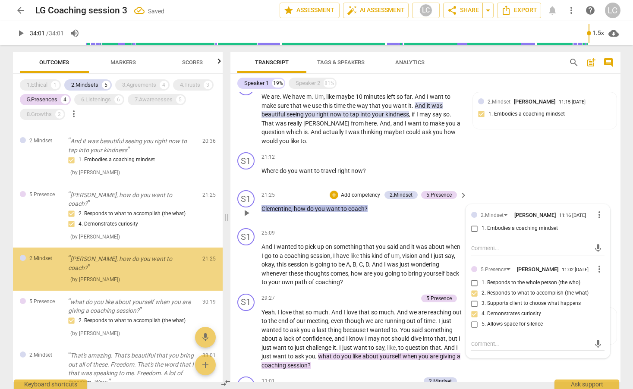
scroll to position [551, 0]
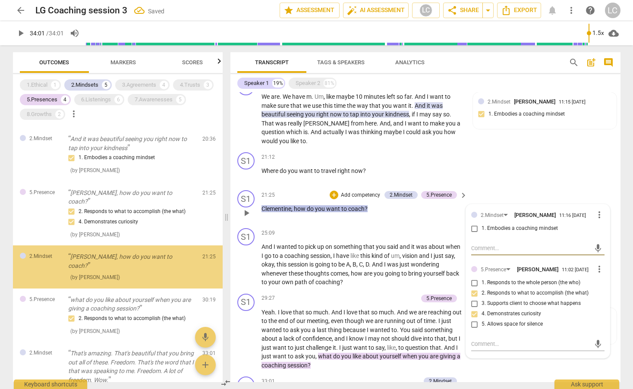
click at [473, 228] on input "1. Embodies a coaching mindset" at bounding box center [474, 228] width 14 height 10
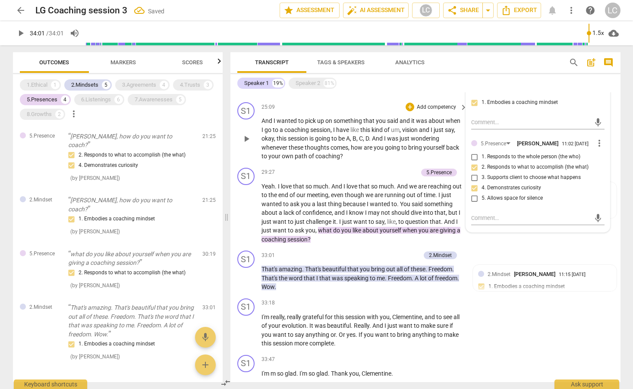
scroll to position [778, 0]
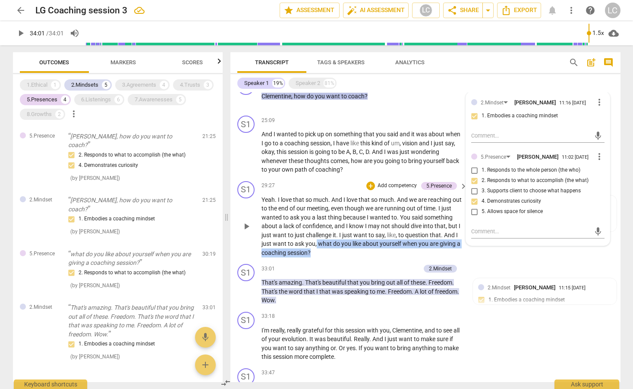
drag, startPoint x: 370, startPoint y: 242, endPoint x: 376, endPoint y: 252, distance: 11.8
click at [376, 252] on p "Yeah . I love that so much . And I love that so much . And we are reaching out …" at bounding box center [362, 226] width 202 height 62
click at [376, 243] on div "+" at bounding box center [377, 241] width 9 height 9
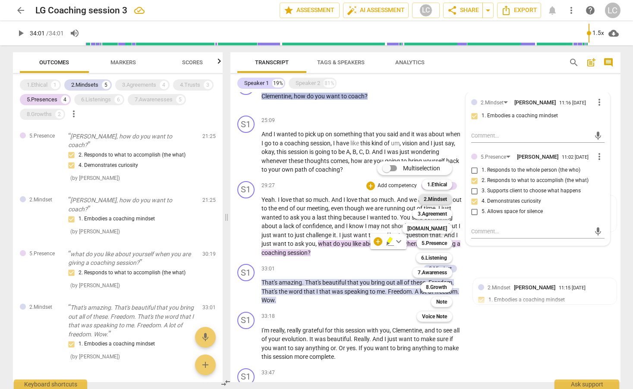
click at [435, 199] on b "2.Mindset" at bounding box center [434, 199] width 23 height 10
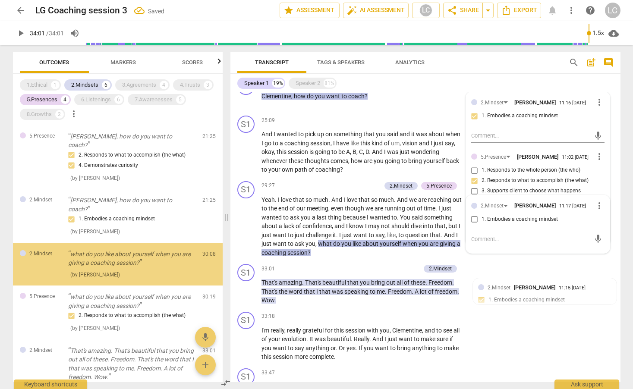
scroll to position [600, 0]
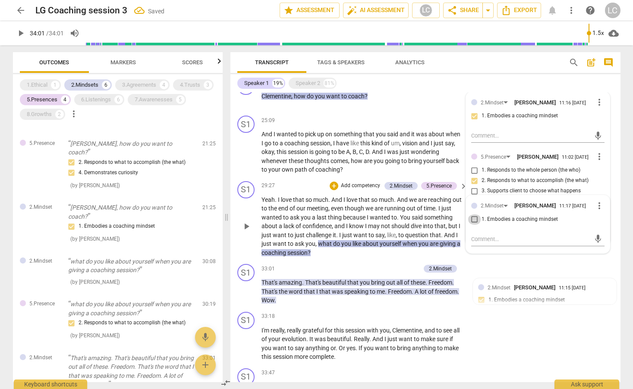
click at [472, 219] on input "1. Embodies a coaching mindset" at bounding box center [474, 219] width 14 height 10
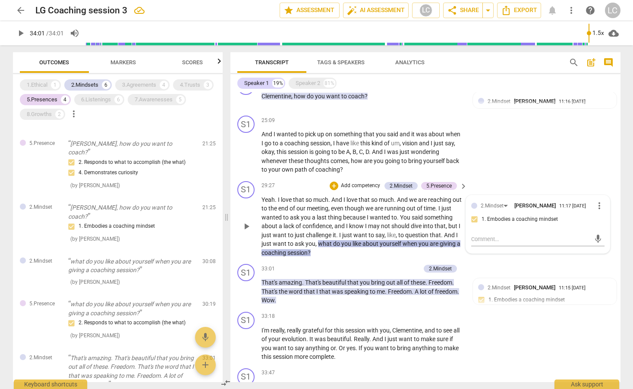
click at [401, 258] on div "S1 play_arrow pause 29:27 + Add competency 2.Mindset 5.Presence keyboard_arrow_…" at bounding box center [425, 219] width 390 height 83
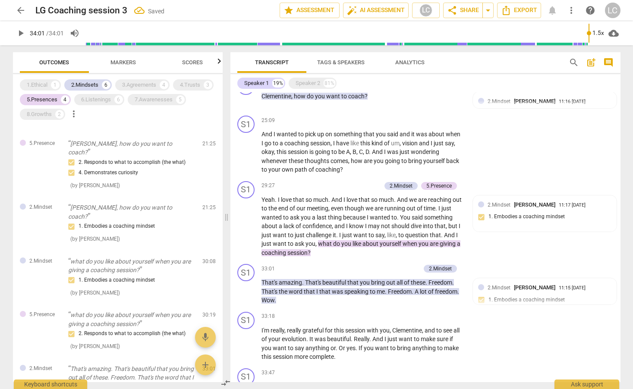
drag, startPoint x: 85, startPoint y: 83, endPoint x: 66, endPoint y: 92, distance: 20.4
click at [84, 85] on div "2.Mindsets" at bounding box center [84, 85] width 27 height 9
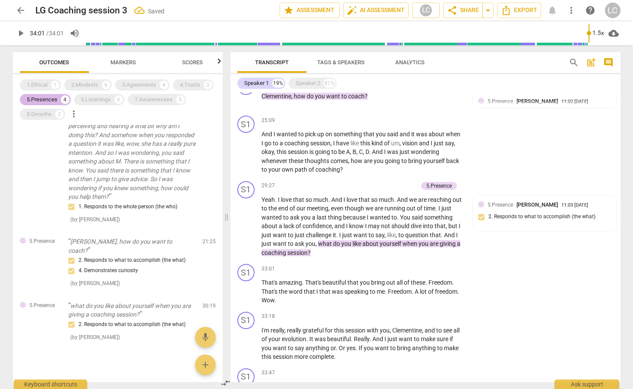
click at [57, 98] on div "5.Presences" at bounding box center [42, 99] width 31 height 9
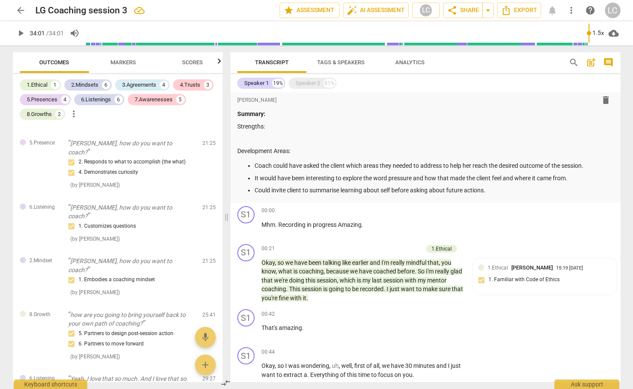
scroll to position [0, 0]
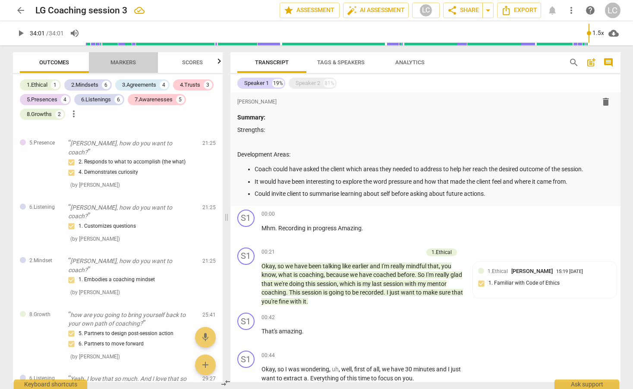
click at [132, 64] on span "Markers" at bounding box center [122, 62] width 25 height 6
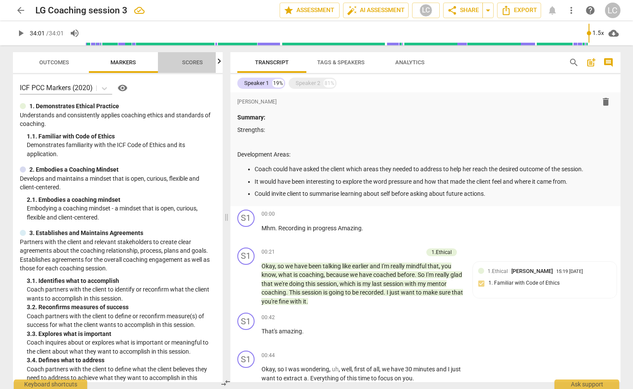
click at [185, 63] on span "Scores" at bounding box center [192, 62] width 21 height 6
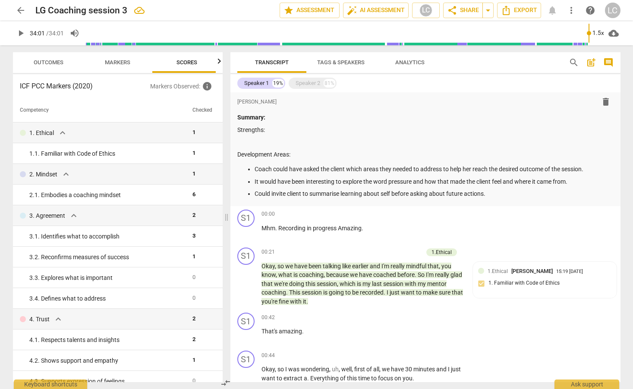
scroll to position [0, 11]
click at [276, 129] on p "Strengths:" at bounding box center [425, 129] width 376 height 9
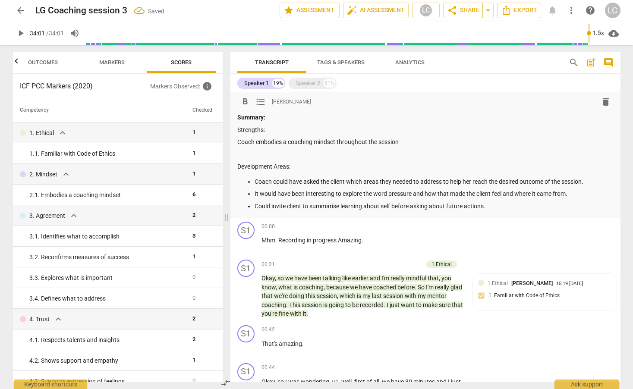
click at [237, 141] on p "Coach embodies a coaching mindset throughout the session" at bounding box center [425, 142] width 376 height 9
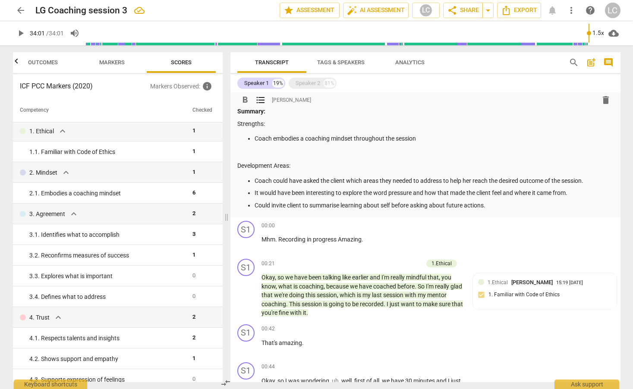
scroll to position [5, 0]
click at [428, 137] on p "Coach embodies a coaching mindset throughout the session" at bounding box center [433, 139] width 359 height 9
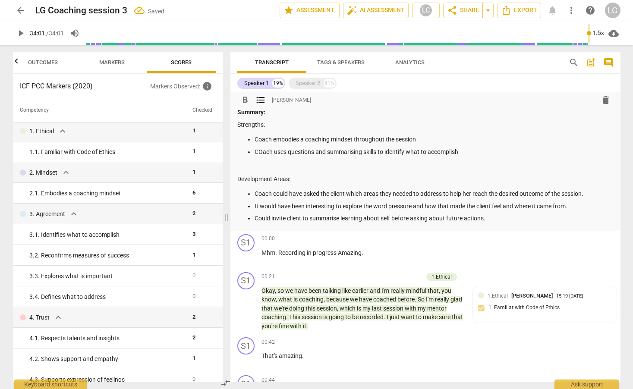
scroll to position [6, 0]
click at [262, 151] on p "COach uses questions and summarising skills to identify what to accomplish" at bounding box center [433, 151] width 359 height 9
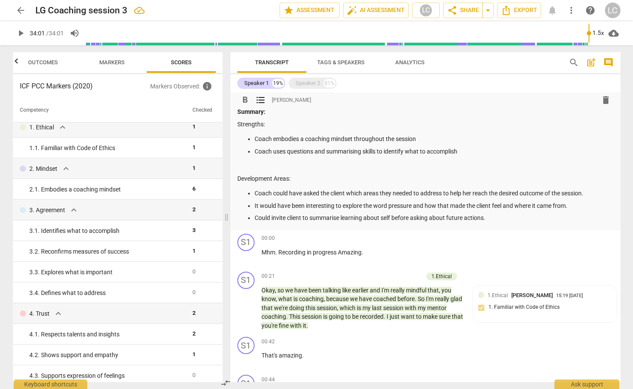
click at [460, 150] on p "Coach uses questions and summarising skills to identify what to accomplish" at bounding box center [433, 151] width 359 height 9
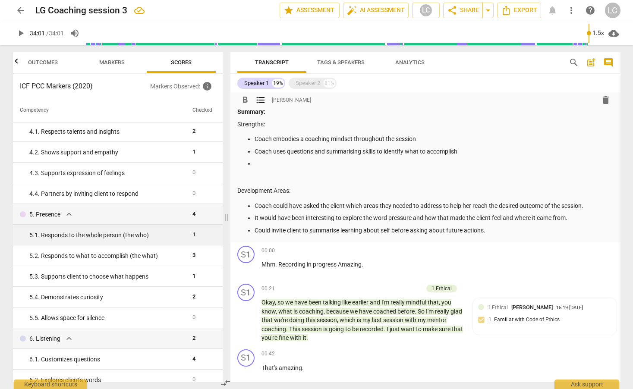
scroll to position [200, 0]
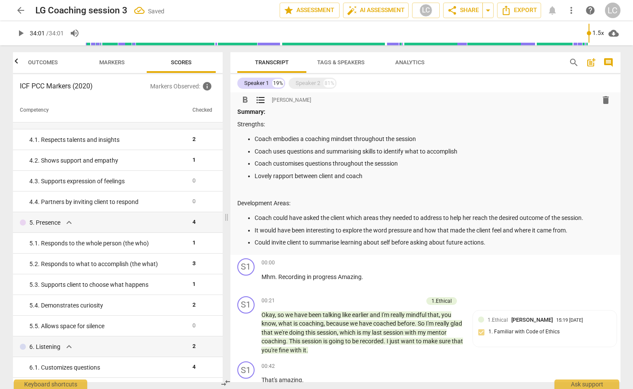
drag, startPoint x: 390, startPoint y: 165, endPoint x: 394, endPoint y: 161, distance: 5.8
click at [390, 165] on p "Coach customises questions throughout the sesssion" at bounding box center [433, 163] width 359 height 9
click at [381, 180] on div "Summary: Strengths: Coach embodies a coaching mindset throughout the session Co…" at bounding box center [425, 177] width 376 height 140
click at [421, 168] on ul "Coach embodies a coaching mindset throughout the session Coach uses questions a…" at bounding box center [425, 158] width 376 height 46
click at [614, 33] on span "cloud_download" at bounding box center [613, 33] width 10 height 10
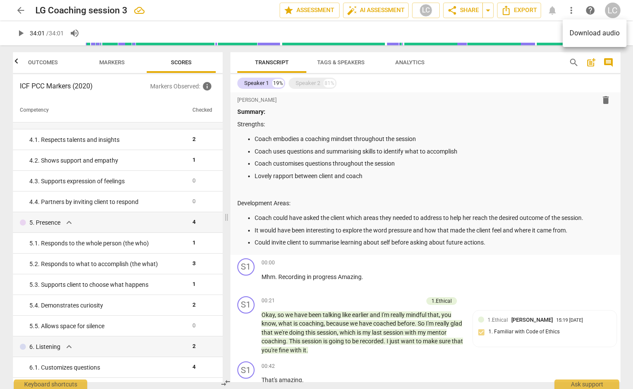
click at [429, 159] on div at bounding box center [316, 194] width 633 height 389
click at [310, 82] on div "Speaker 2" at bounding box center [307, 83] width 25 height 9
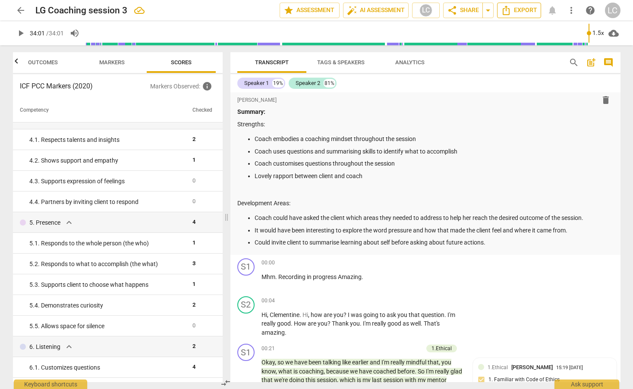
click at [522, 14] on span "Export" at bounding box center [519, 10] width 36 height 10
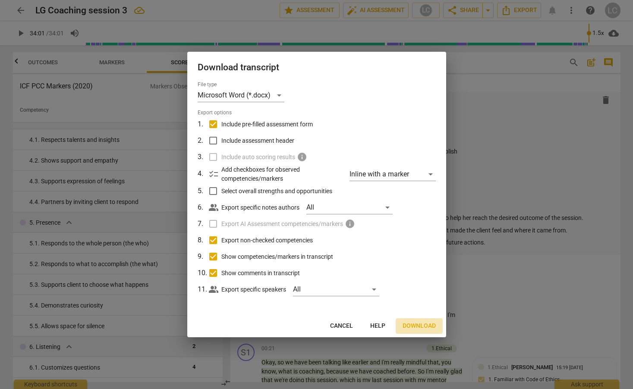
click at [410, 329] on span "Download" at bounding box center [418, 326] width 33 height 9
